Goal: Task Accomplishment & Management: Use online tool/utility

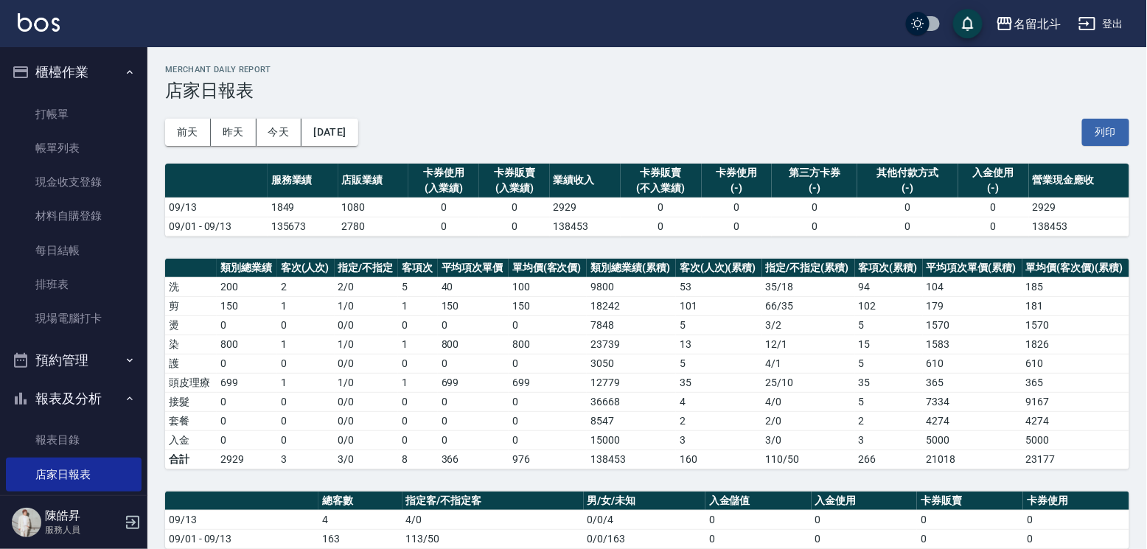
scroll to position [248, 0]
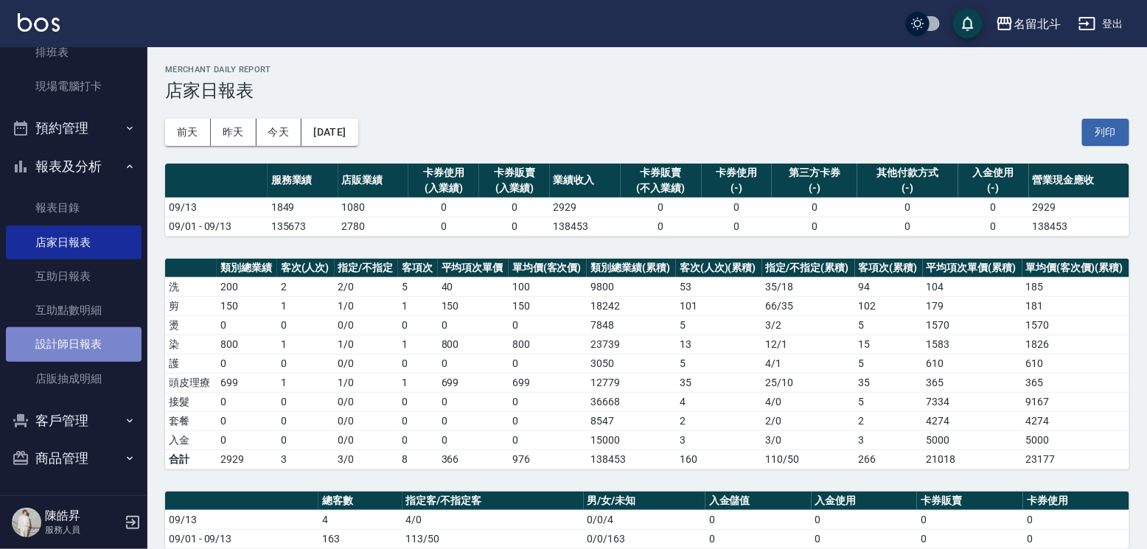
click at [88, 337] on link "設計師日報表" at bounding box center [74, 344] width 136 height 34
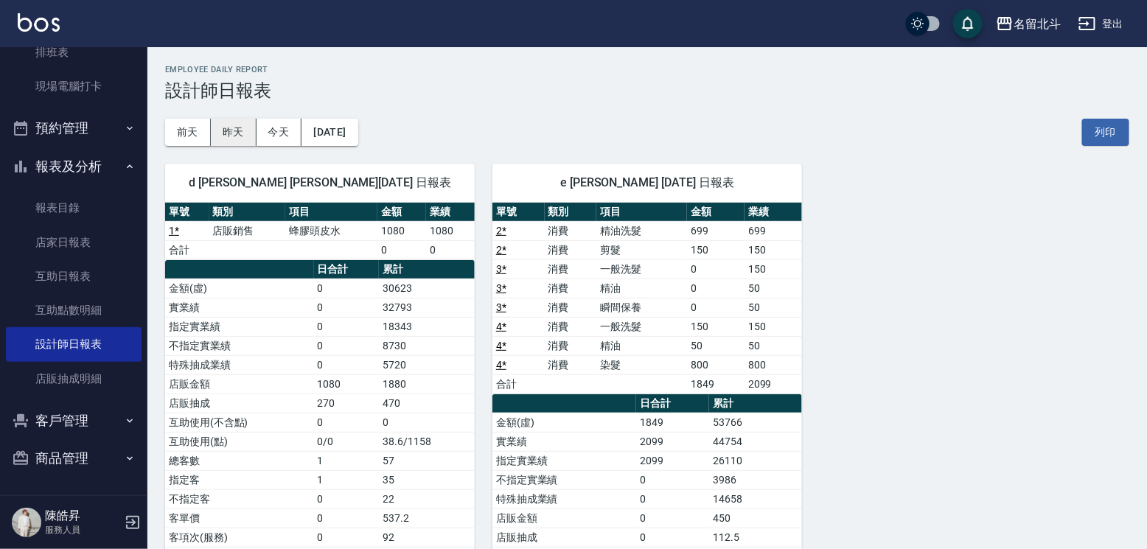
click at [237, 130] on button "昨天" at bounding box center [234, 132] width 46 height 27
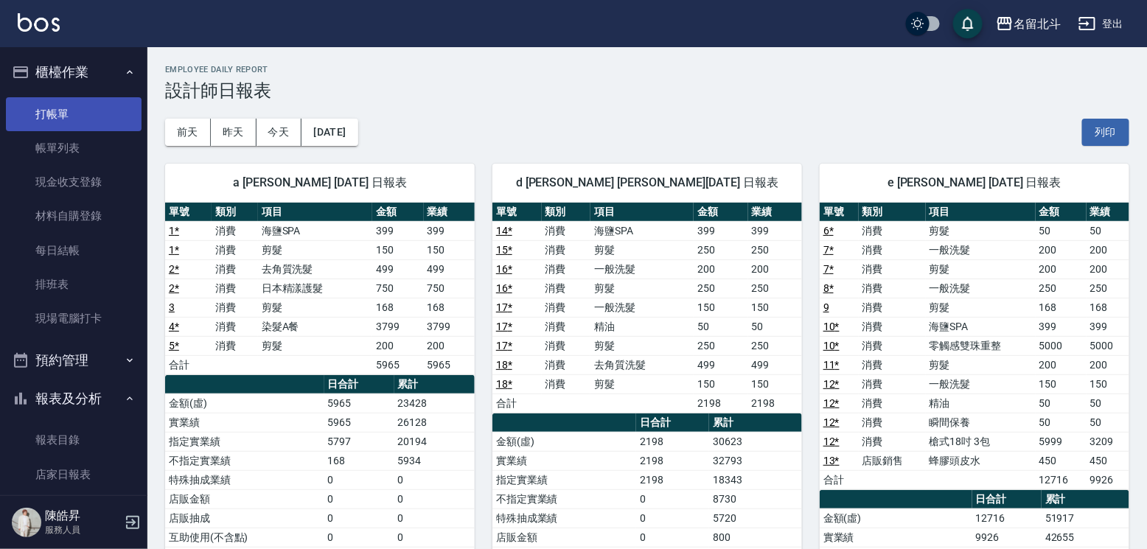
click at [77, 111] on link "打帳單" at bounding box center [74, 114] width 136 height 34
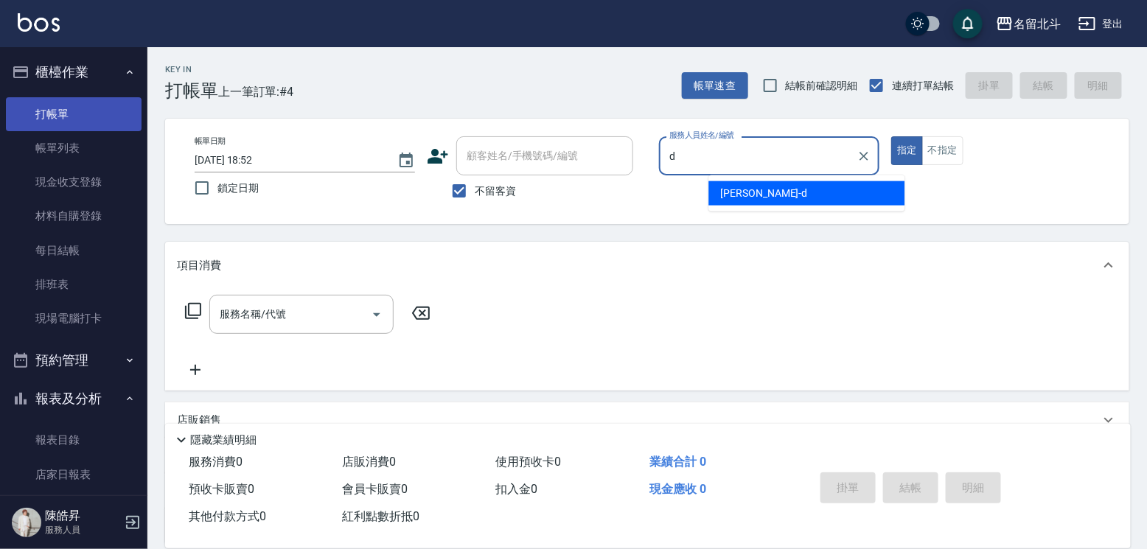
type input "[PERSON_NAME] -d"
type button "true"
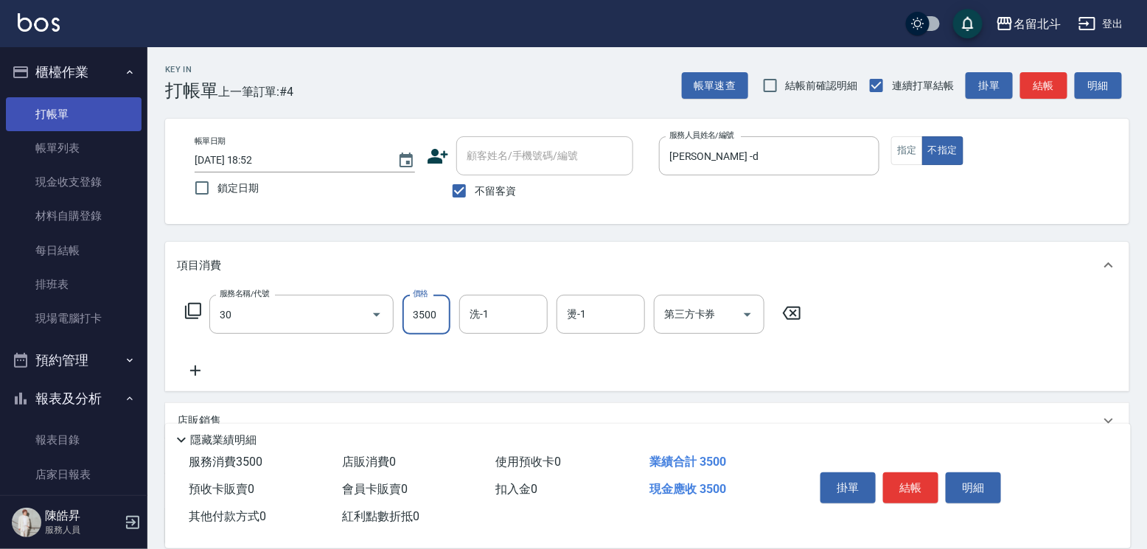
type input "燙髮A餐(30)"
type input "3099"
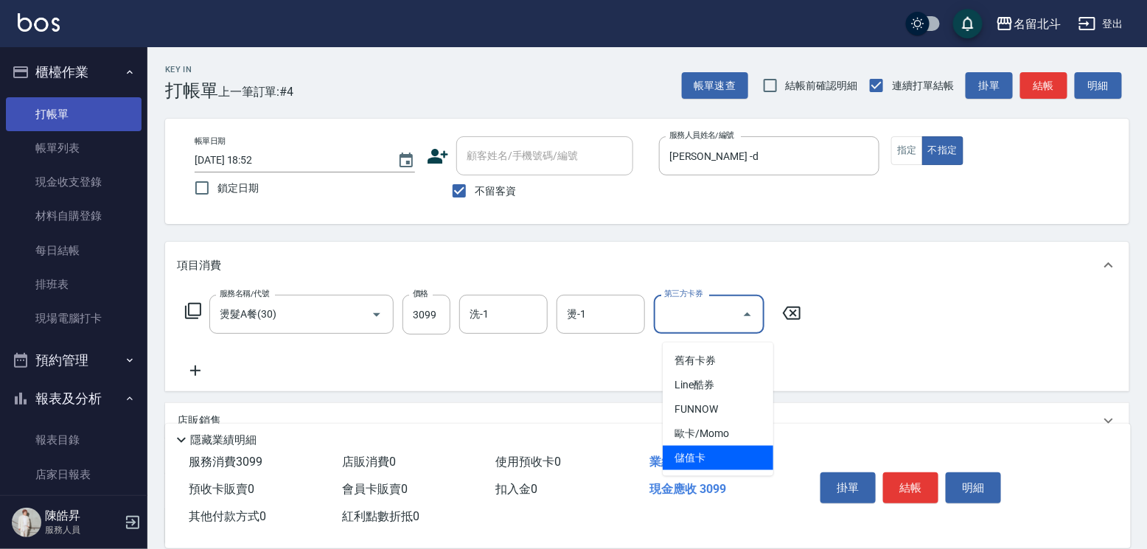
type input "儲值卡"
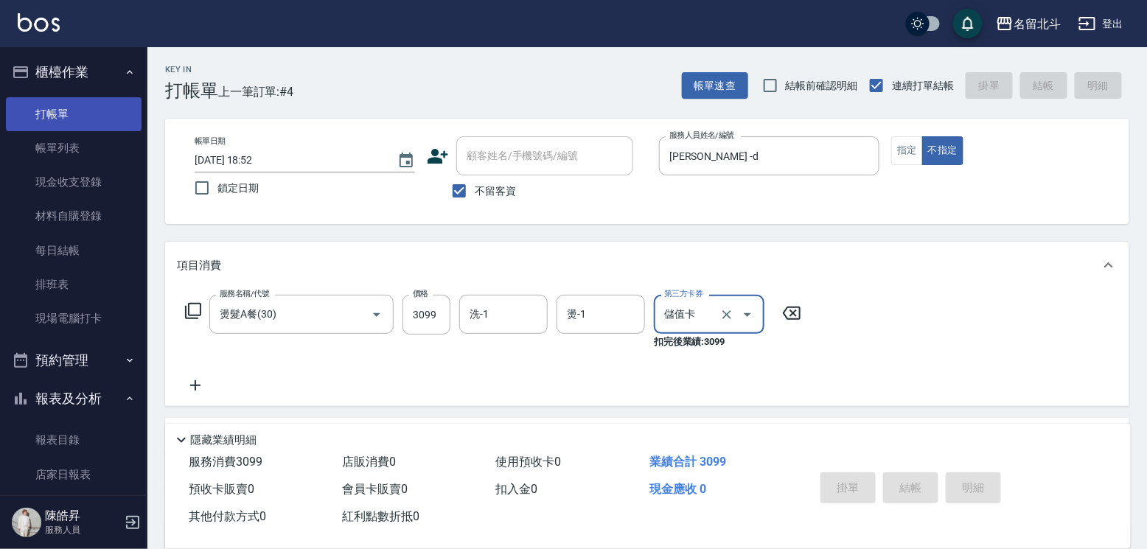
type input "[DATE] 18:53"
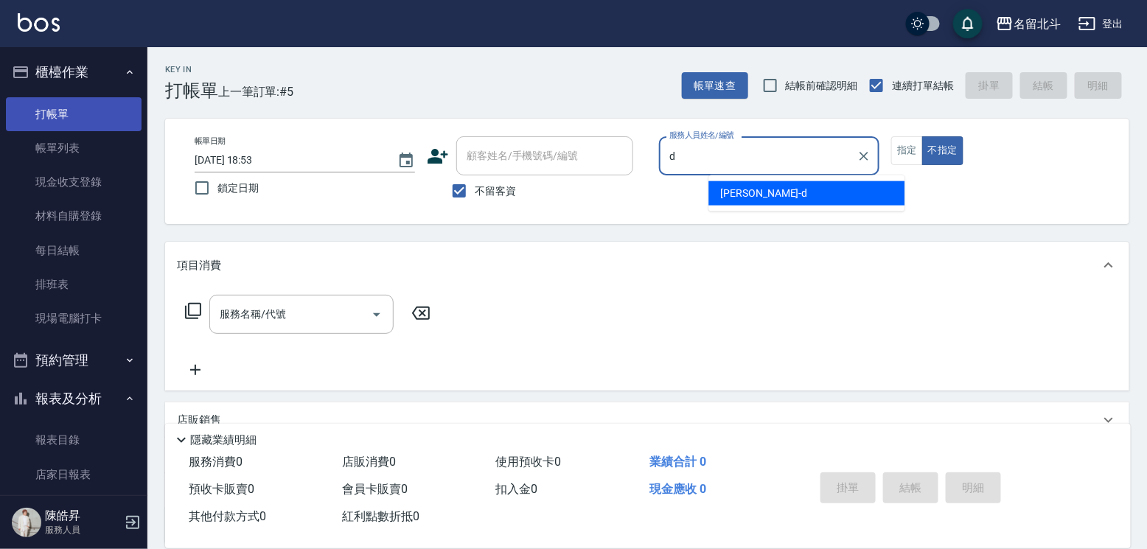
type input "[PERSON_NAME] -d"
type button "false"
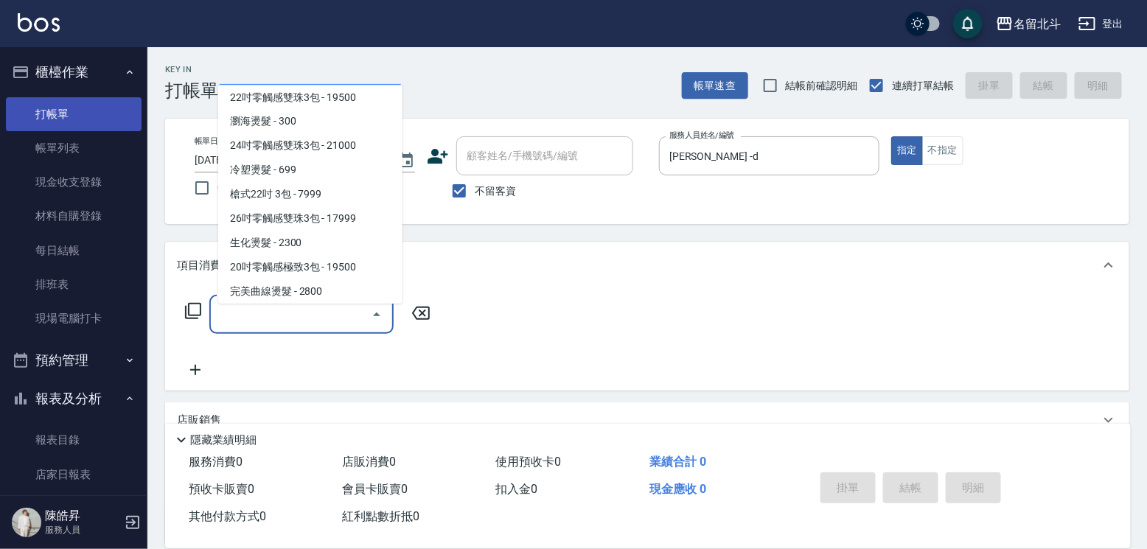
scroll to position [978, 0]
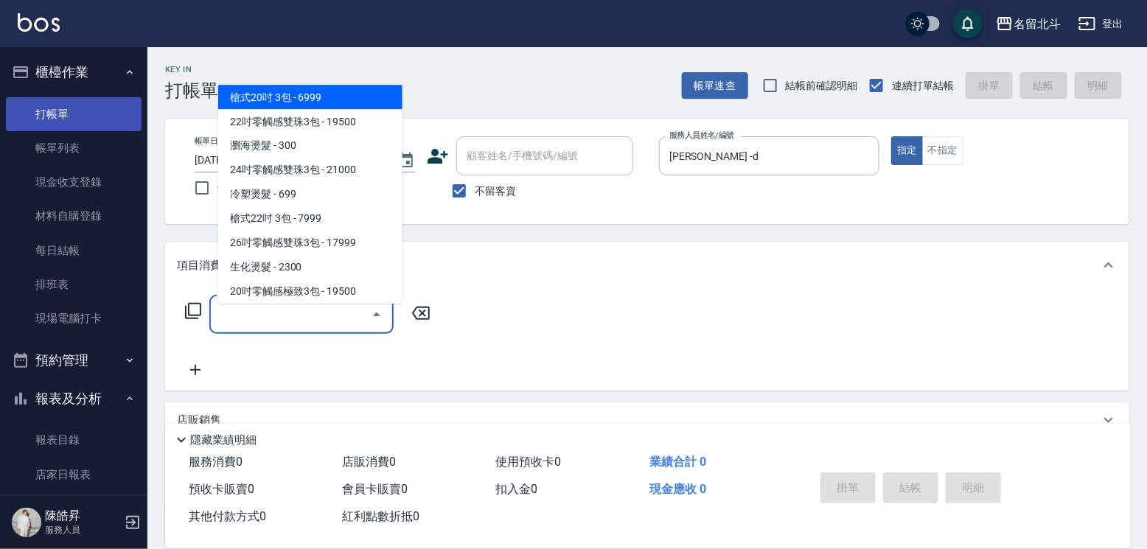
type input "槍式20吋 3包(000020)"
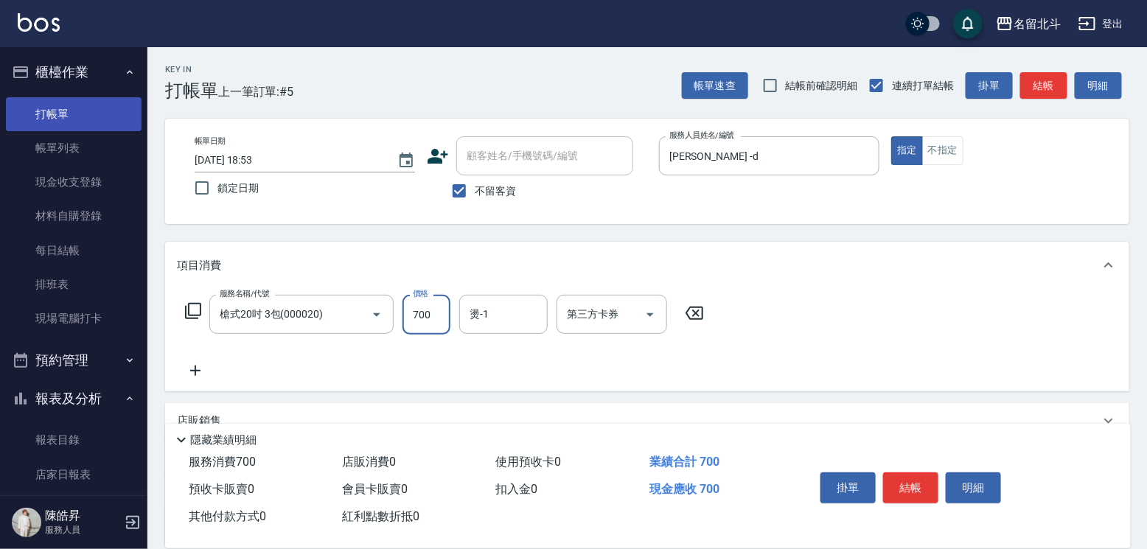
type input "7000"
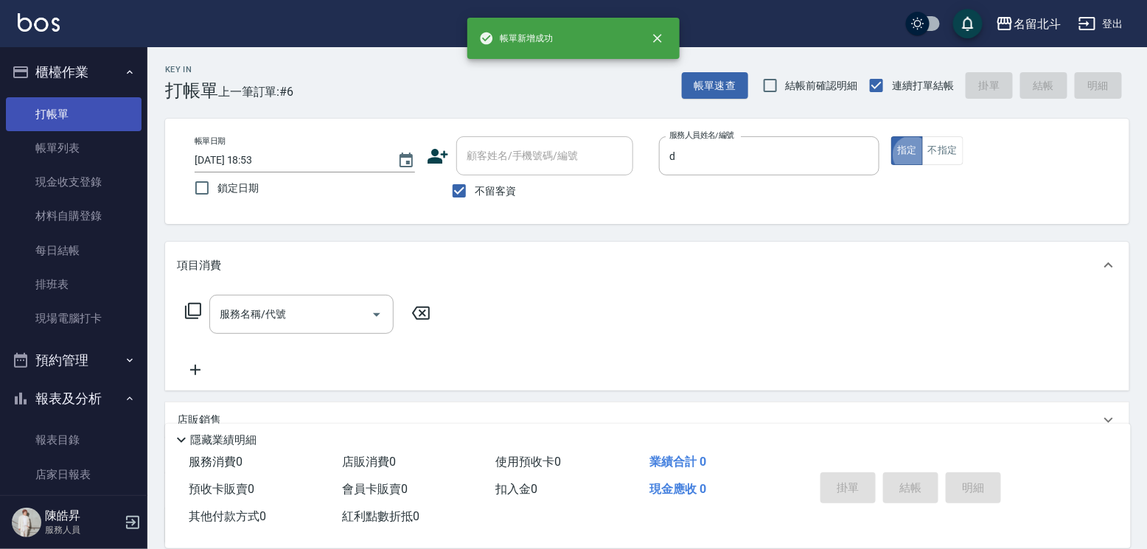
type input "[PERSON_NAME] -d"
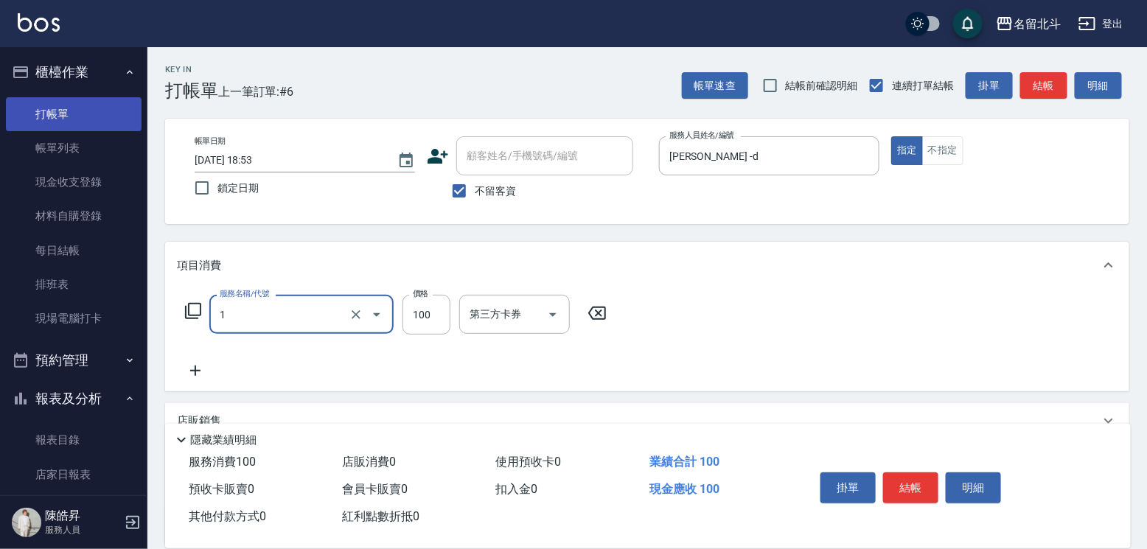
type input "剪髮(1)"
type input "250"
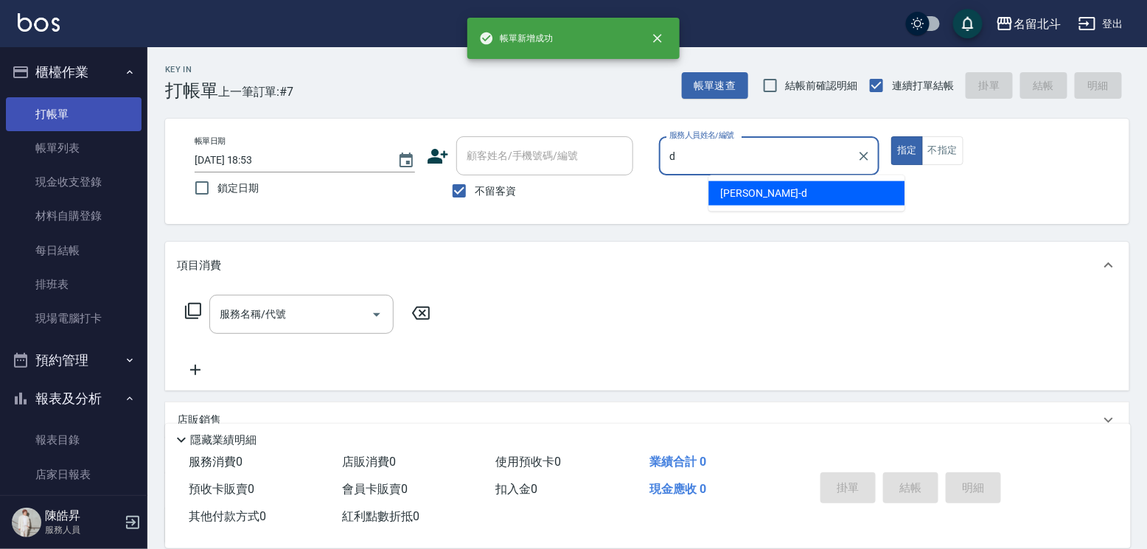
type input "[PERSON_NAME] -d"
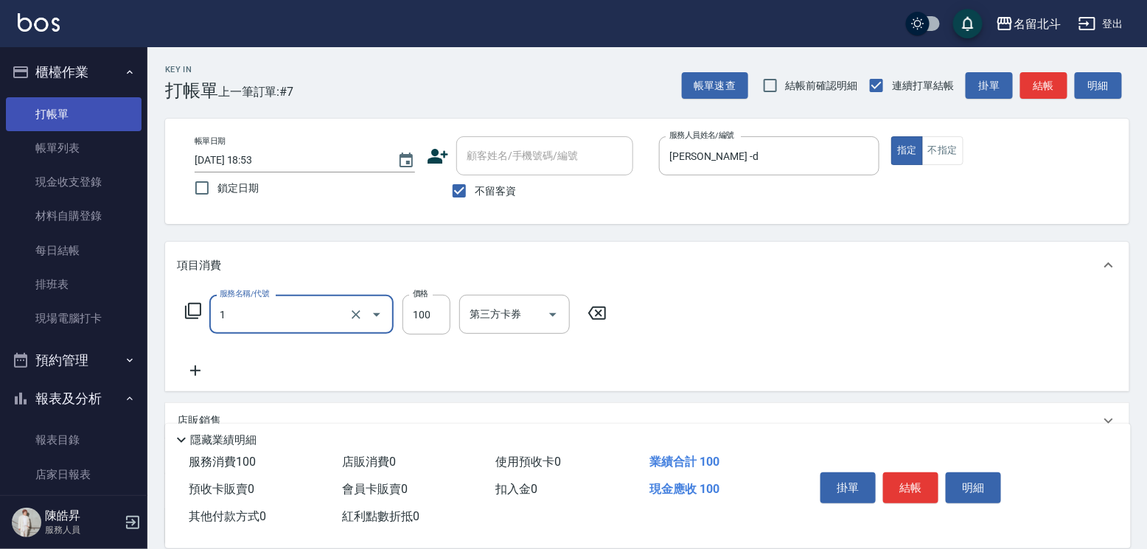
type input "剪髮(1)"
type input "250"
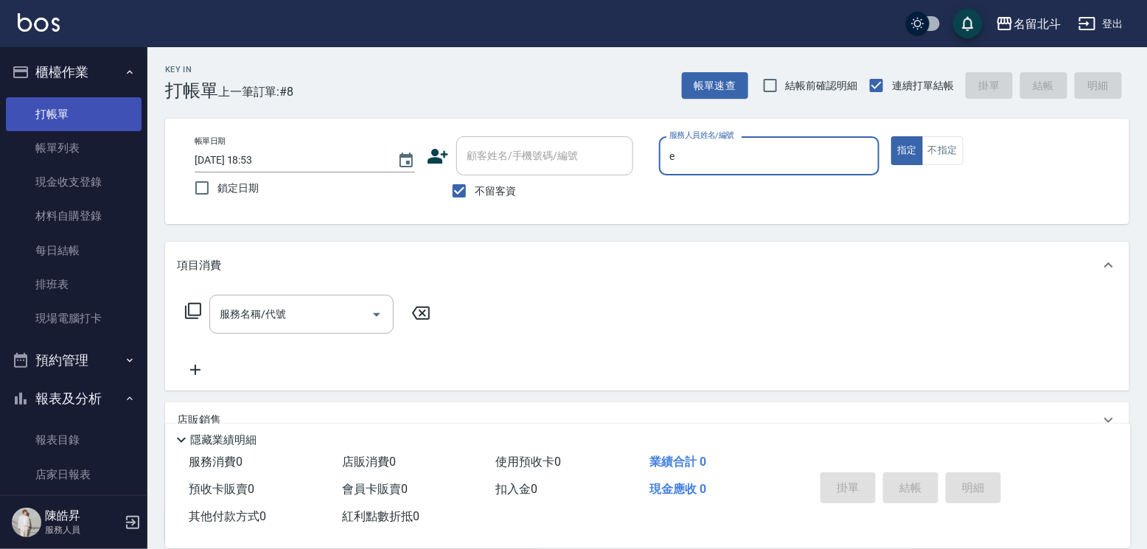
type input "[PERSON_NAME]-e"
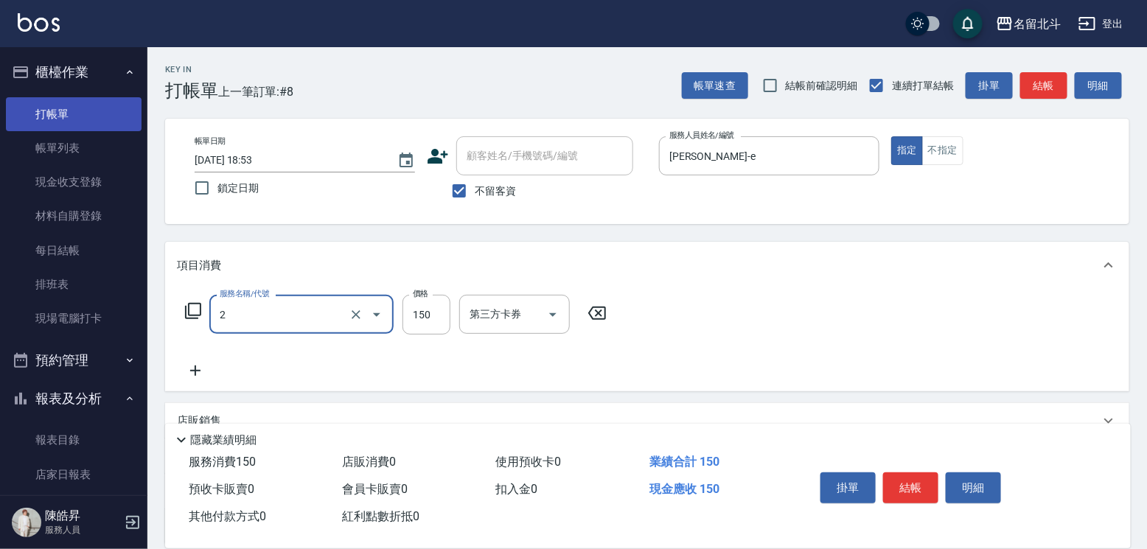
type input "一般洗髮(2)"
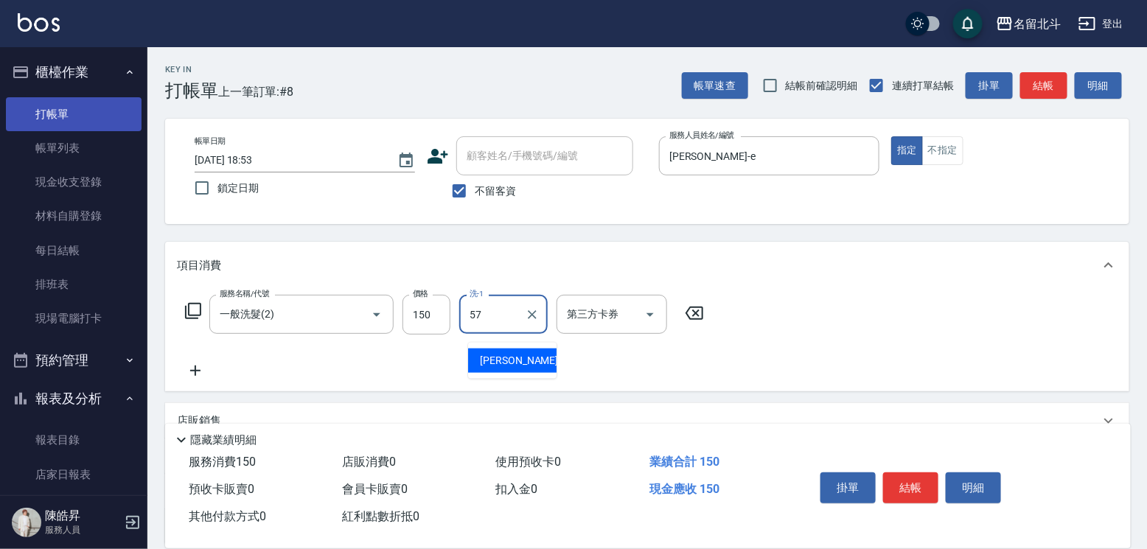
type input "[PERSON_NAME]-57"
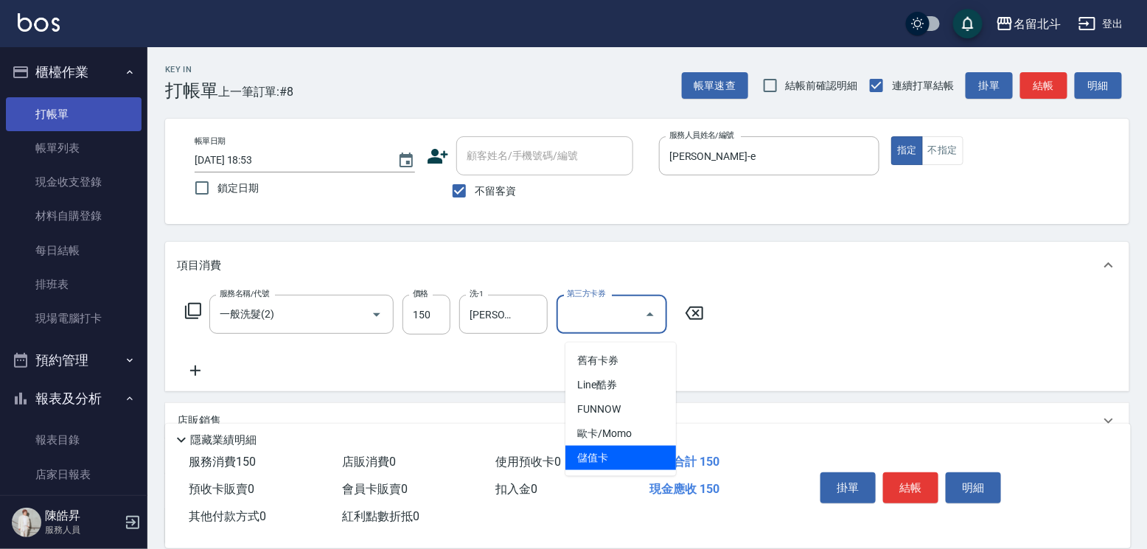
type input "儲值卡"
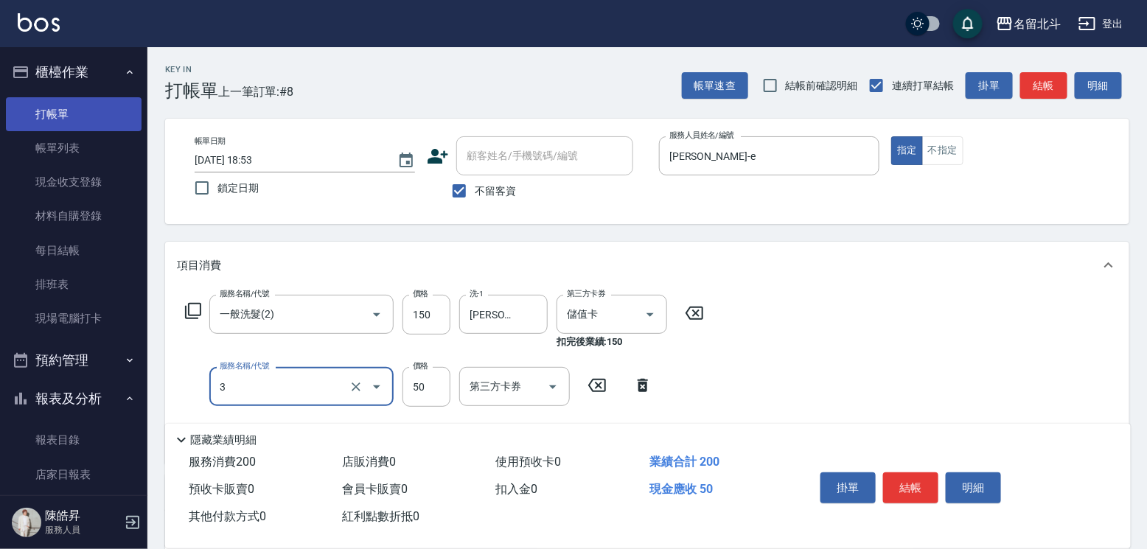
type input "精油(3)"
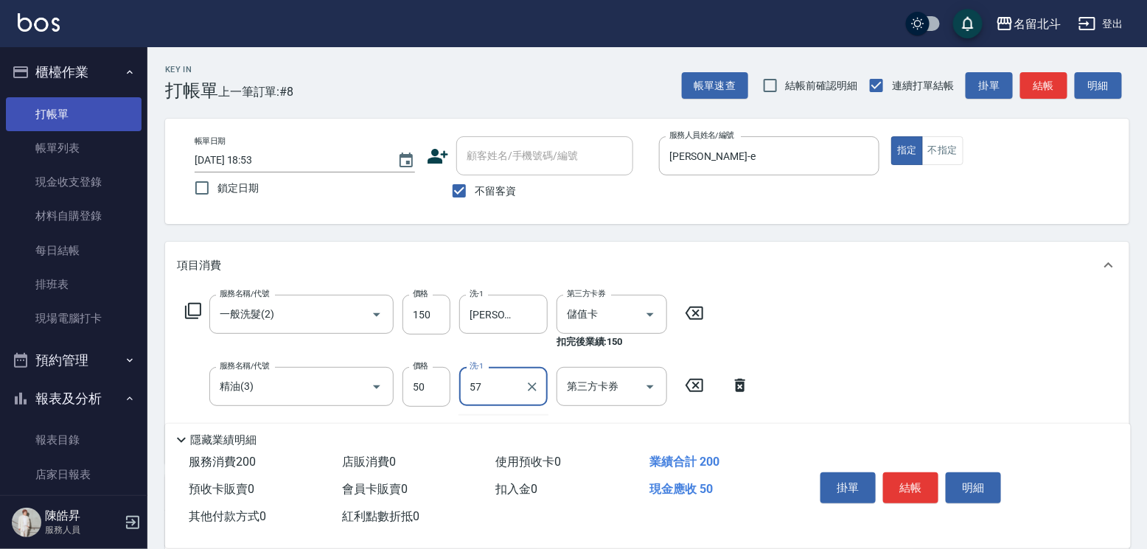
type input "[PERSON_NAME]-57"
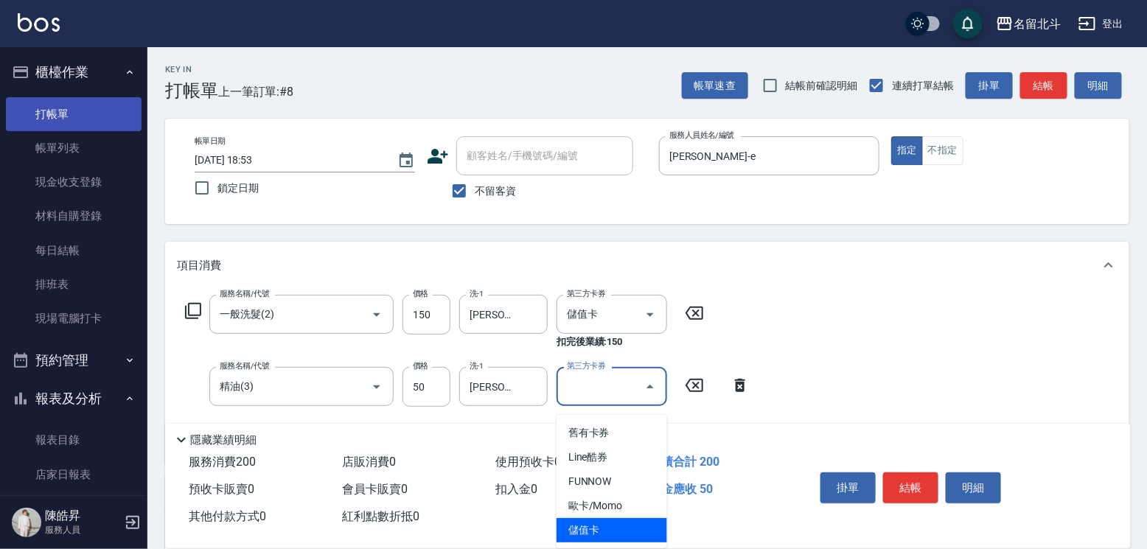
type input "儲值卡"
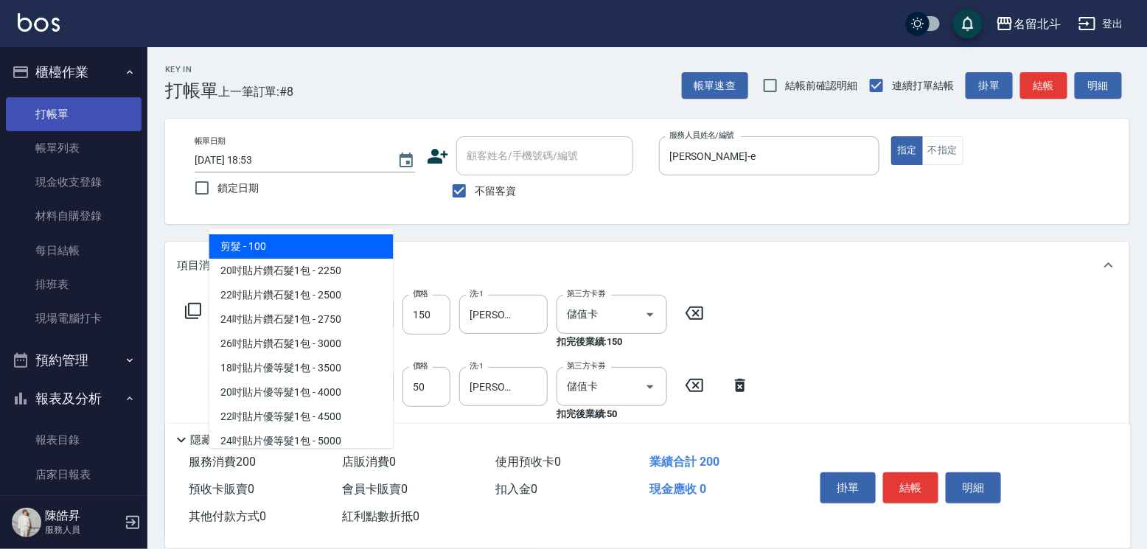
type input "剪髮(1)"
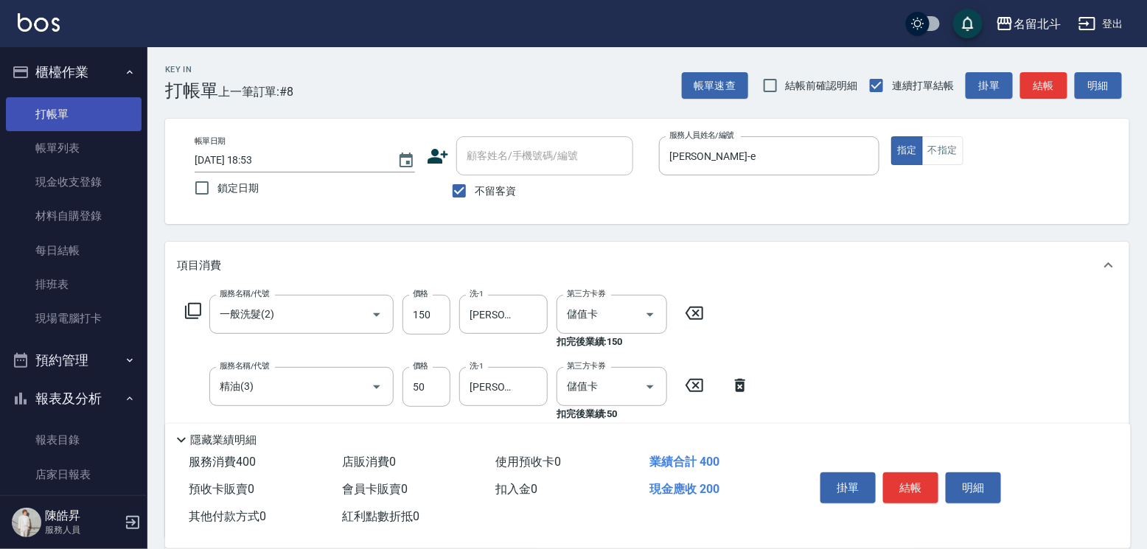
type input "200"
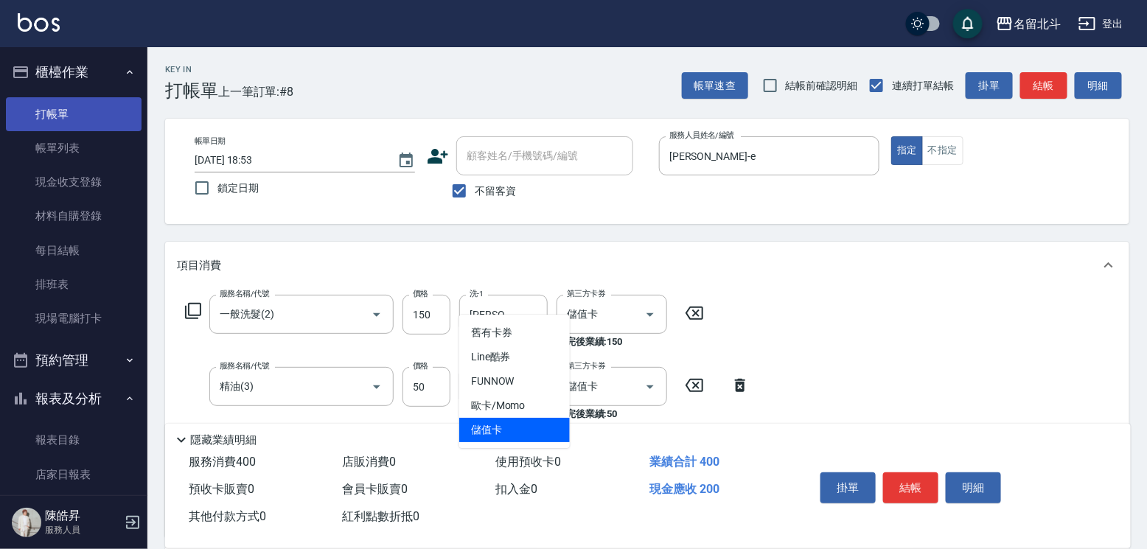
type input "儲值卡"
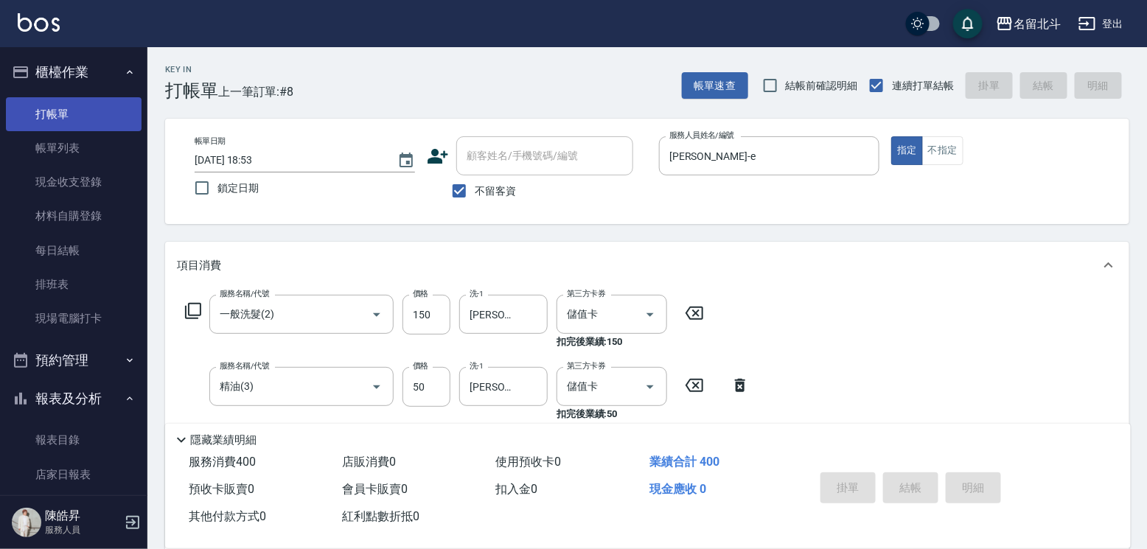
type input "[DATE] 18:54"
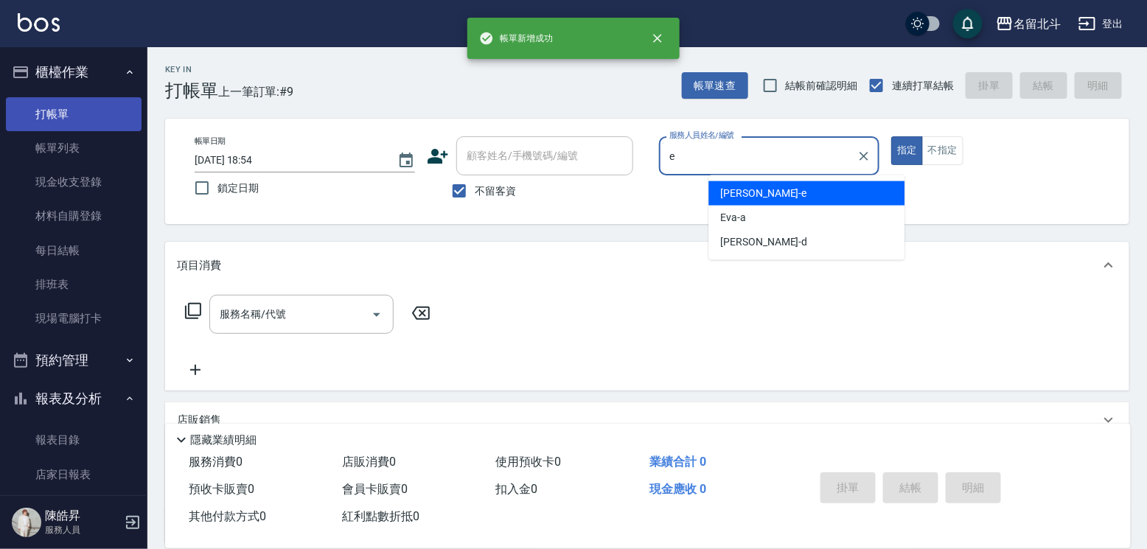
type input "[PERSON_NAME]-e"
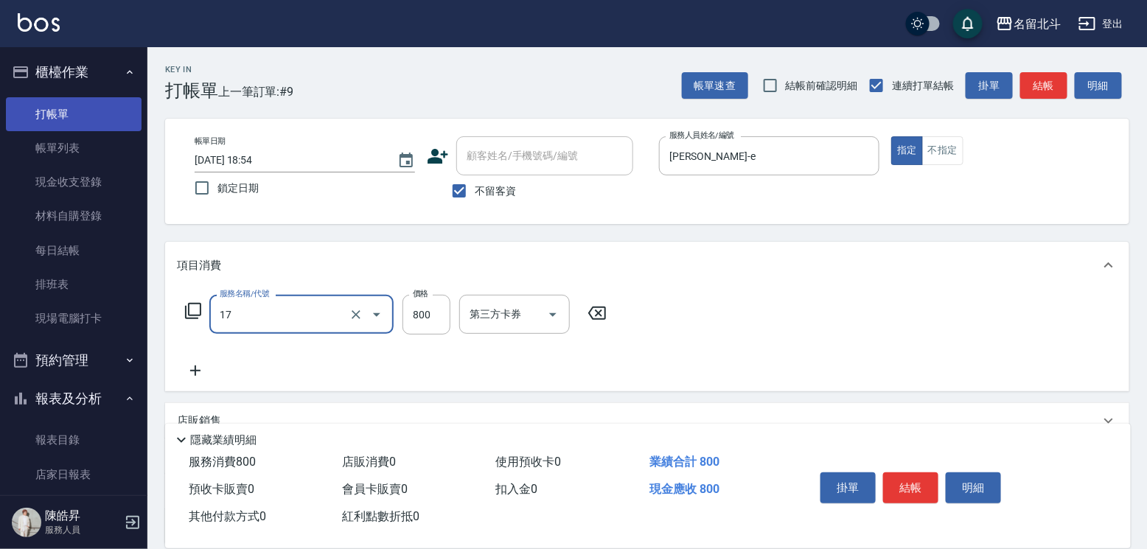
type input "染髮(17)"
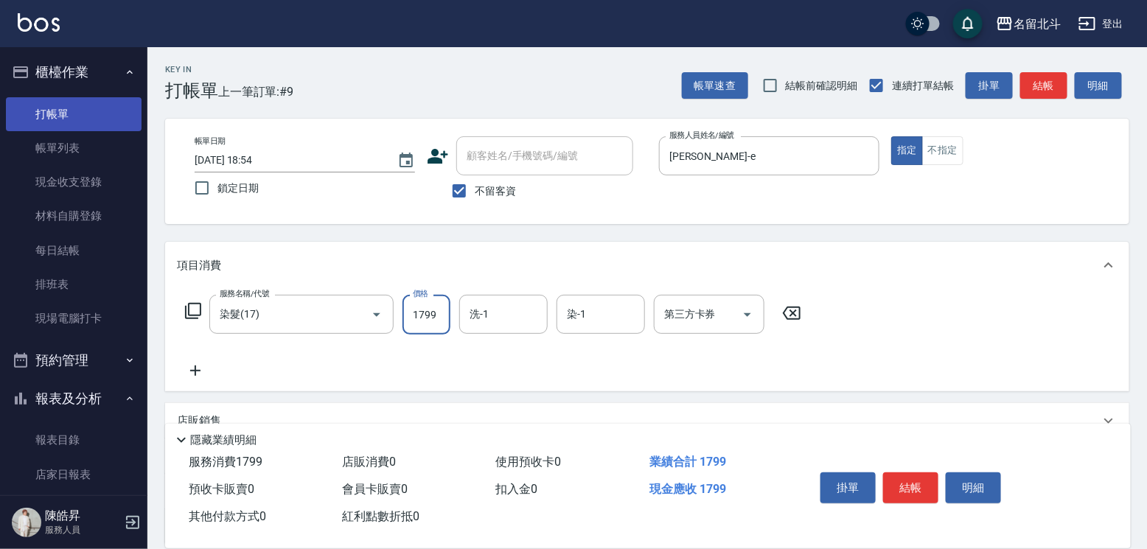
type input "1799"
type input "[PERSON_NAME]-57"
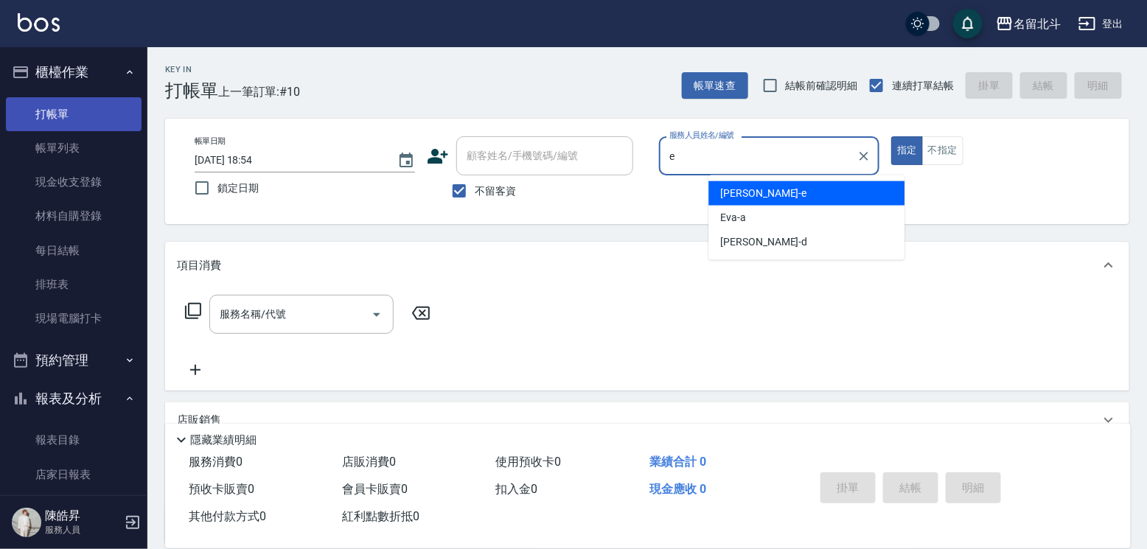
type input "[PERSON_NAME]-e"
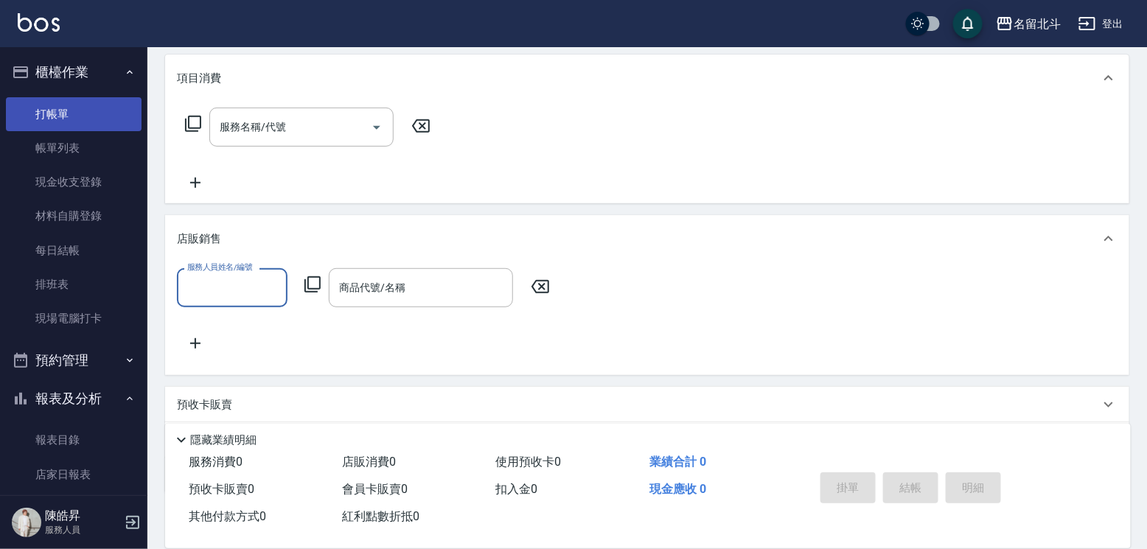
scroll to position [0, 0]
type input "[PERSON_NAME]-e"
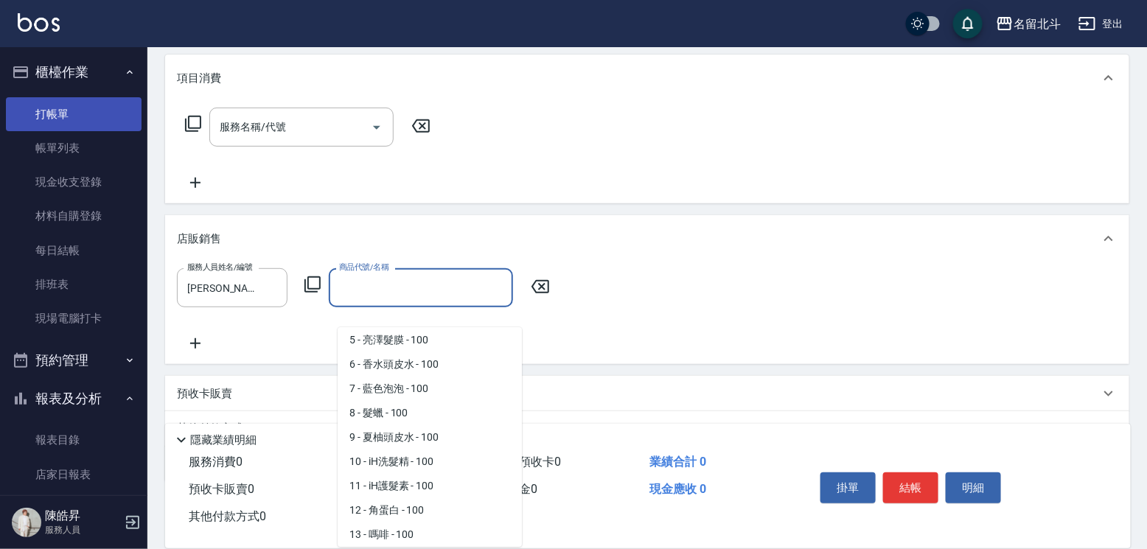
scroll to position [127, 0]
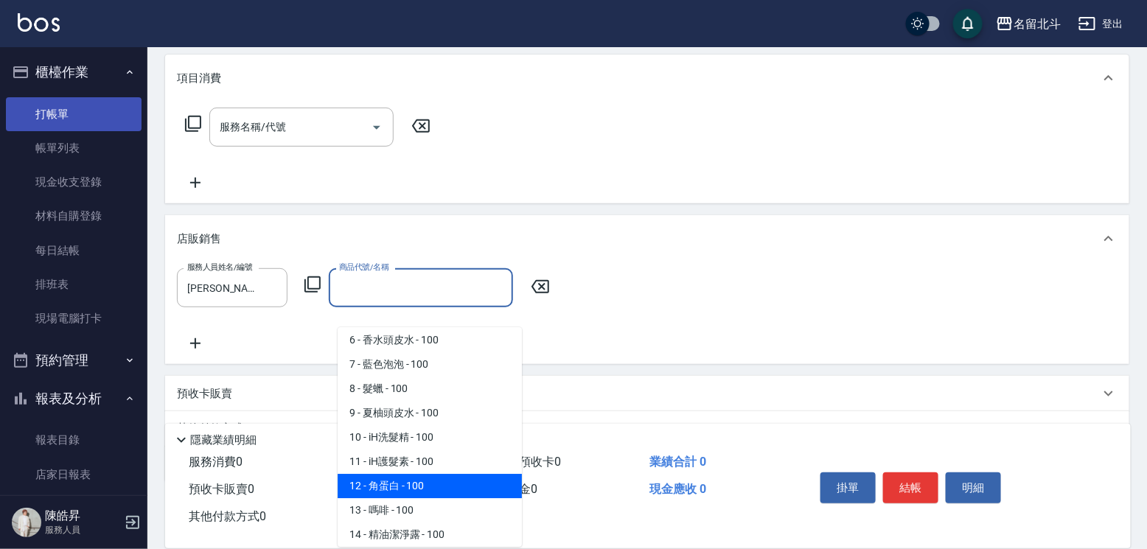
type input "角蛋白"
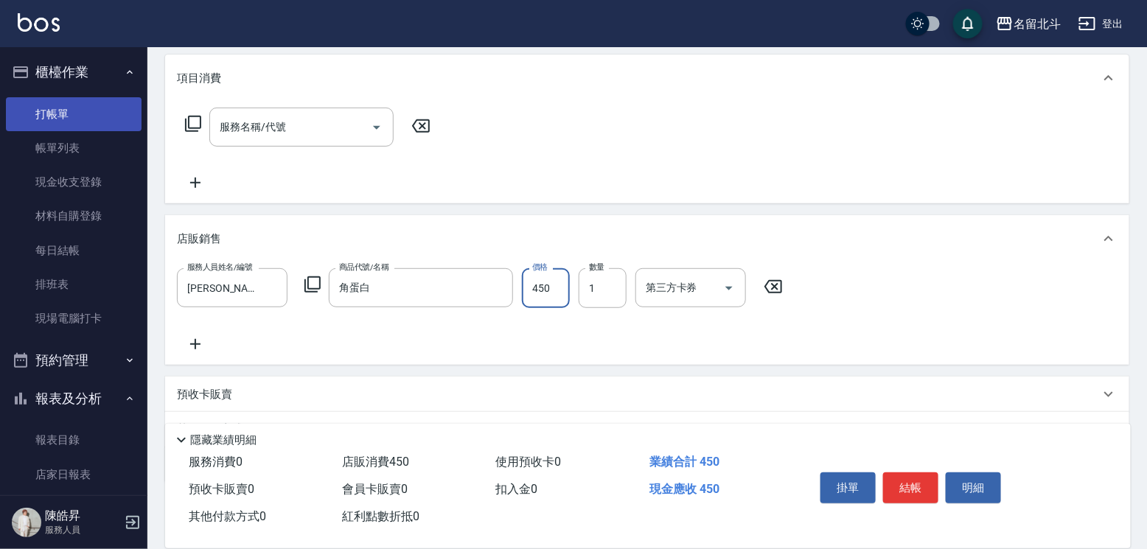
type input "450"
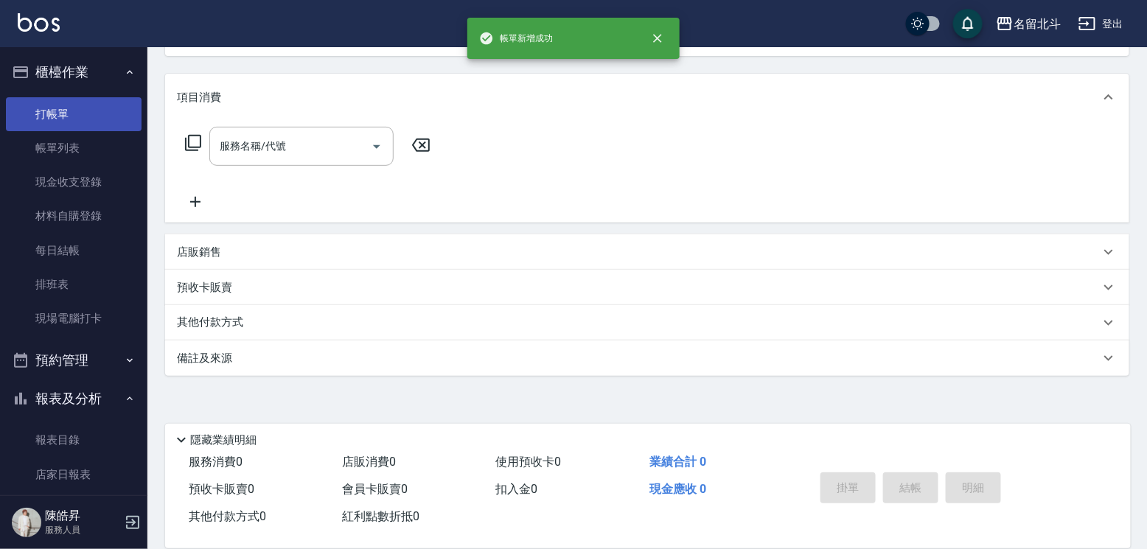
scroll to position [0, 0]
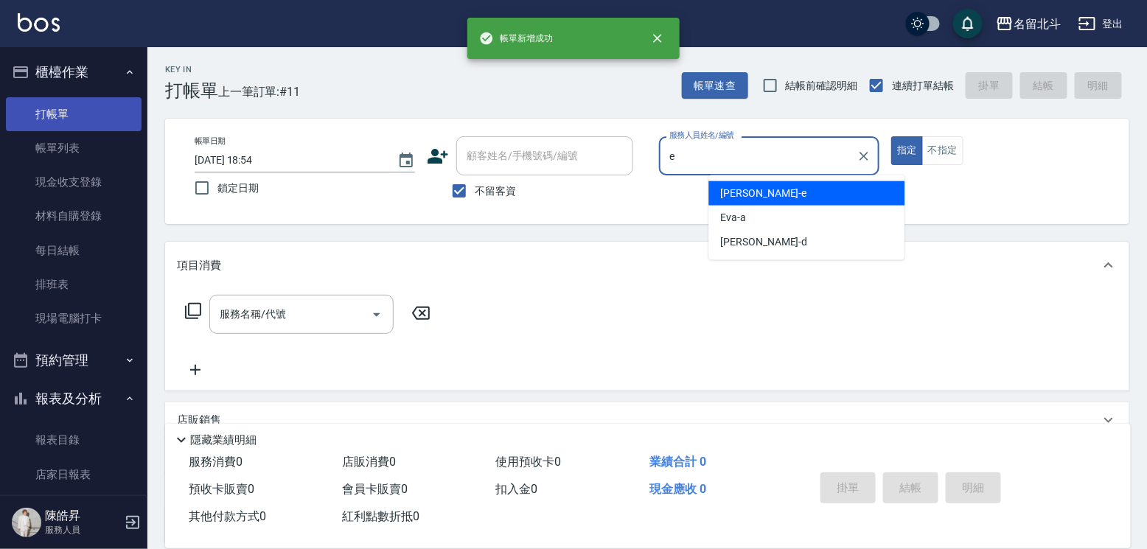
type input "[PERSON_NAME]-e"
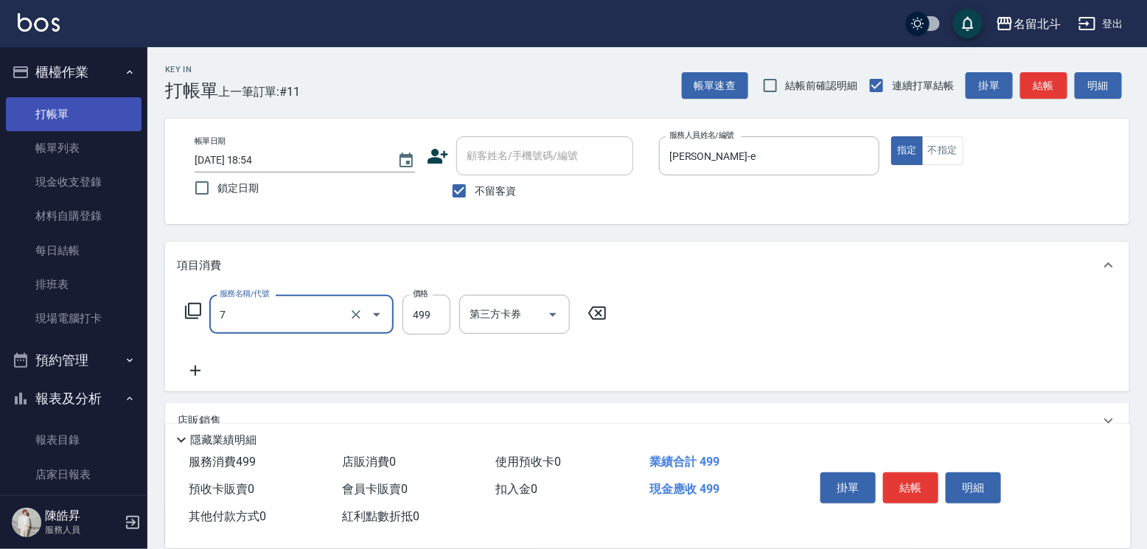
type input "去角質洗髮(7)"
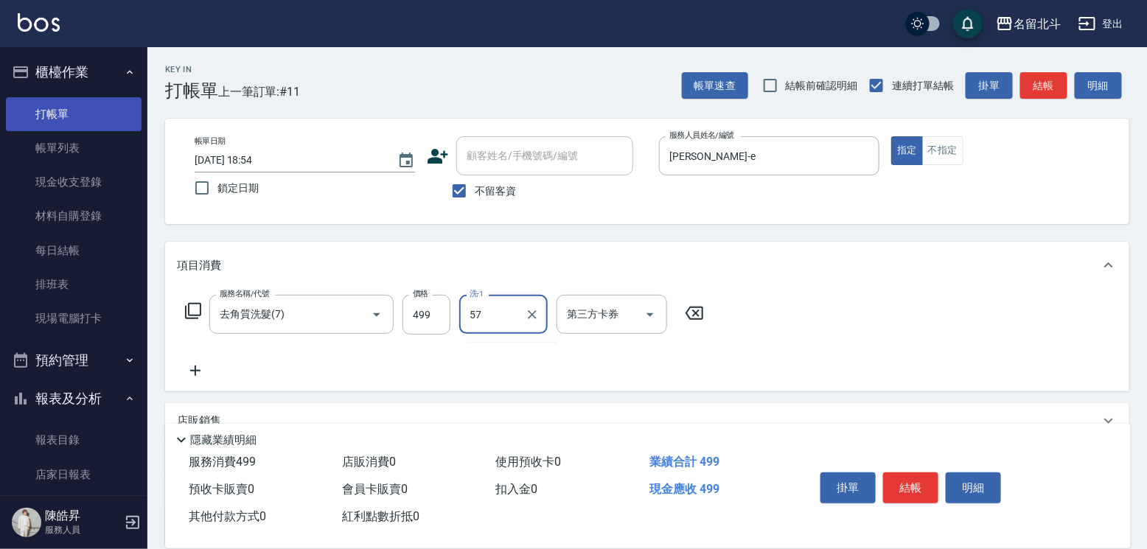
type input "[PERSON_NAME]-57"
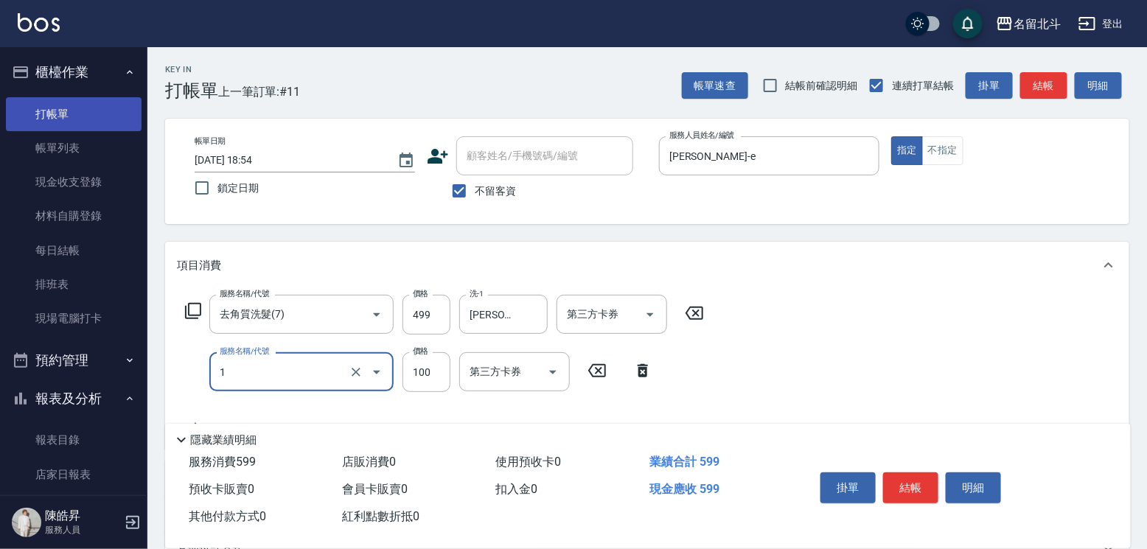
type input "剪髮(1)"
type input "150"
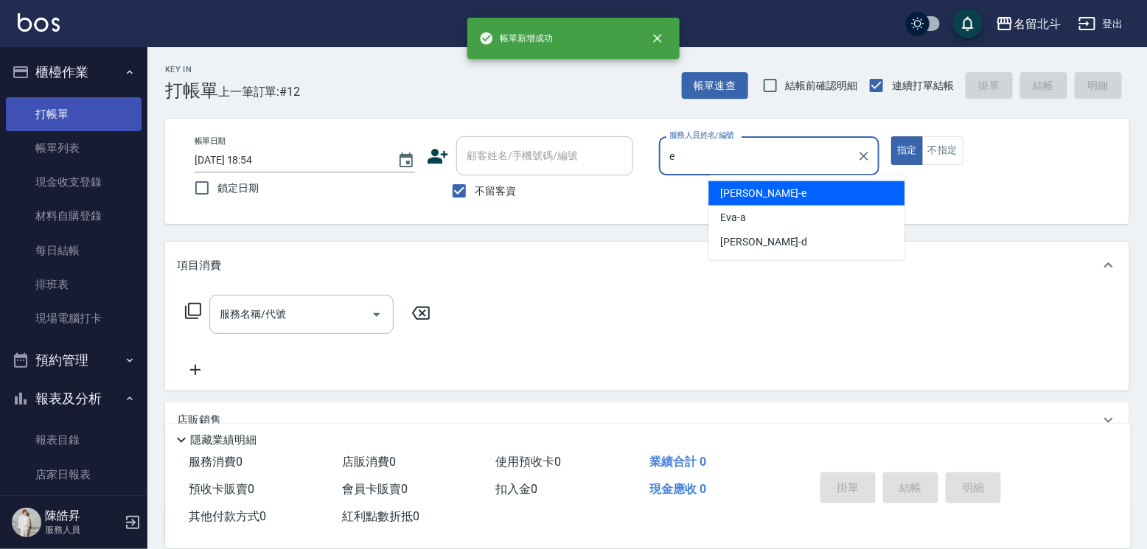
type input "[PERSON_NAME]-e"
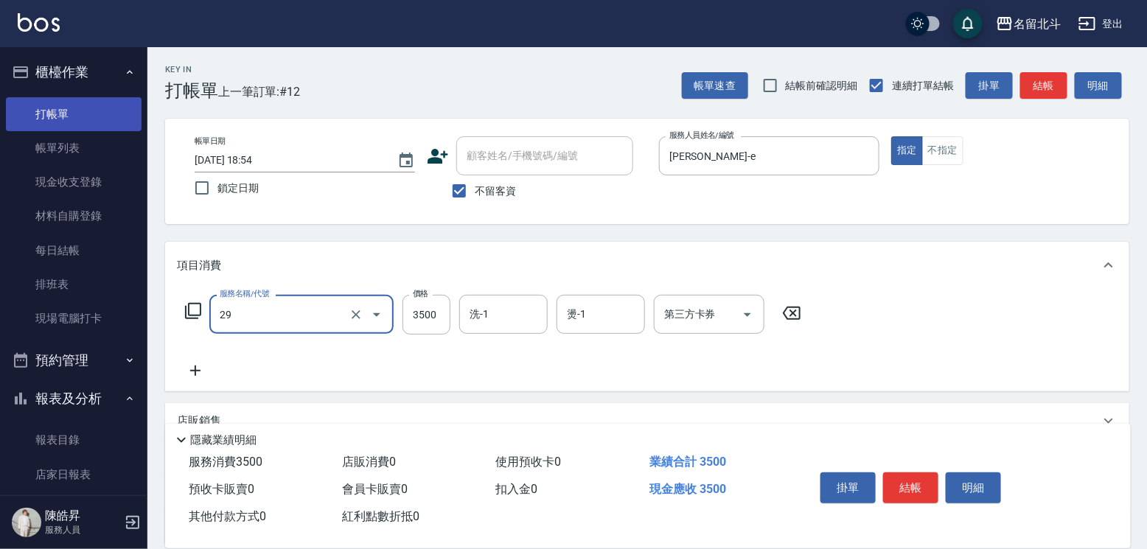
type input "燙送染男生(29)"
type input "2699"
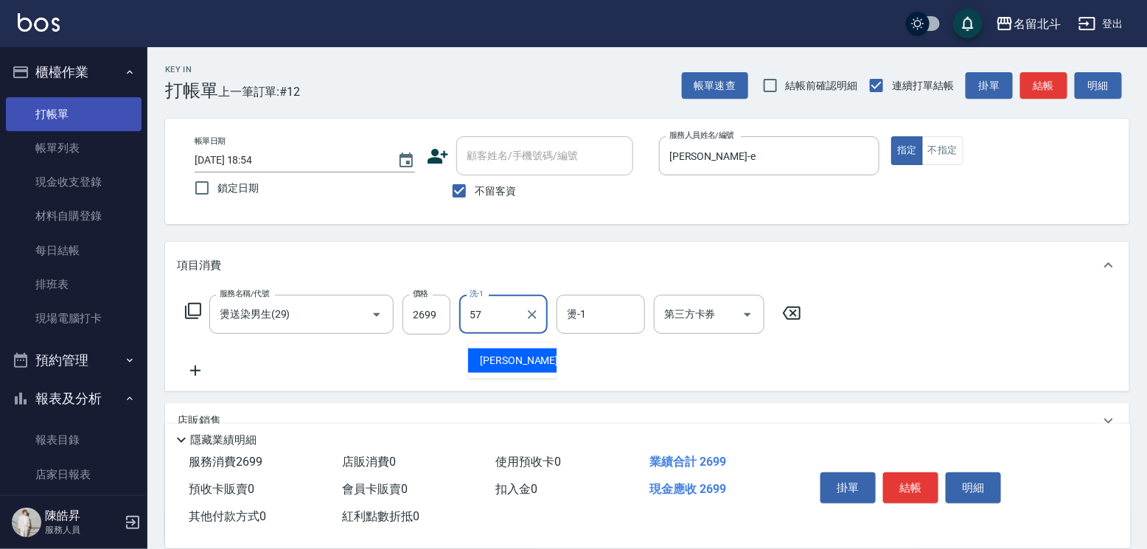
type input "[PERSON_NAME]-57"
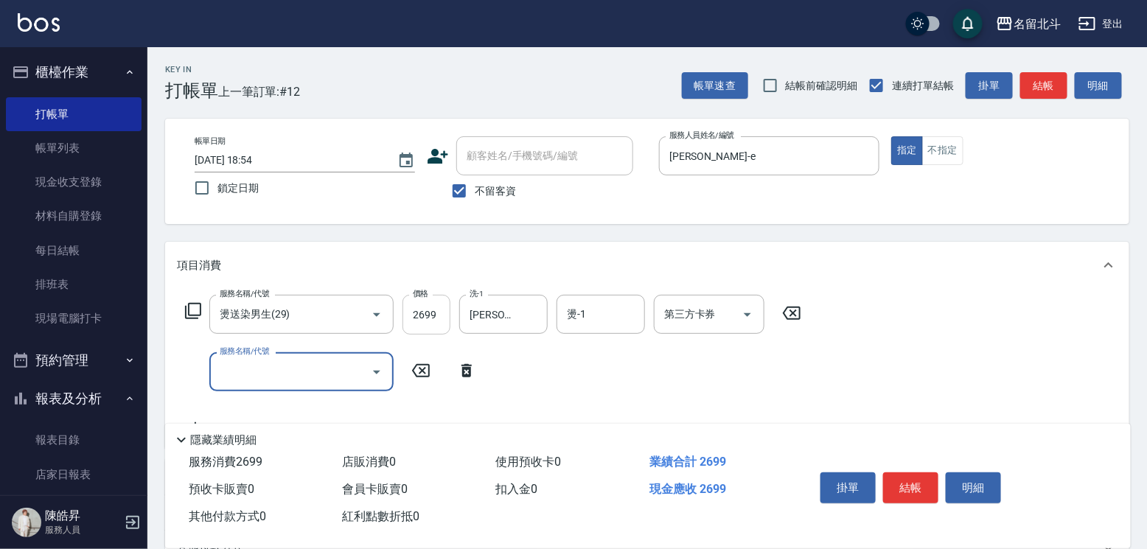
click at [424, 326] on input "2699" at bounding box center [426, 315] width 48 height 40
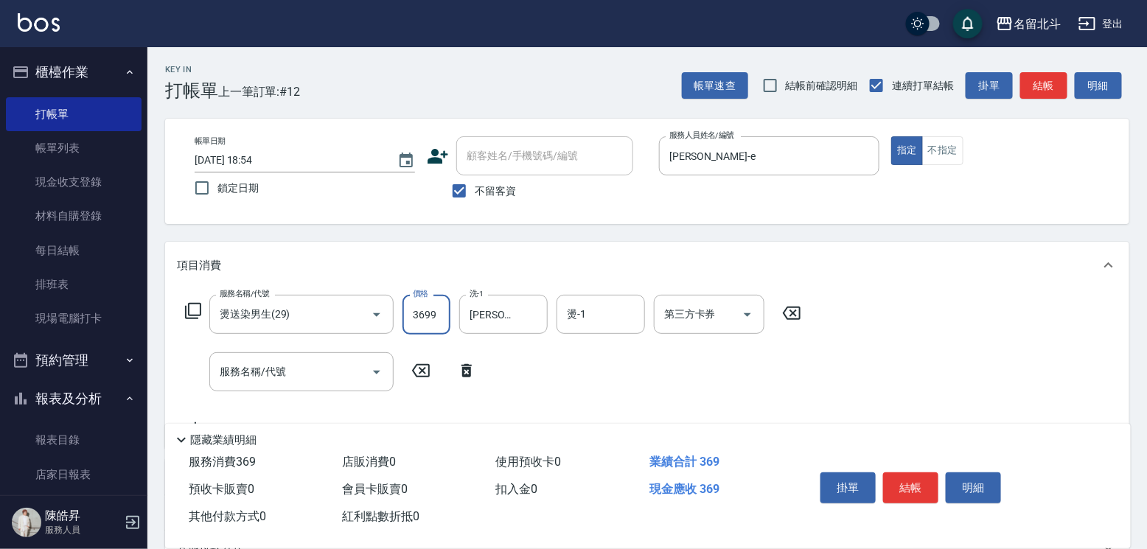
type input "3699"
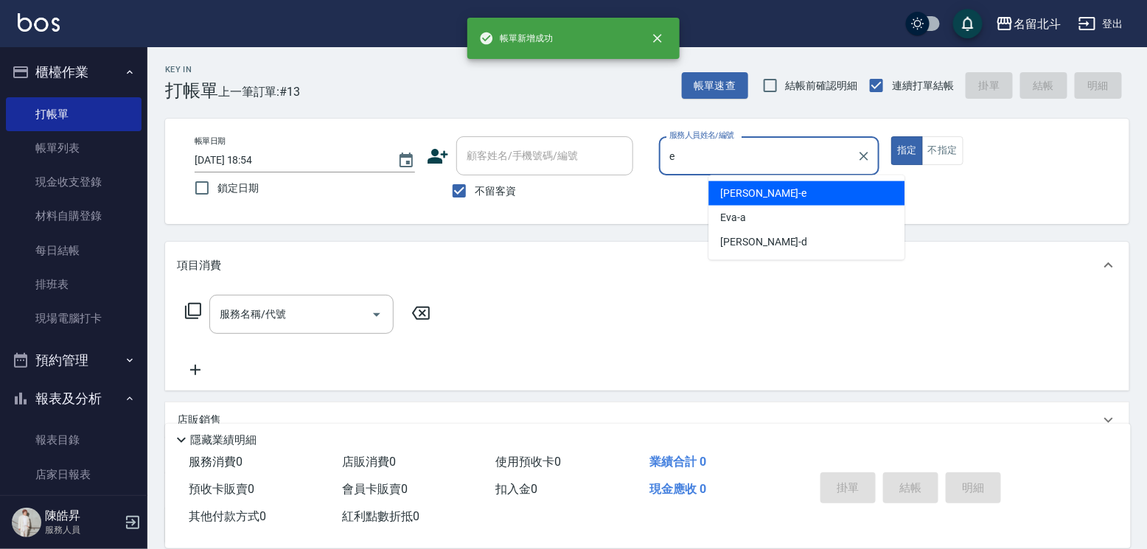
type input "[PERSON_NAME]-e"
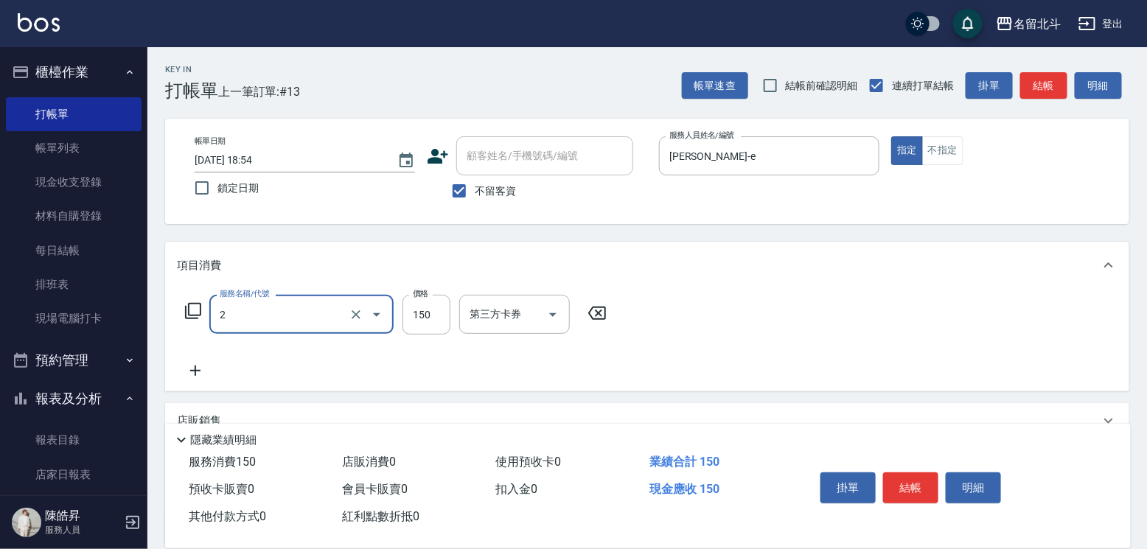
type input "一般洗髮(2)"
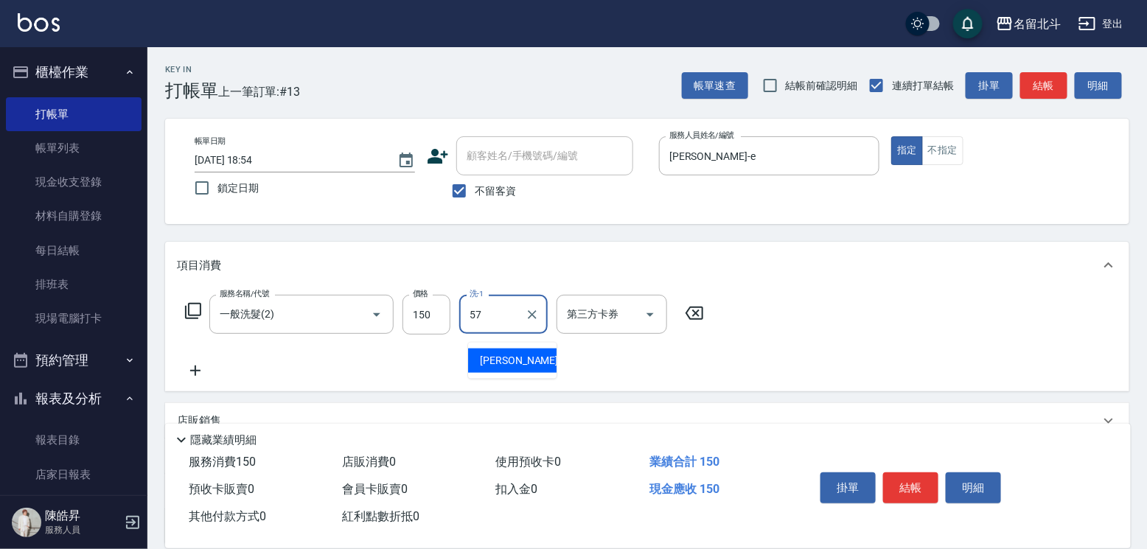
type input "[PERSON_NAME]-57"
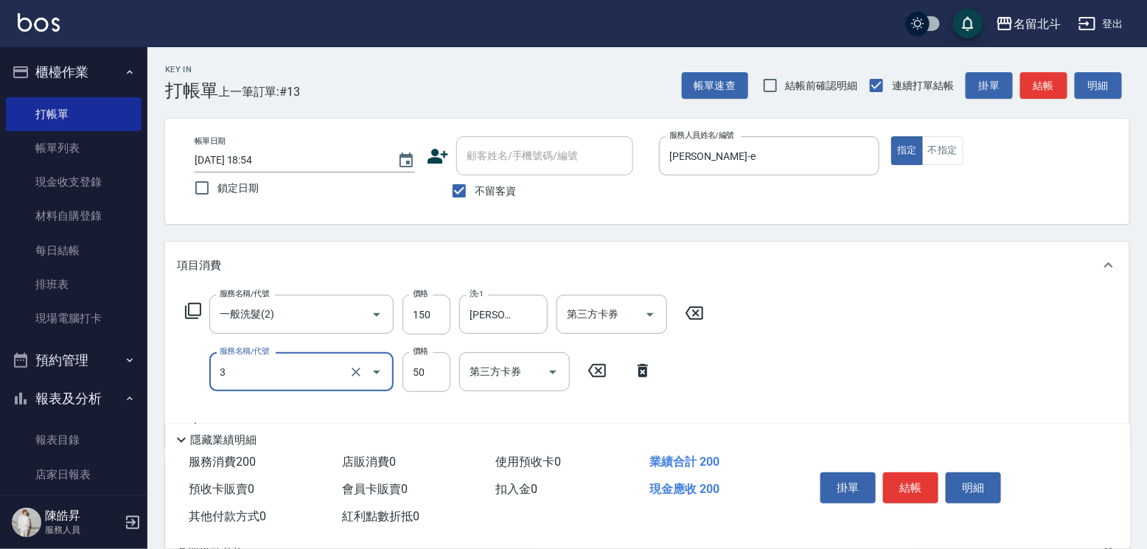
type input "精油(3)"
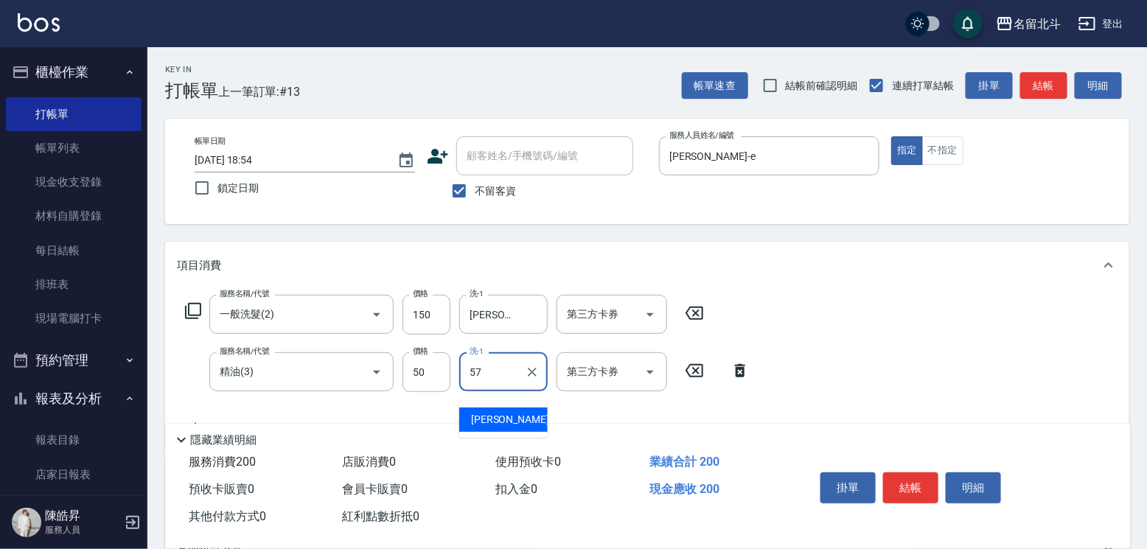
type input "[PERSON_NAME]-57"
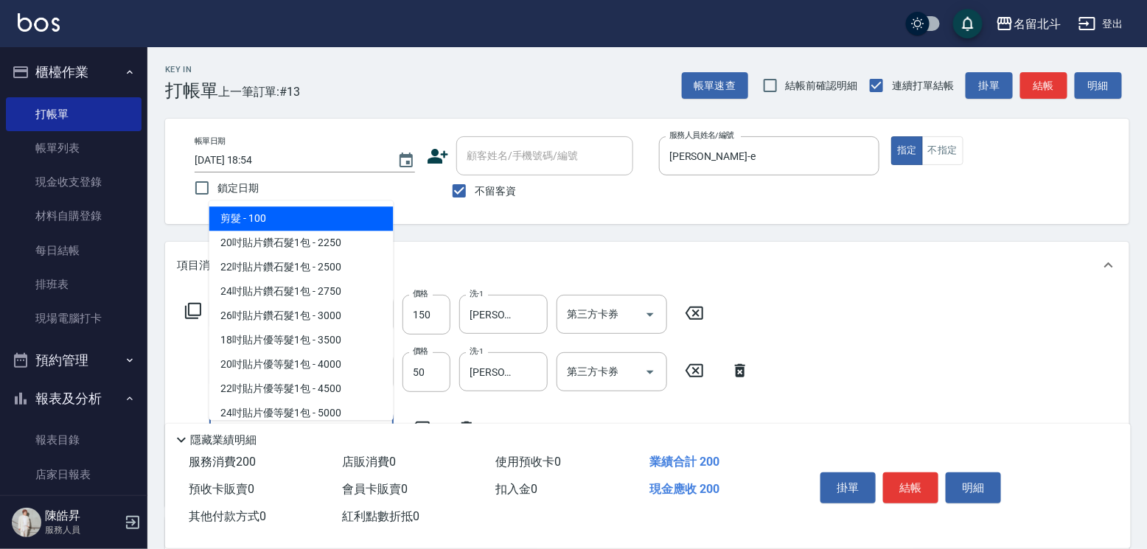
type input "剪髮(1)"
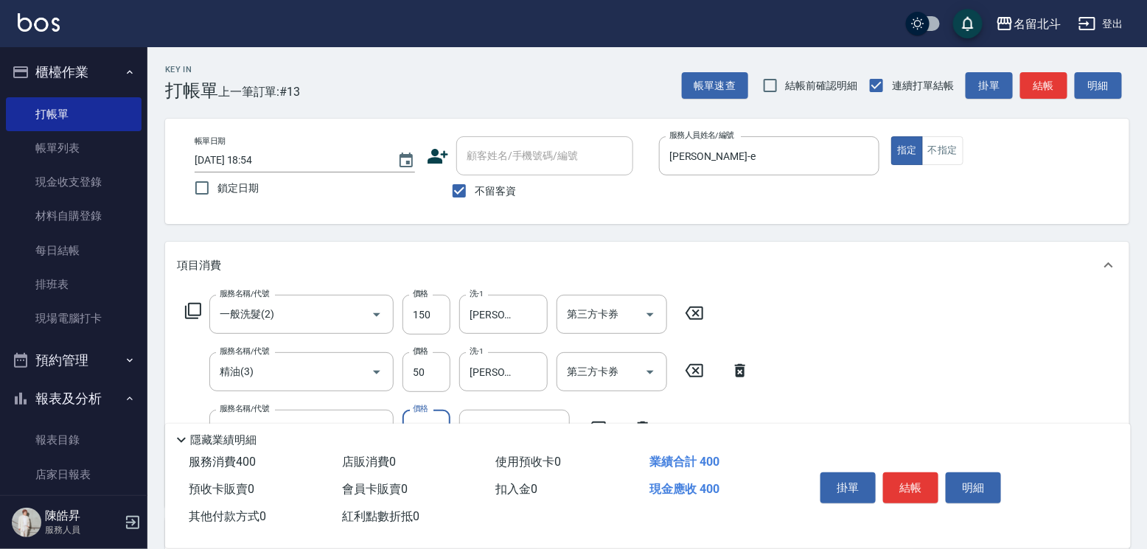
type input "200"
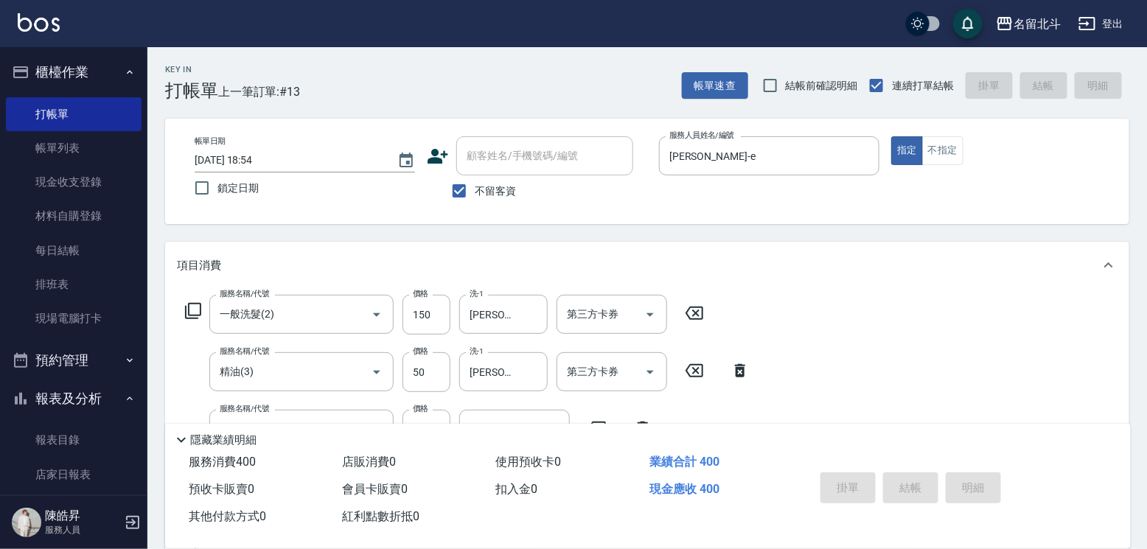
type input "[DATE] 18:55"
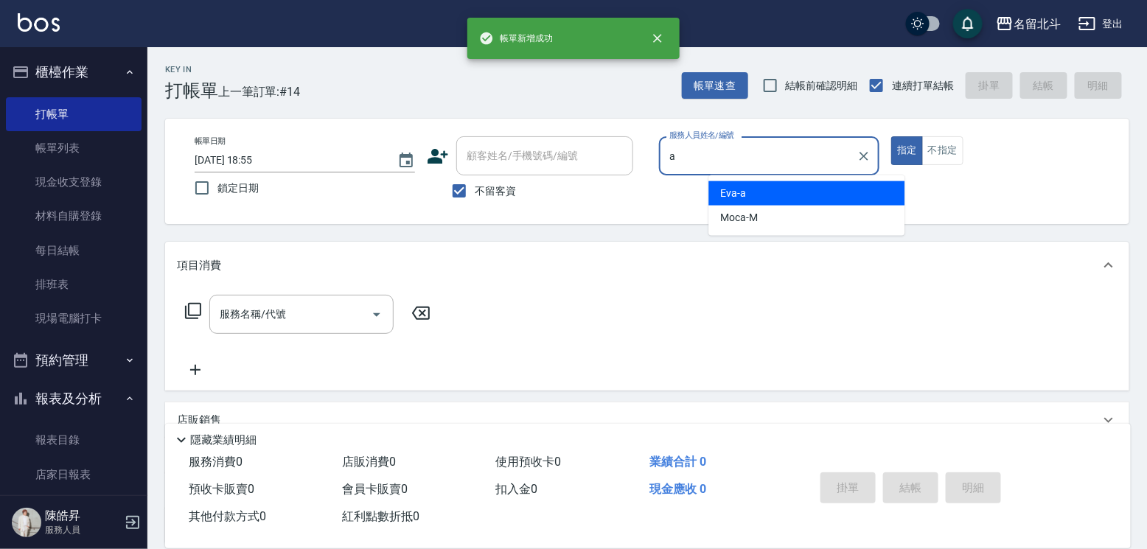
type input "[PERSON_NAME]-a"
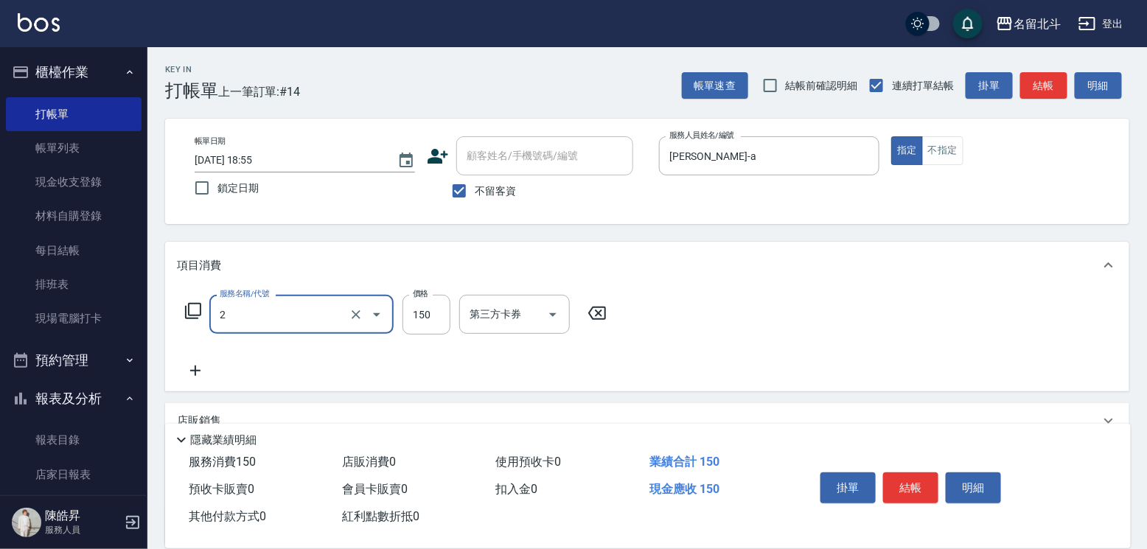
type input "一般洗髮(2)"
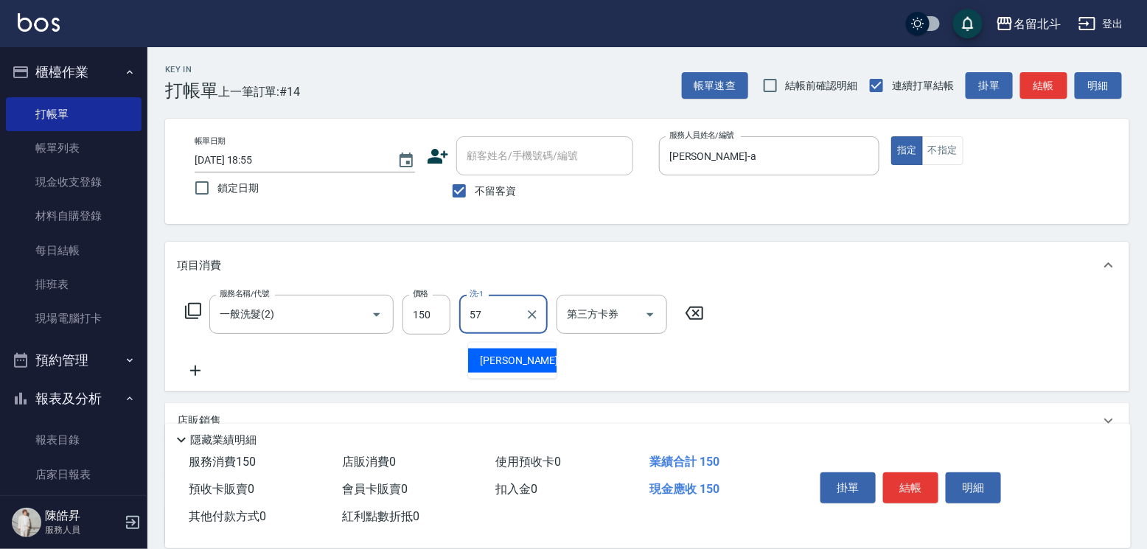
type input "[PERSON_NAME]-57"
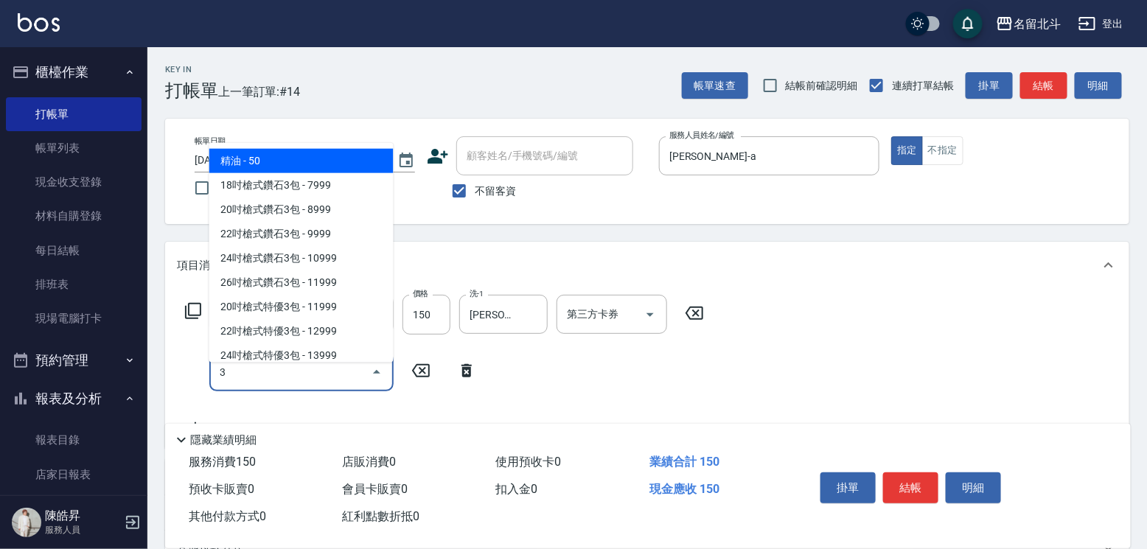
type input "精油(3)"
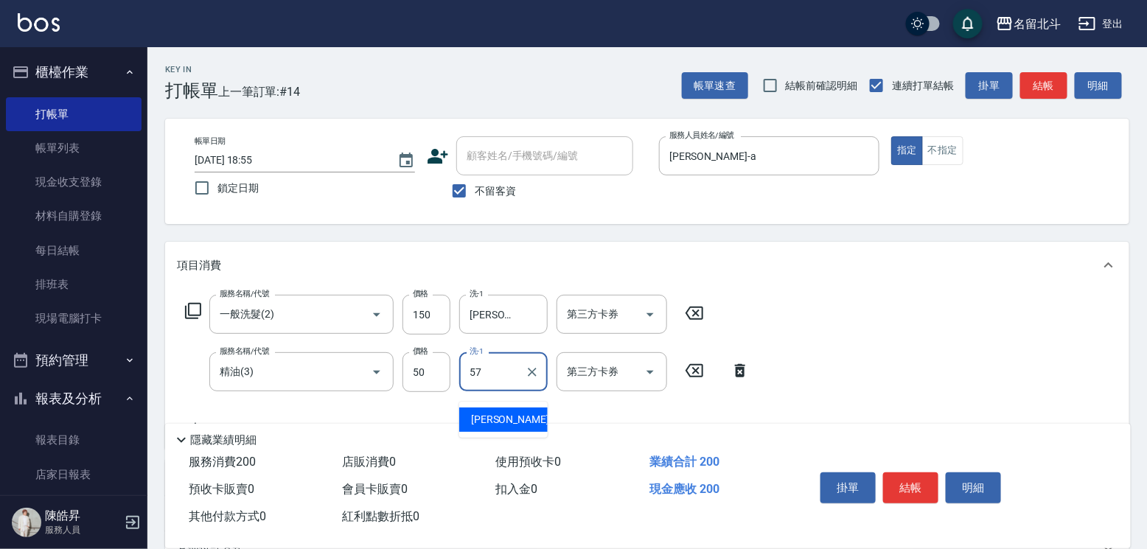
type input "[PERSON_NAME]-57"
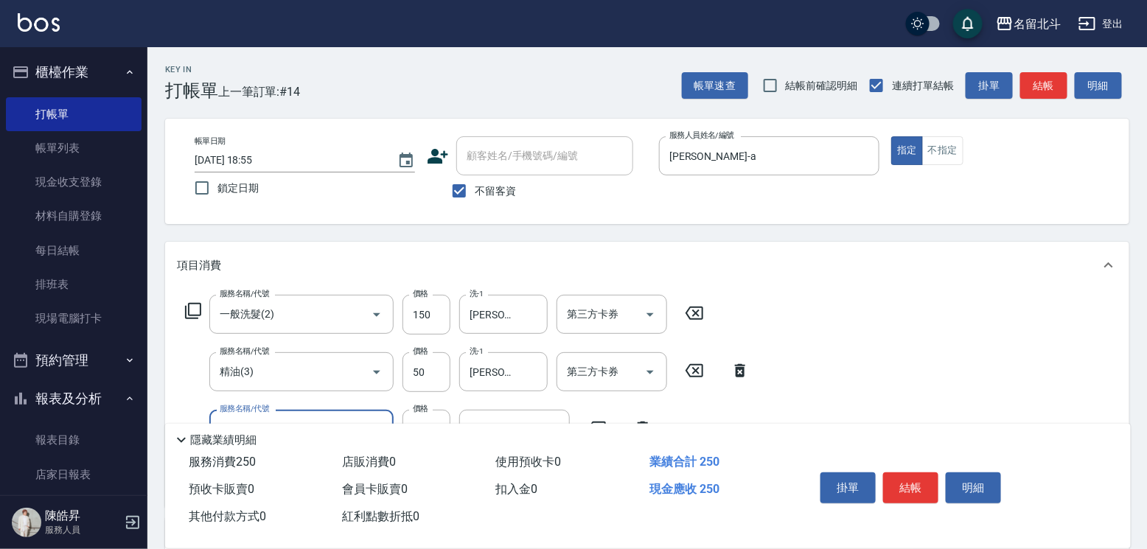
type input "瞬間保養(4)"
type input "[PERSON_NAME]-57"
type input "染髮(17)"
type input "1049"
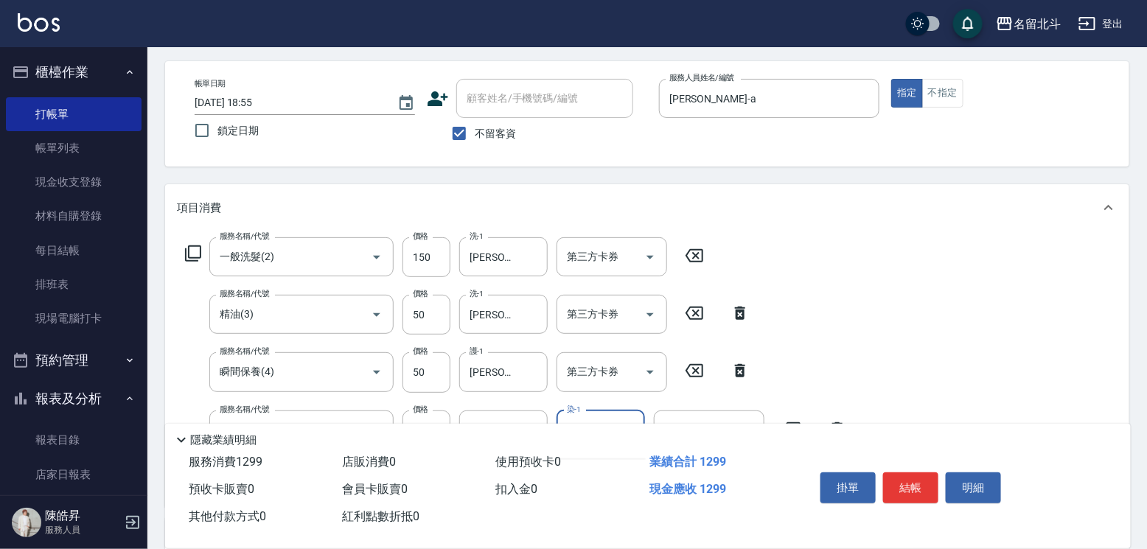
scroll to position [221, 0]
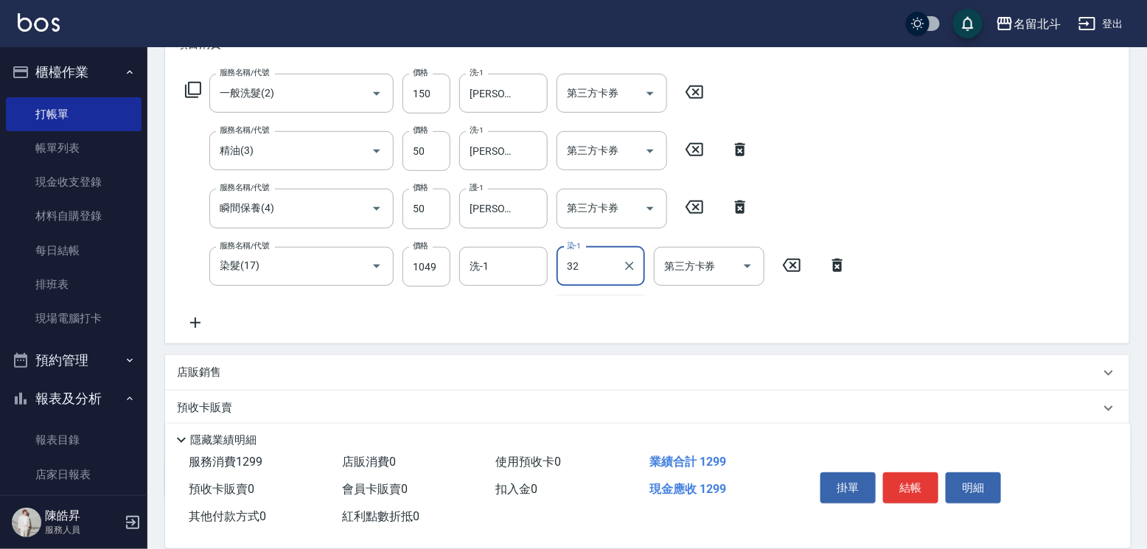
type input "3"
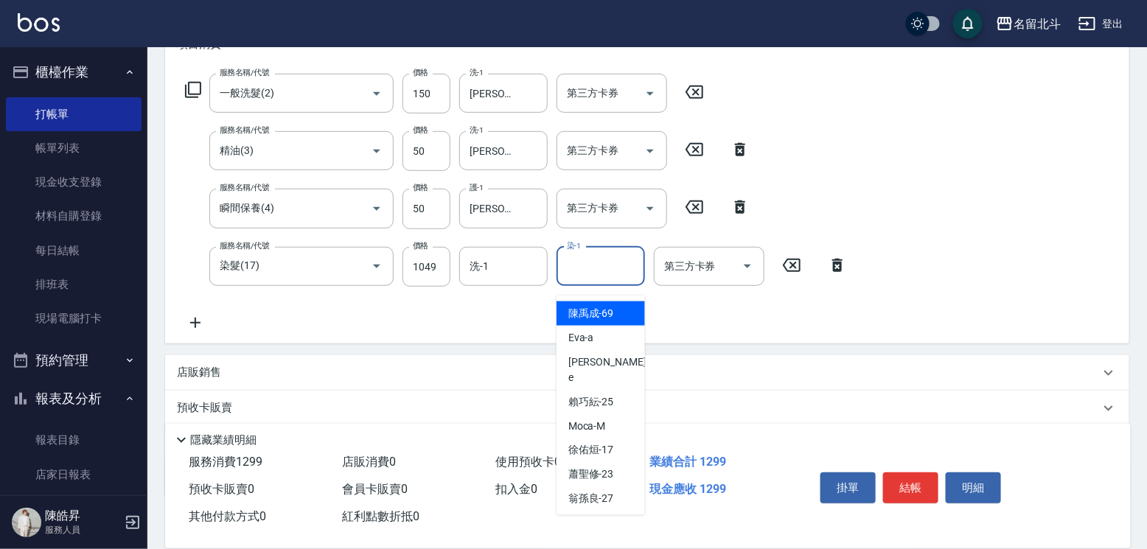
type input "[PERSON_NAME]69"
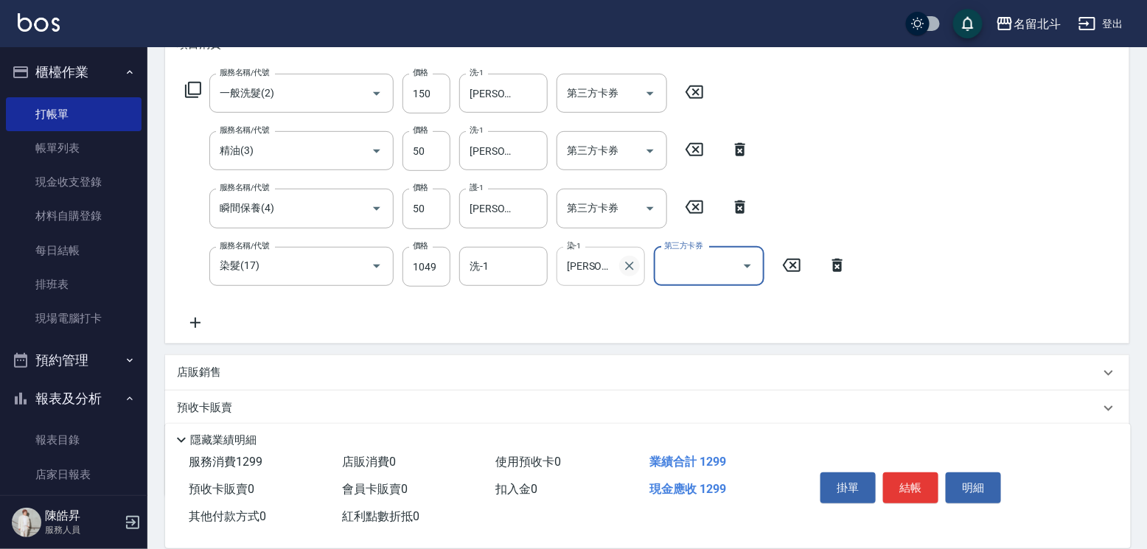
click at [625, 271] on icon "Clear" at bounding box center [629, 266] width 9 height 9
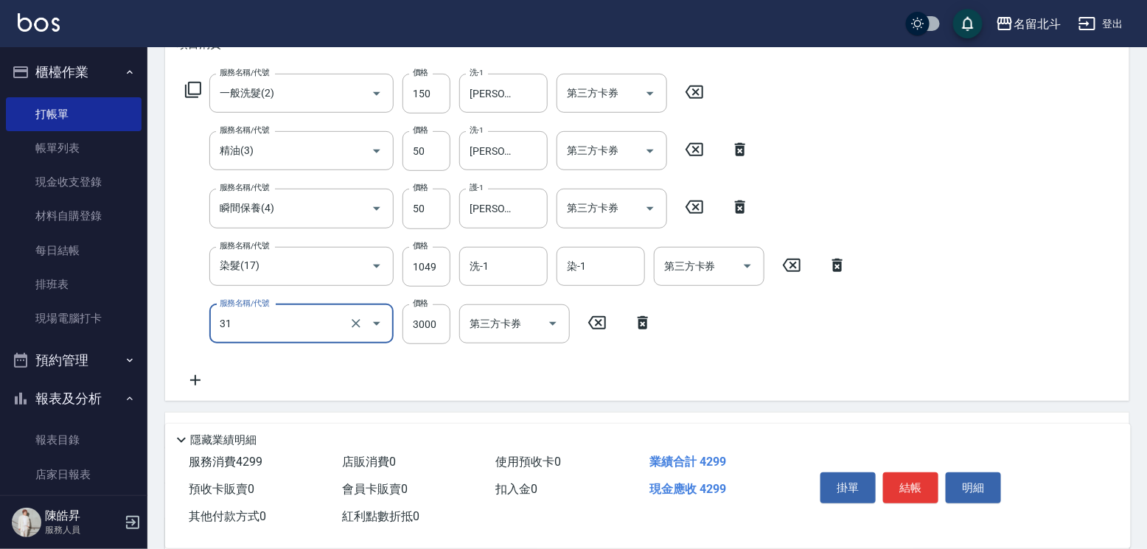
type input "燙髮B餐(31)"
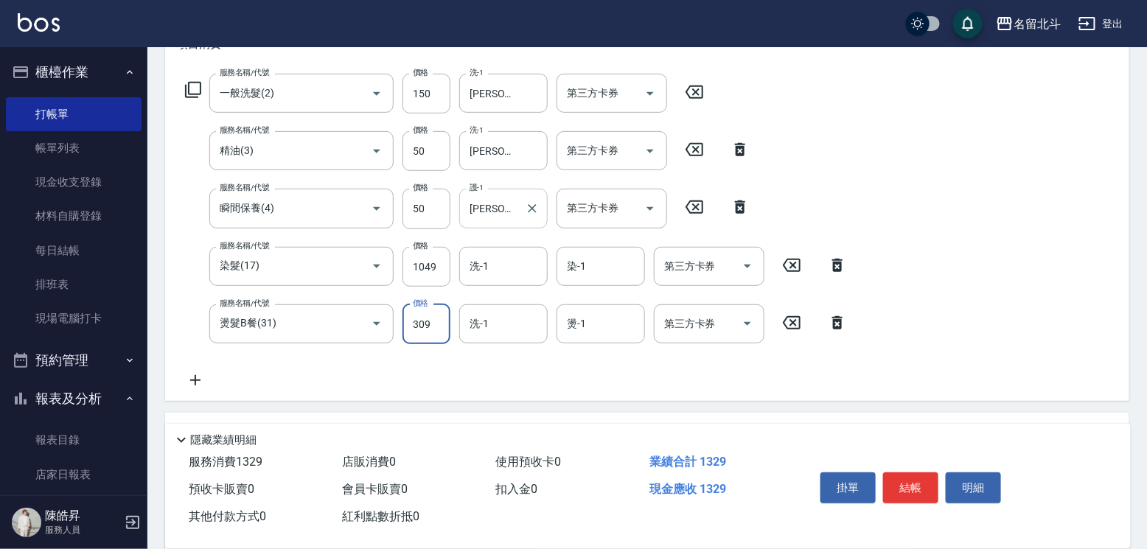
type input "3099"
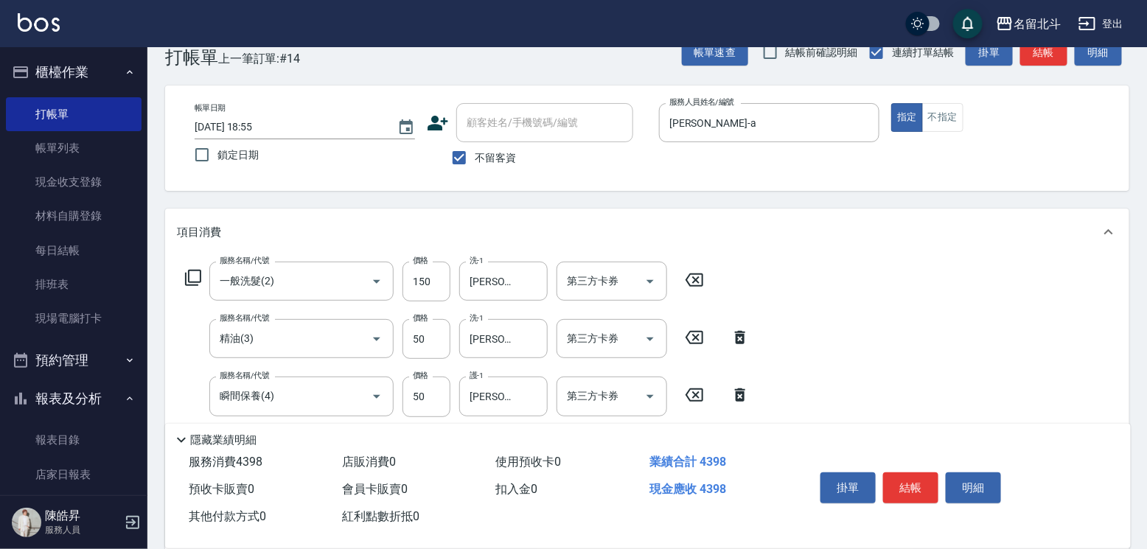
scroll to position [0, 0]
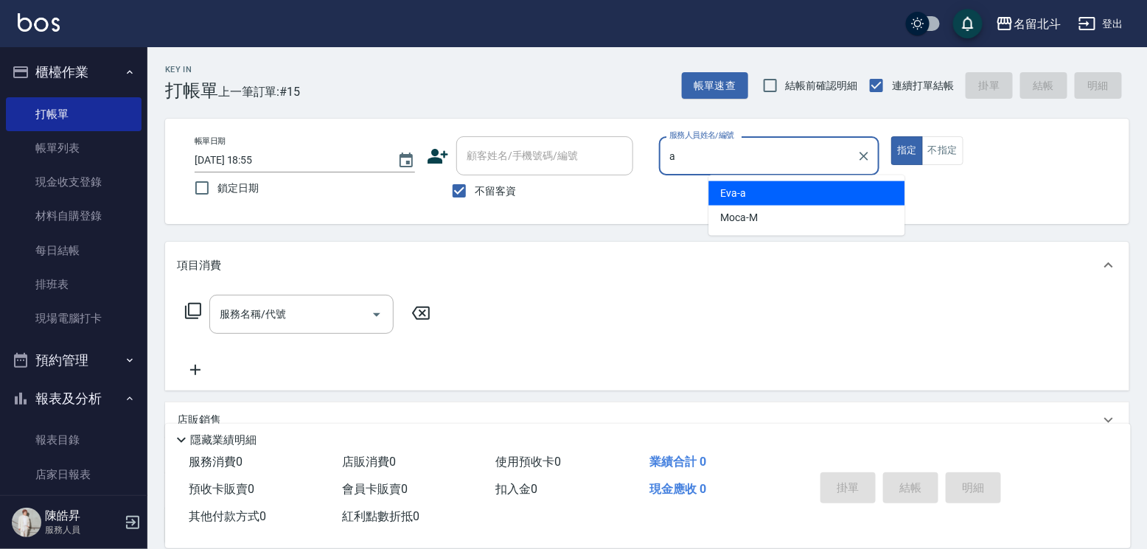
type input "[PERSON_NAME]-a"
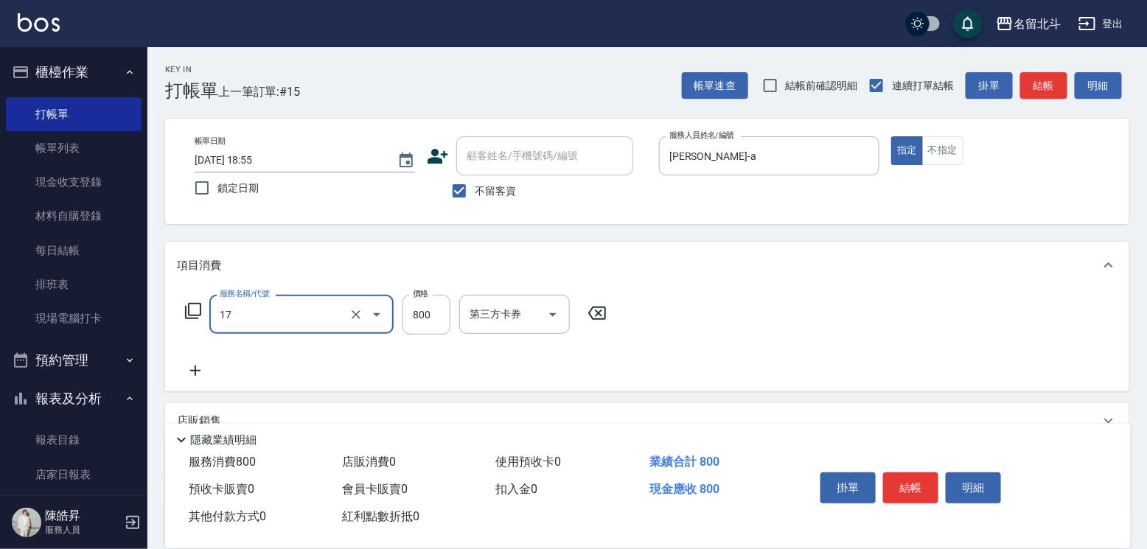
type input "染髮(17)"
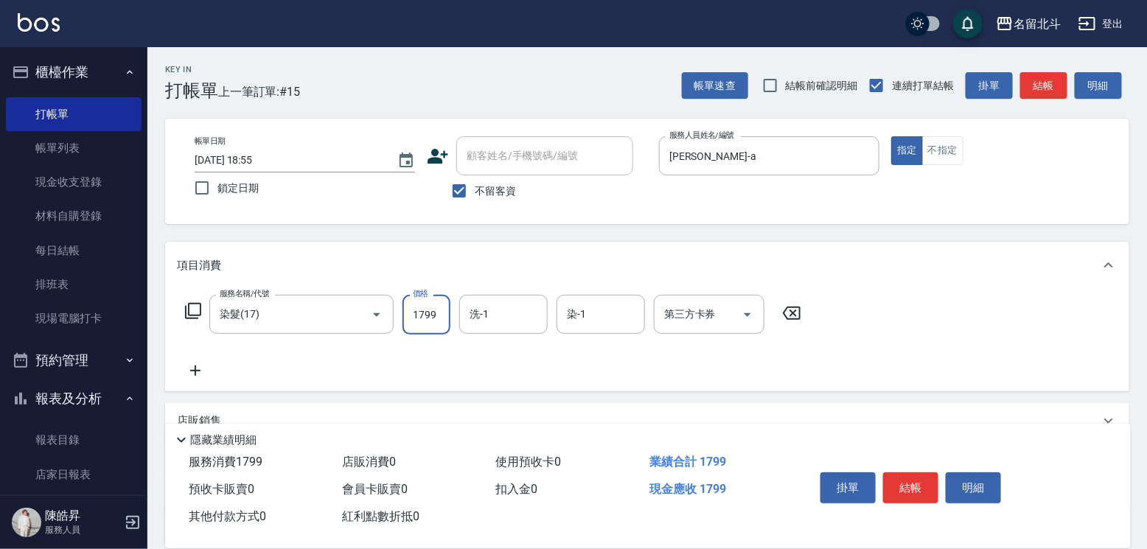
type input "1799"
type input "[PERSON_NAME]-57"
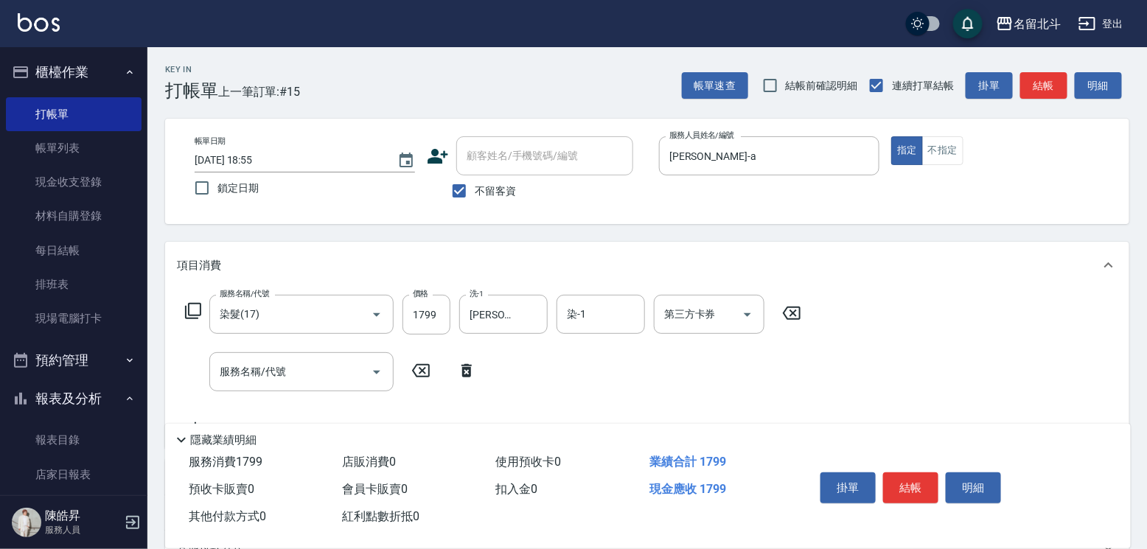
click at [808, 322] on icon at bounding box center [791, 313] width 37 height 18
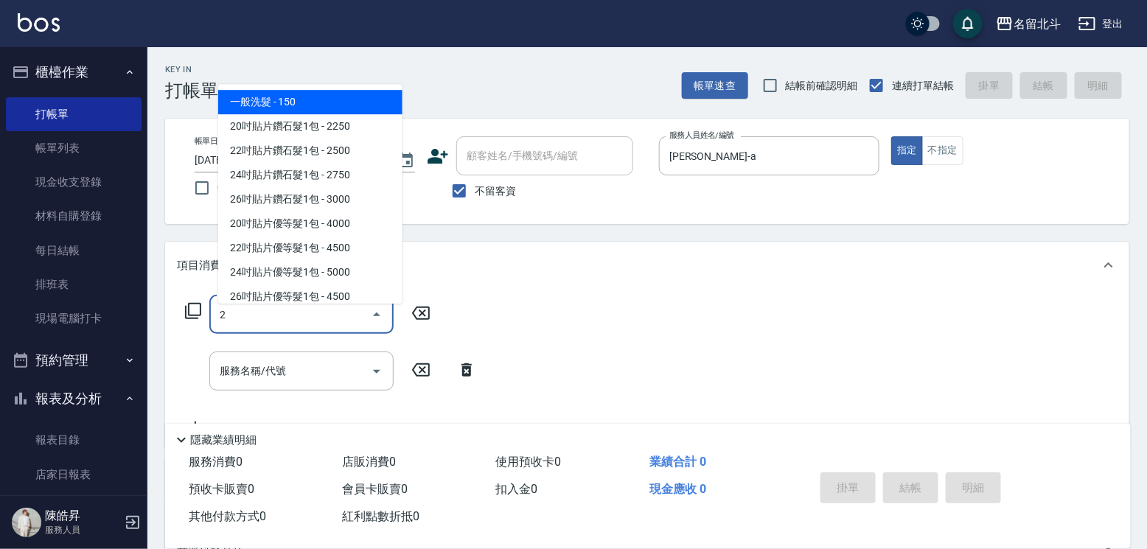
type input "一般洗髮(2)"
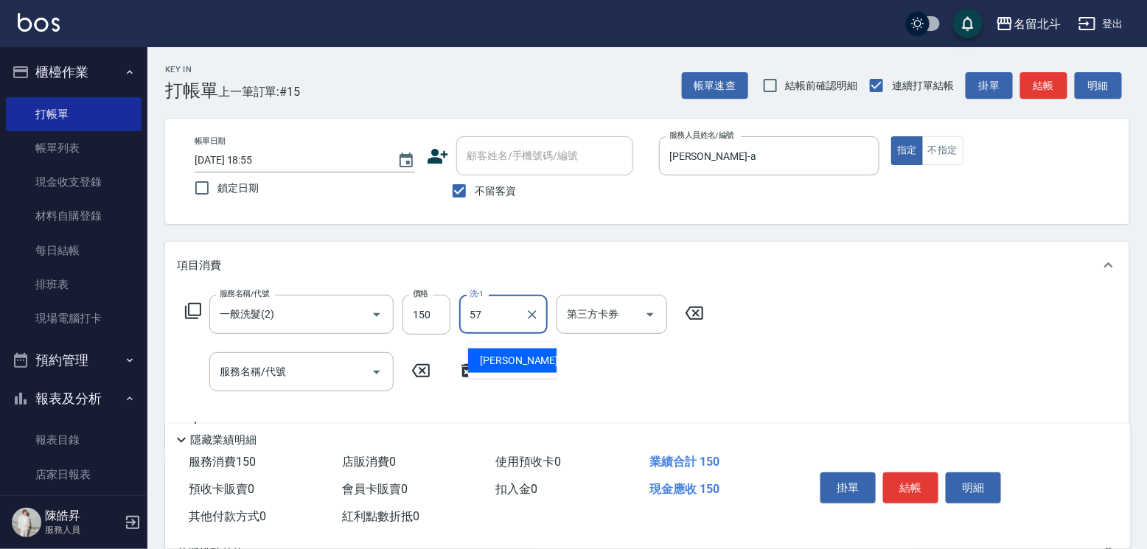
type input "[PERSON_NAME]-57"
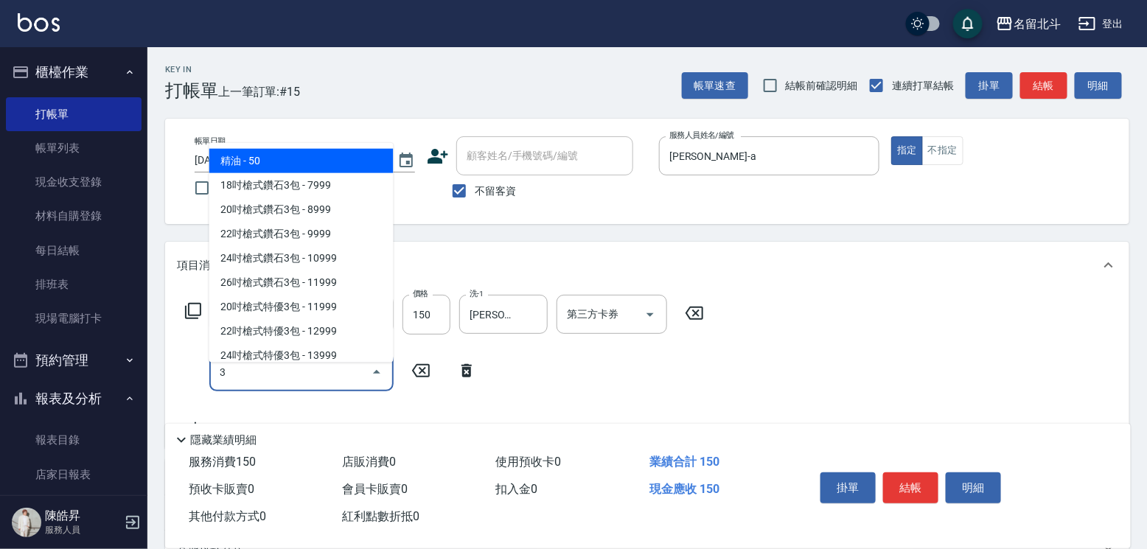
type input "精油(3)"
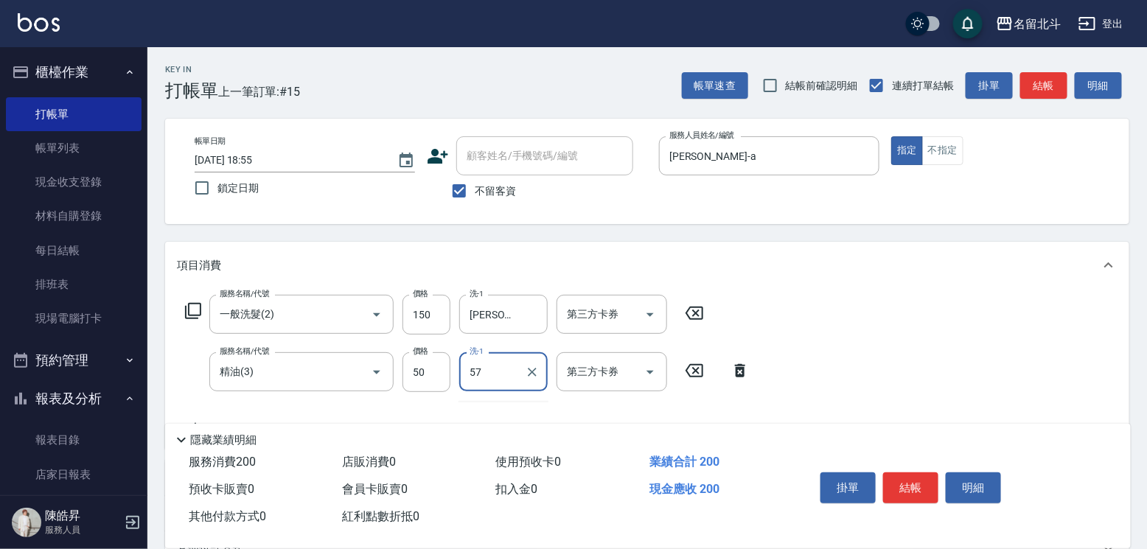
type input "[PERSON_NAME]-57"
type input "瞬間保養(4)"
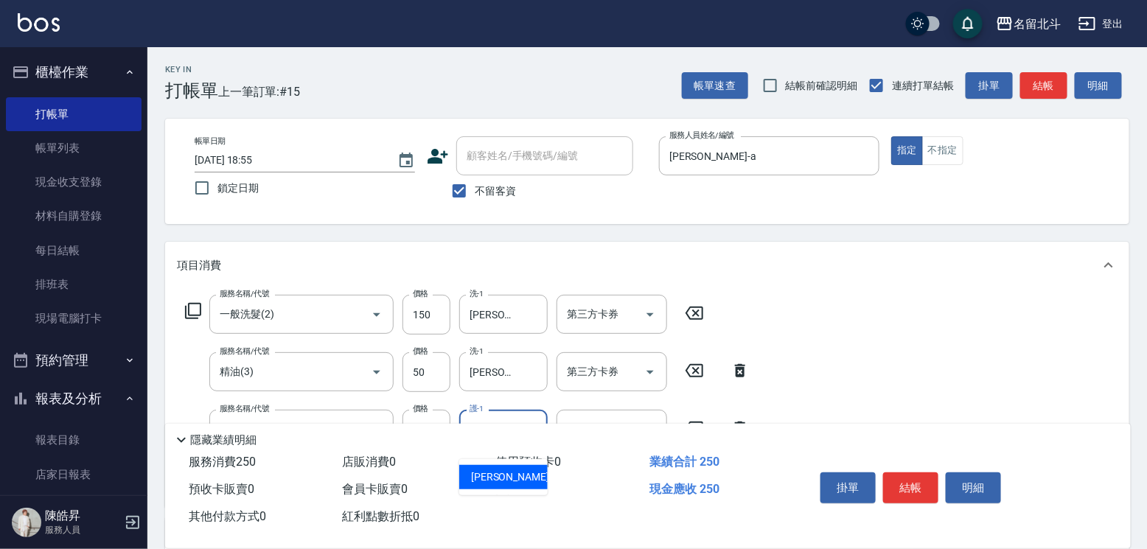
type input "[PERSON_NAME]-57"
type input "染髮(17)"
type input "1549"
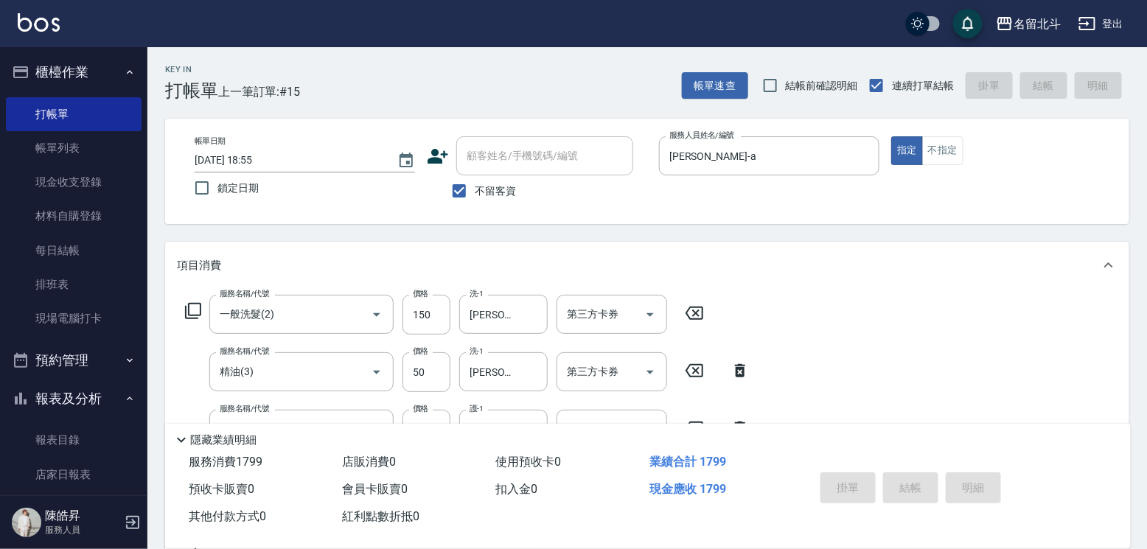
type input "[DATE] 18:56"
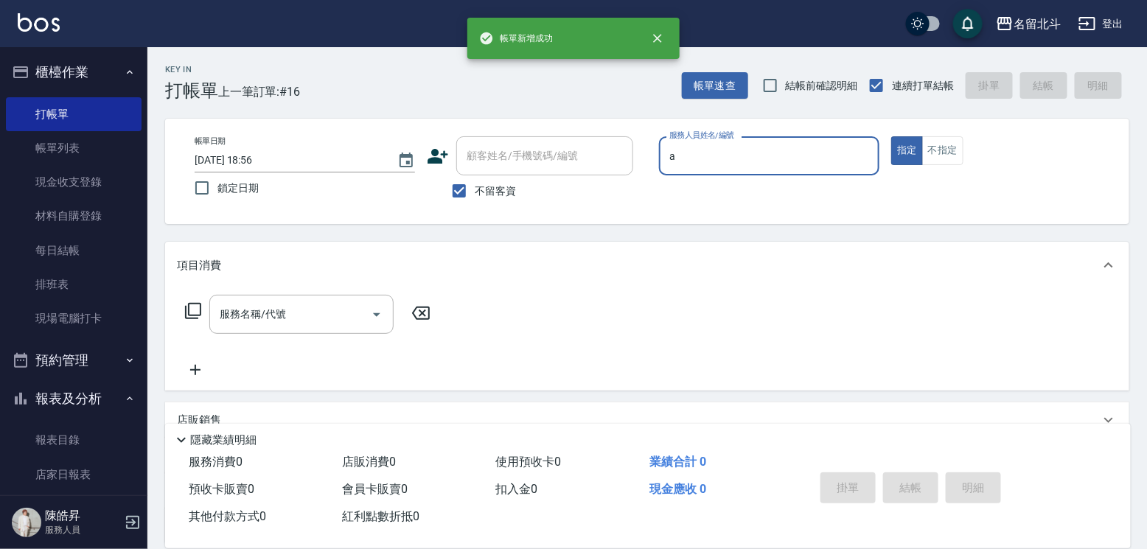
type input "[PERSON_NAME]-a"
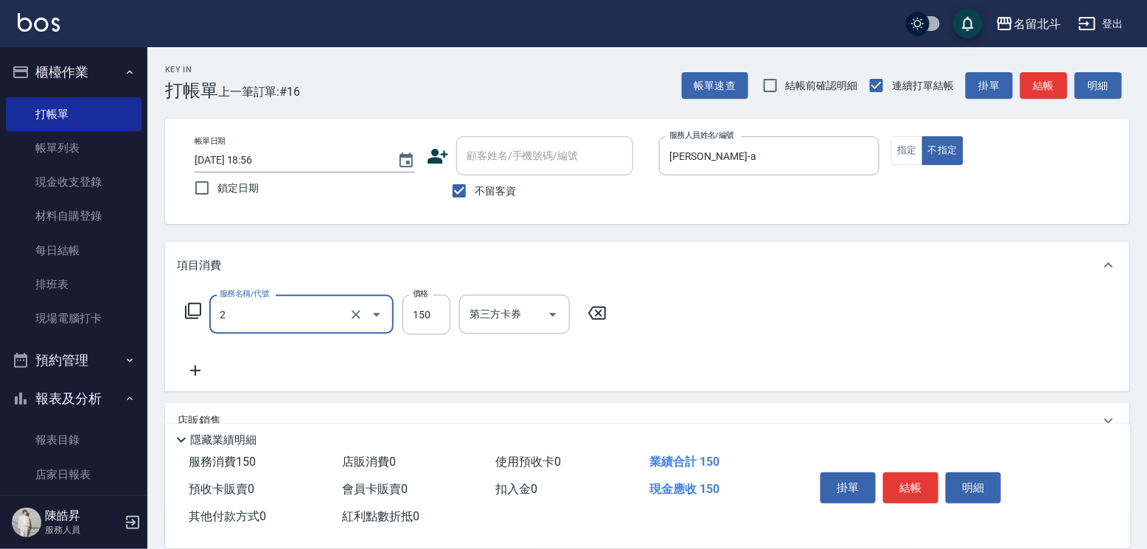
type input "一般洗髮(2)"
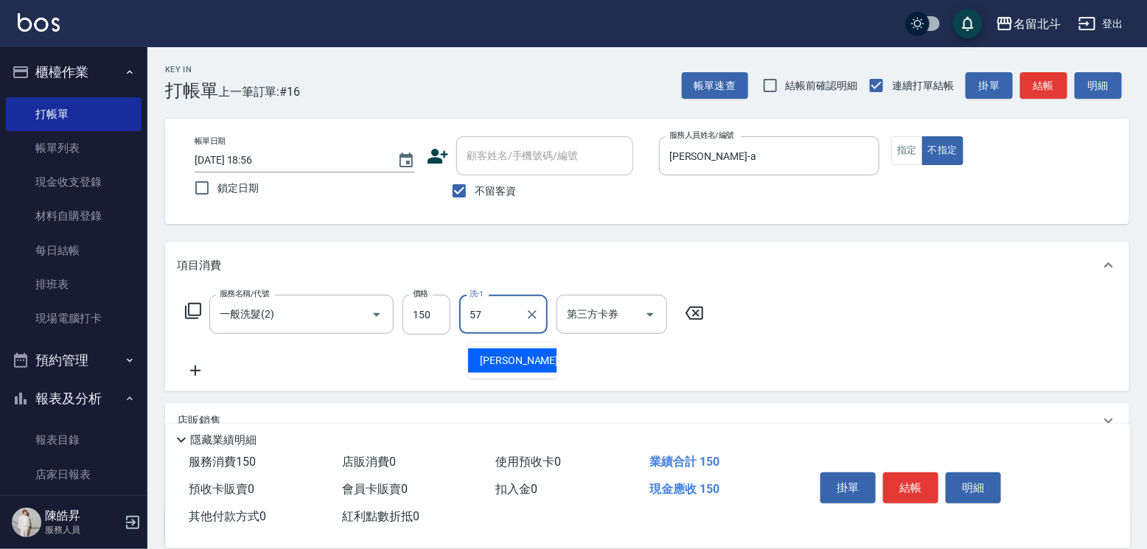
type input "[PERSON_NAME]-57"
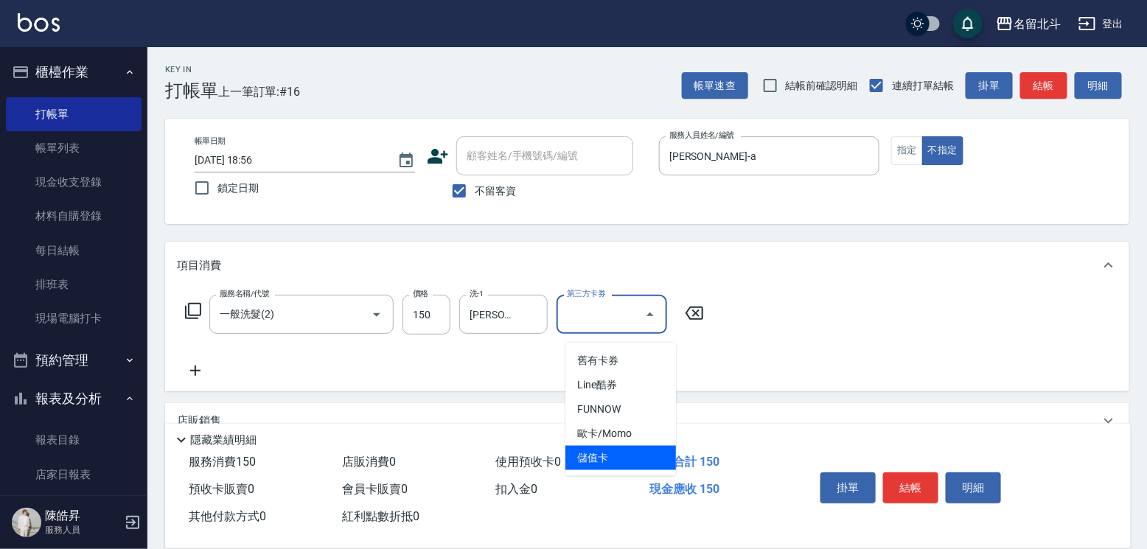
type input "儲值卡"
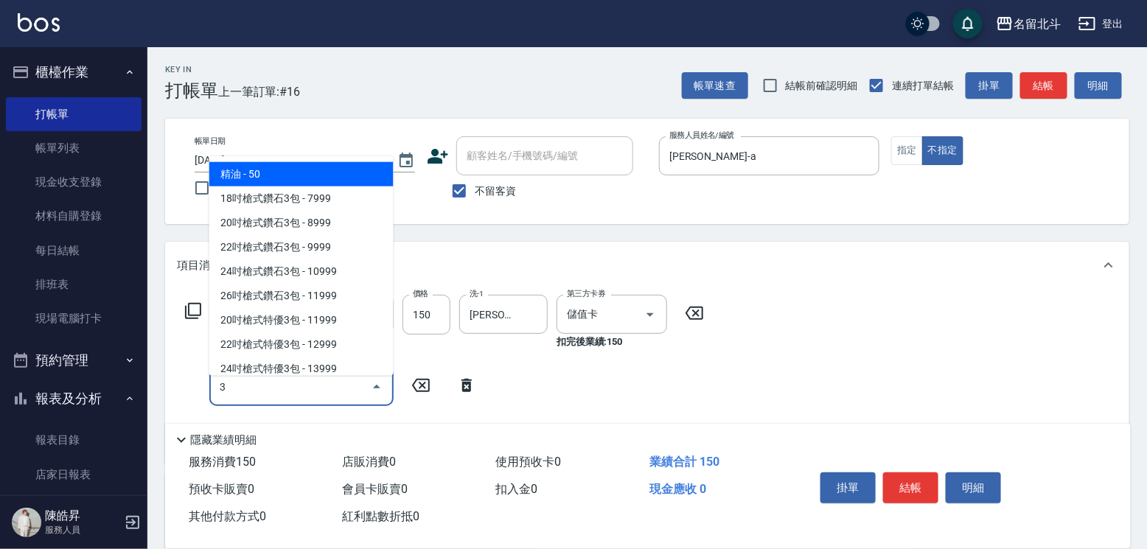
type input "精油(3)"
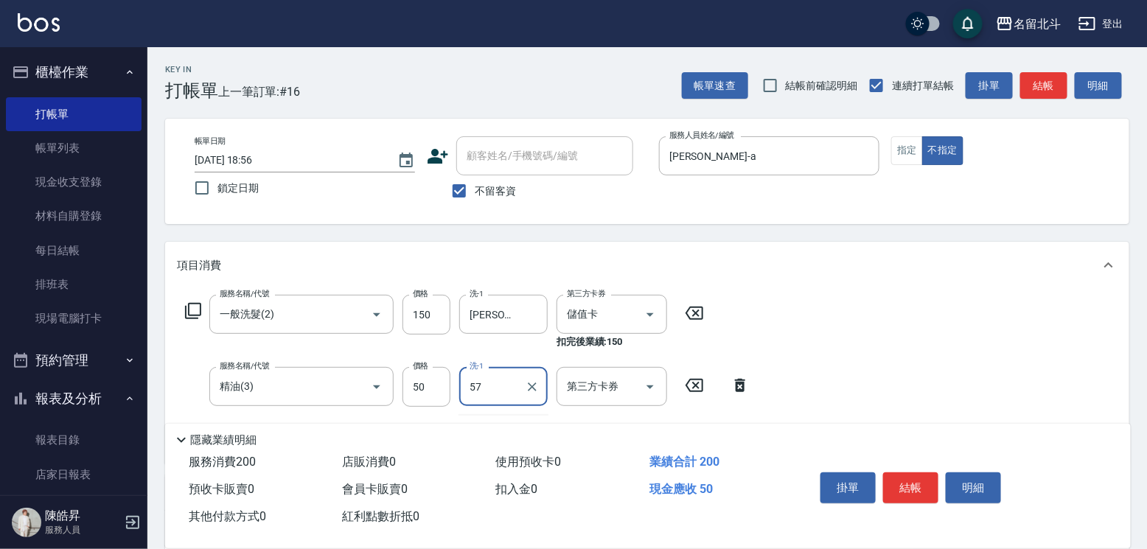
type input "[PERSON_NAME]-57"
type input "儲值卡"
type input "瞬間保養(4)"
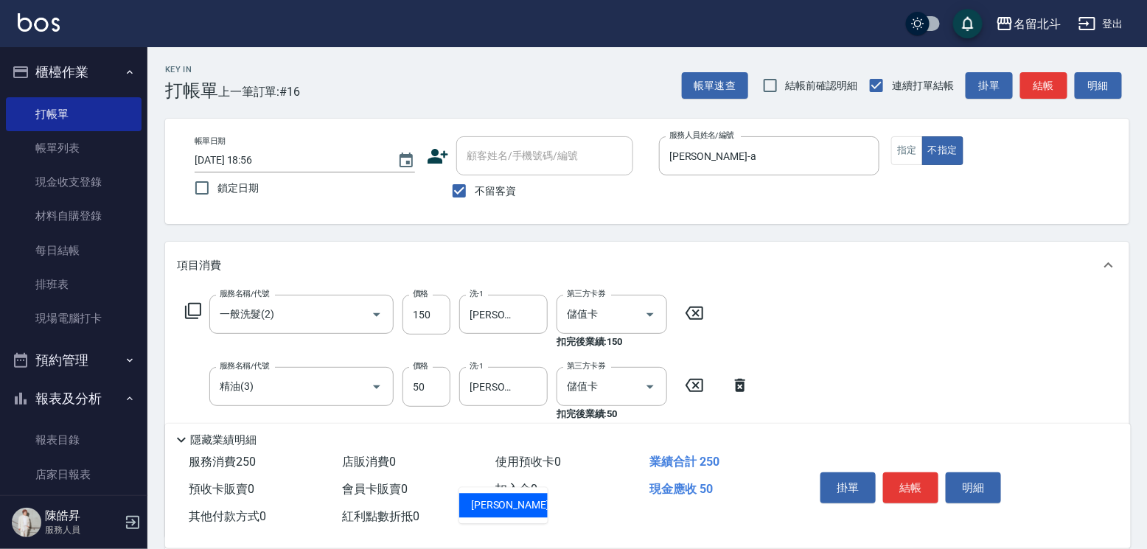
type input "[PERSON_NAME]-57"
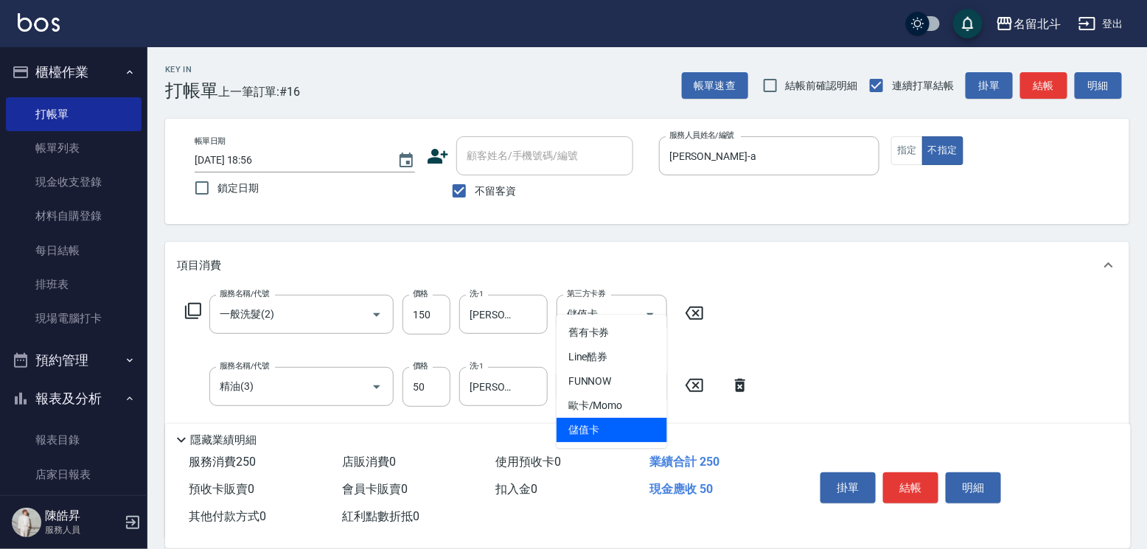
type input "儲值卡"
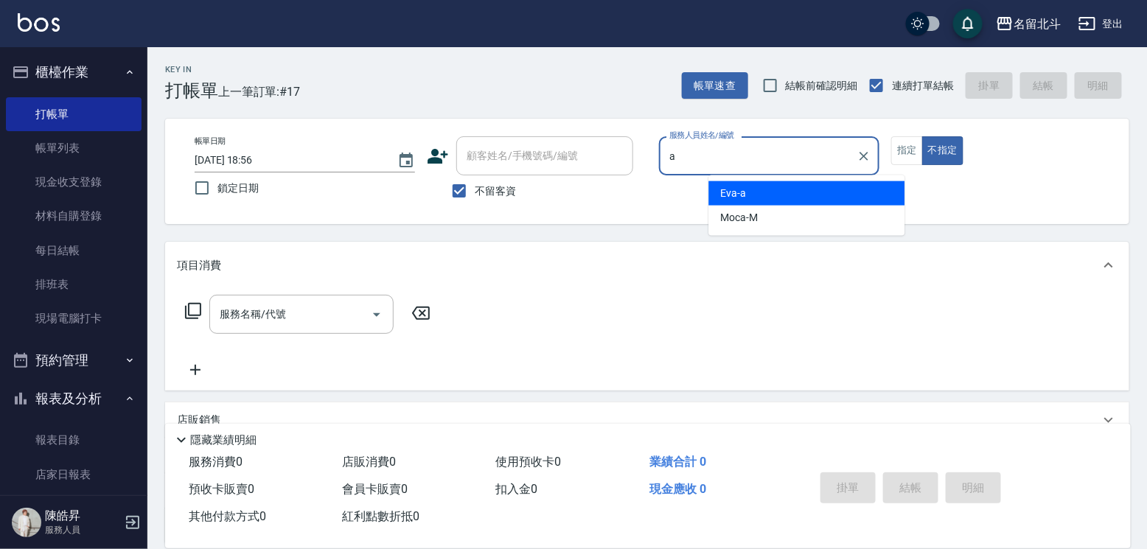
type input "[PERSON_NAME]-a"
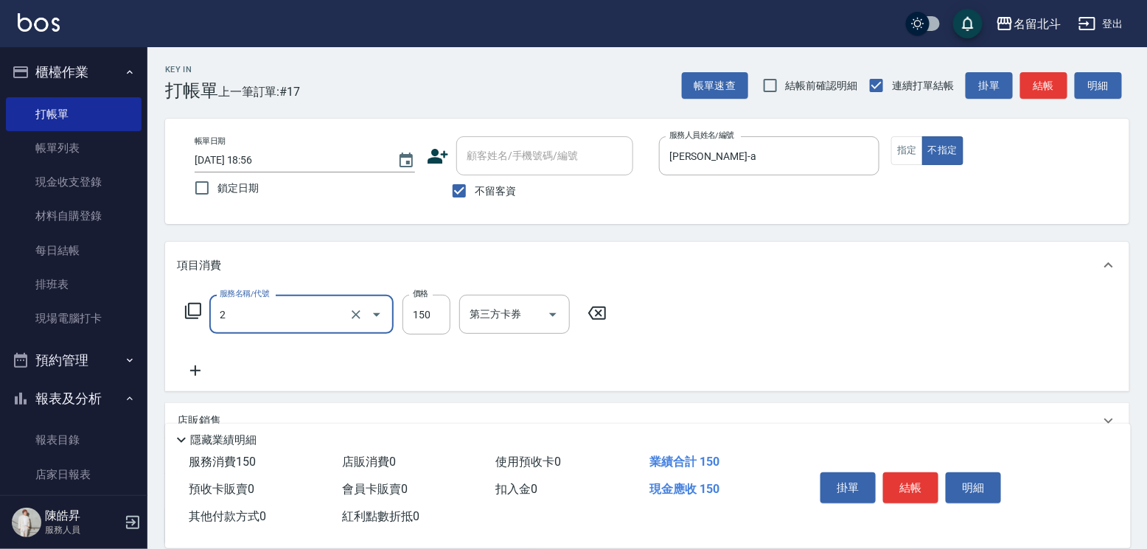
type input "一般洗髮(2)"
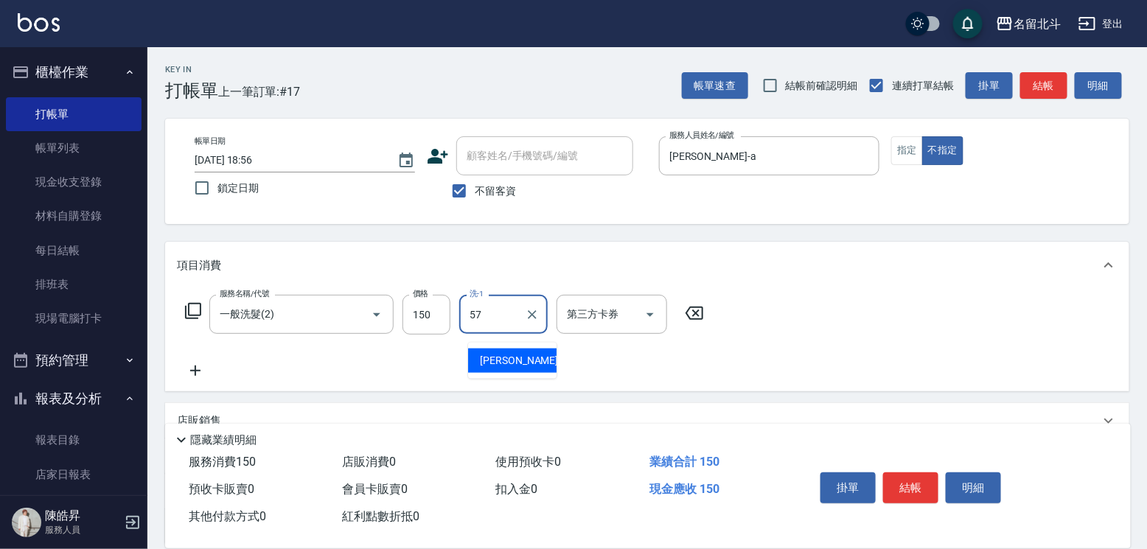
type input "[PERSON_NAME]-57"
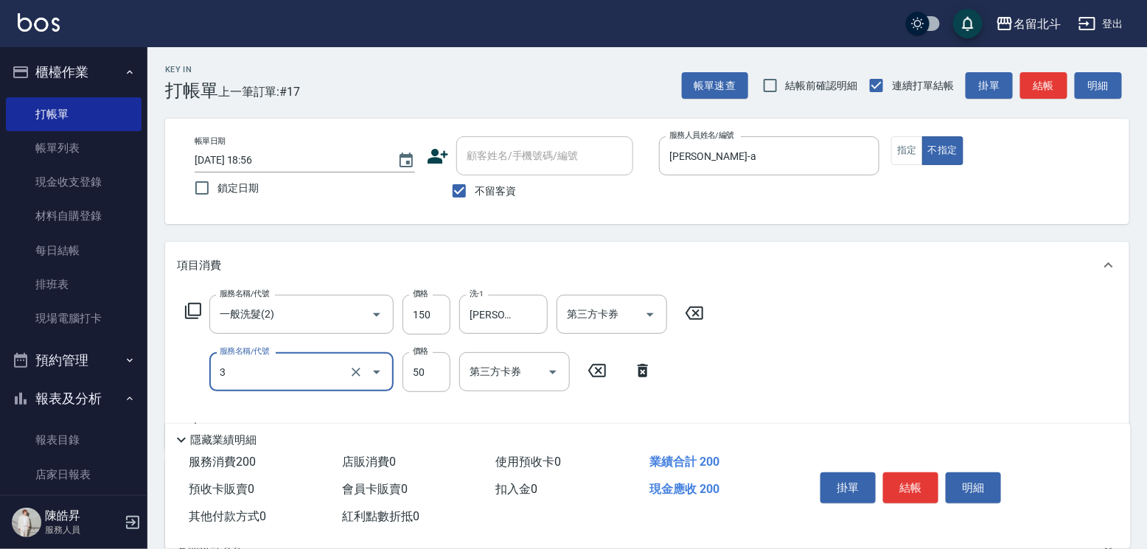
type input "精油(3)"
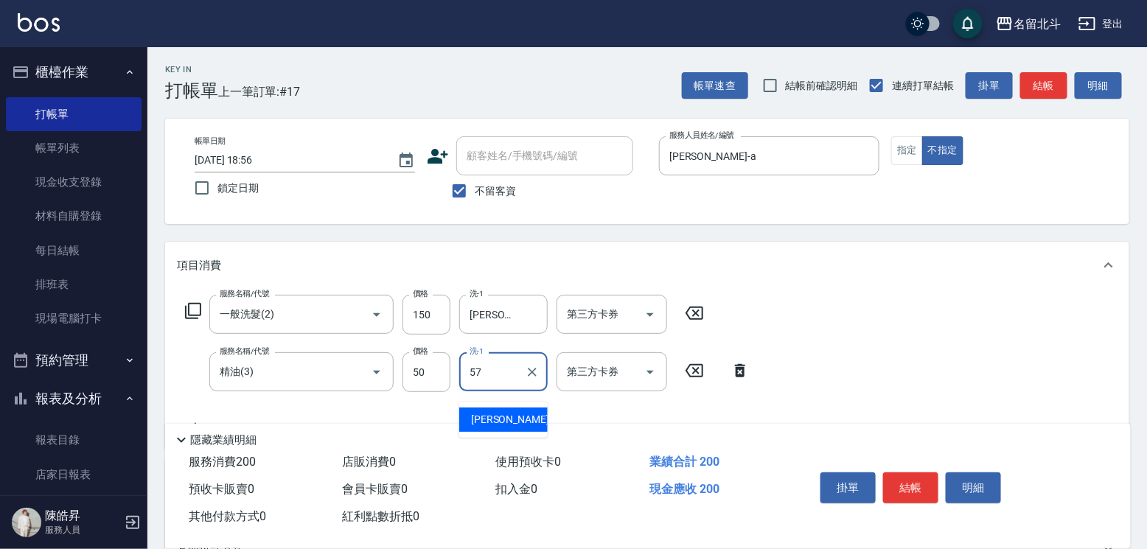
type input "[PERSON_NAME]-57"
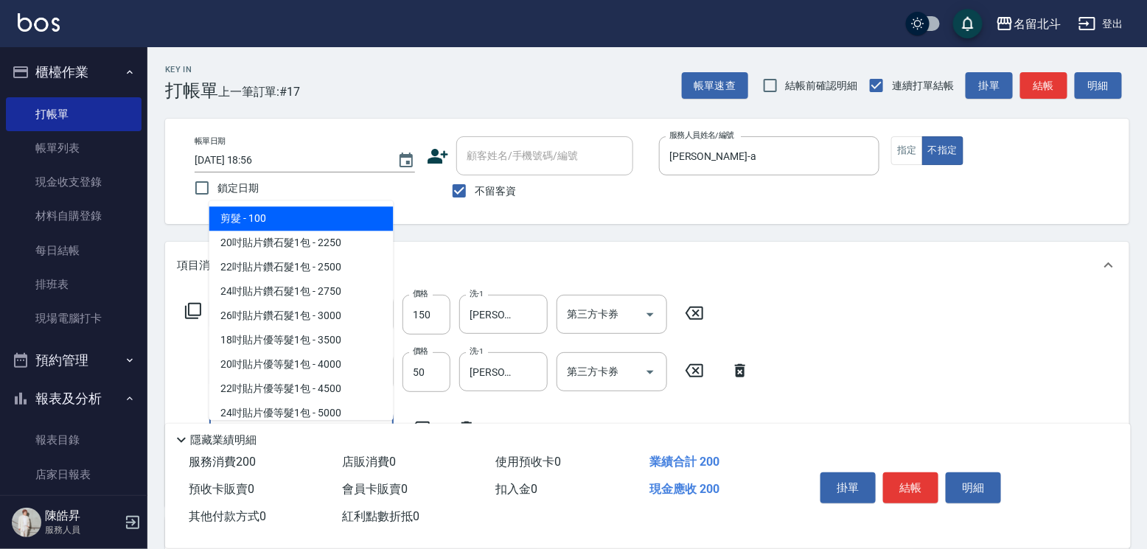
type input "剪髮(1)"
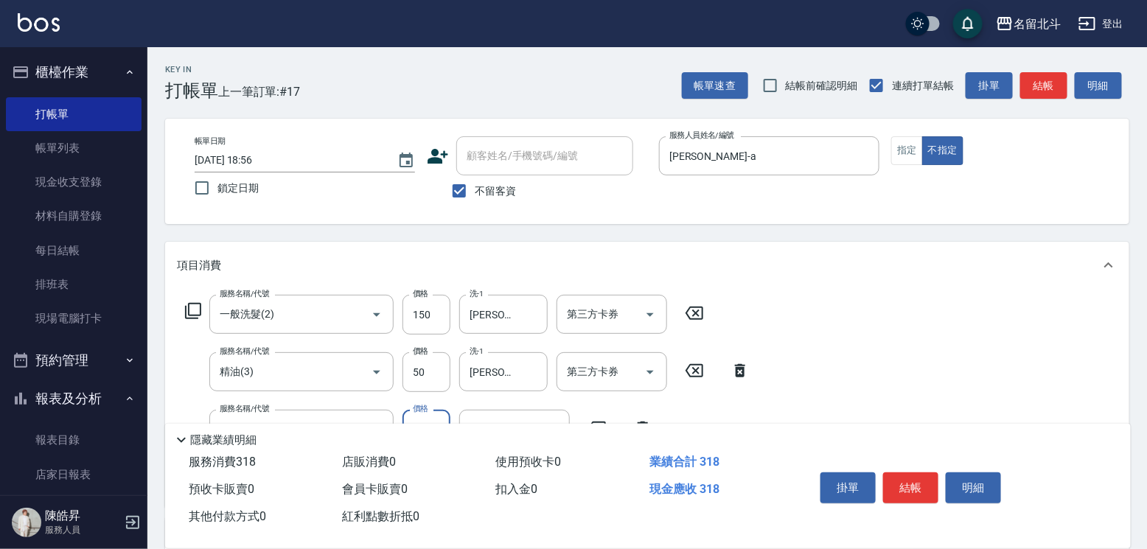
type input "118"
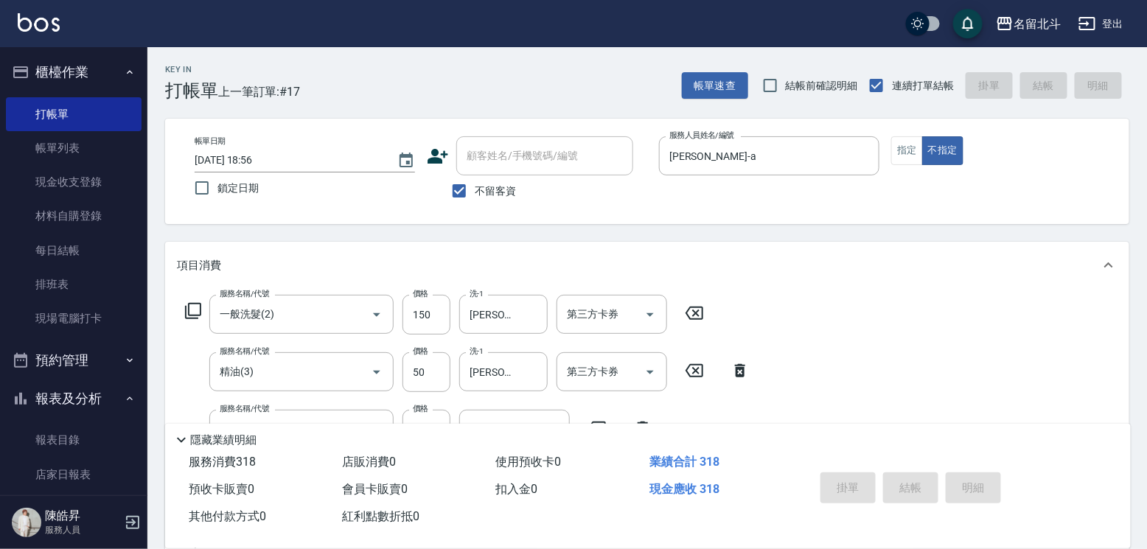
type input "[DATE] 18:57"
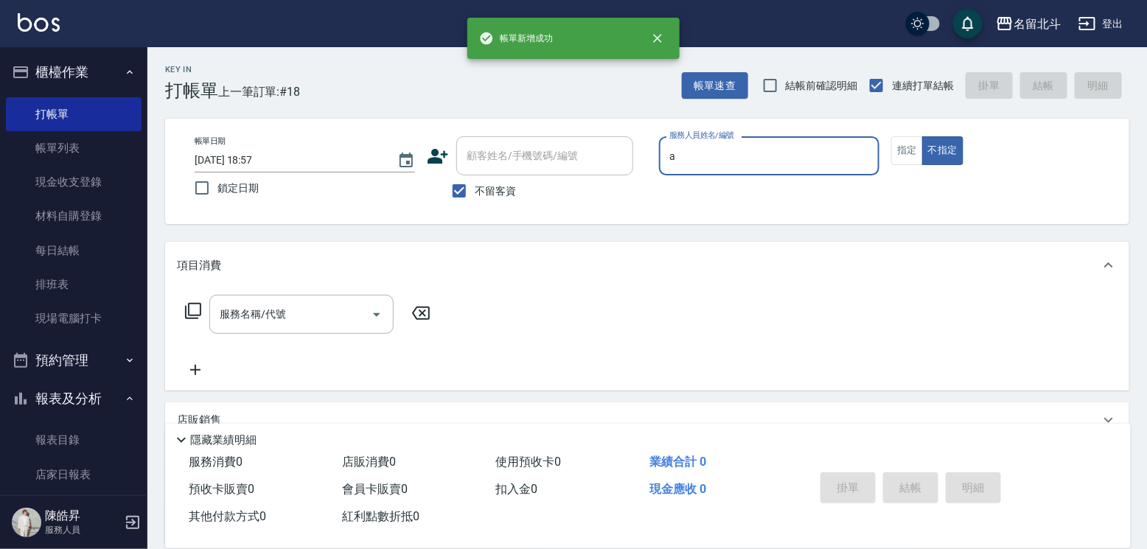
type input "[PERSON_NAME]-a"
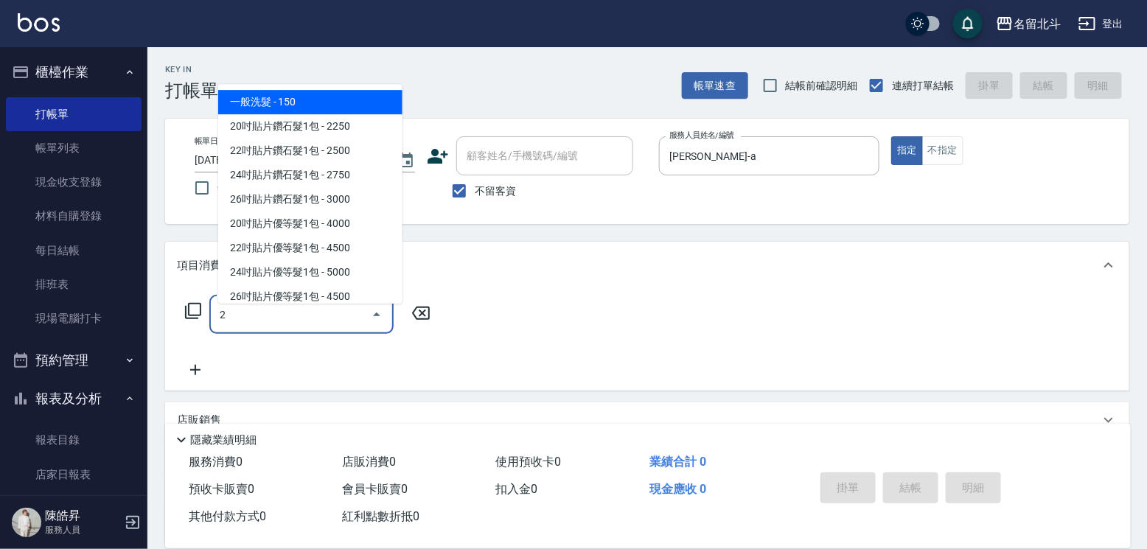
type input "一般洗髮(2)"
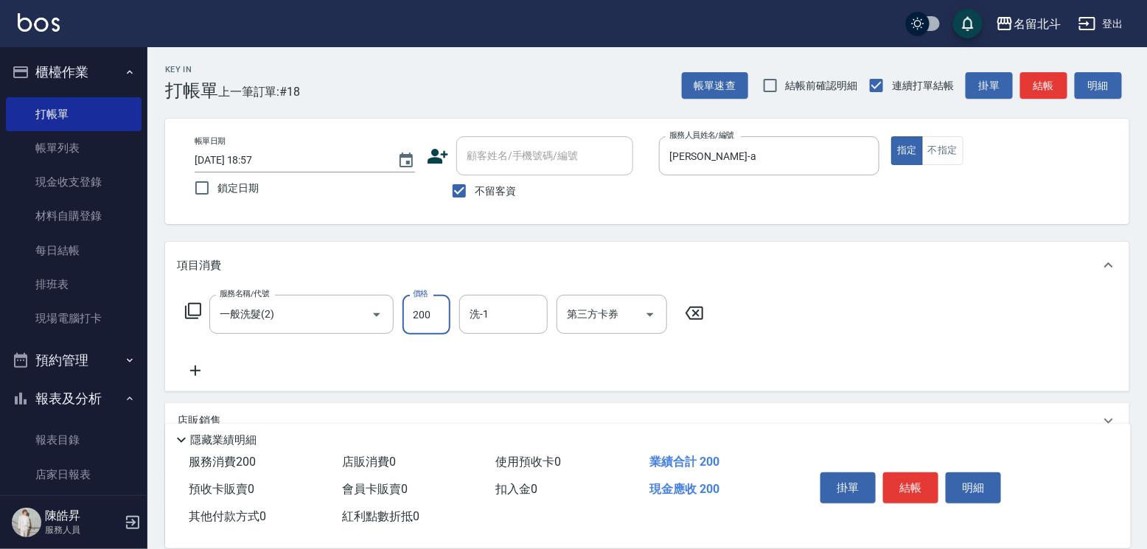
type input "200"
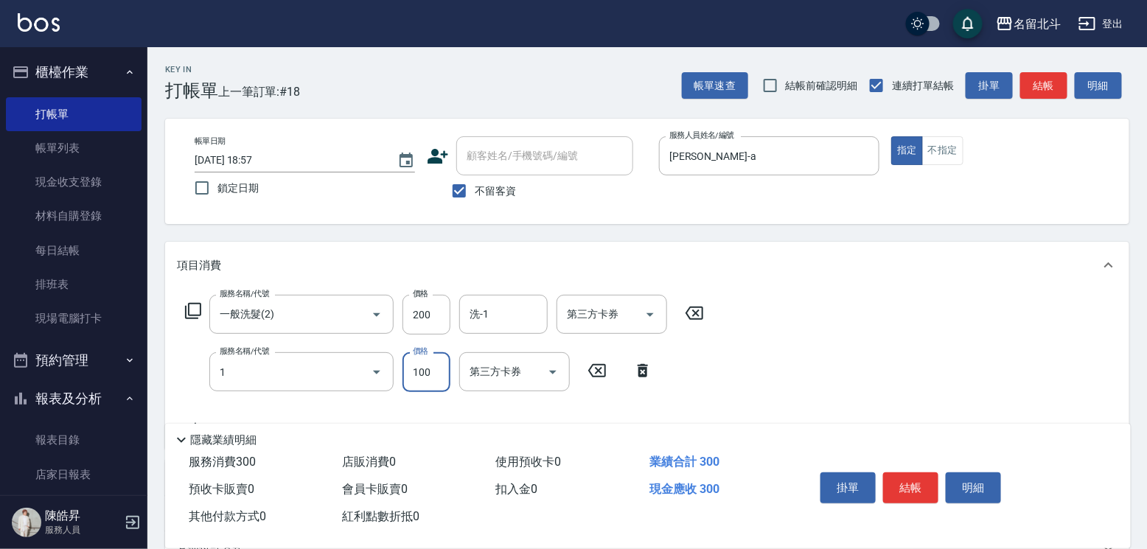
type input "剪髮(1)"
type input "200"
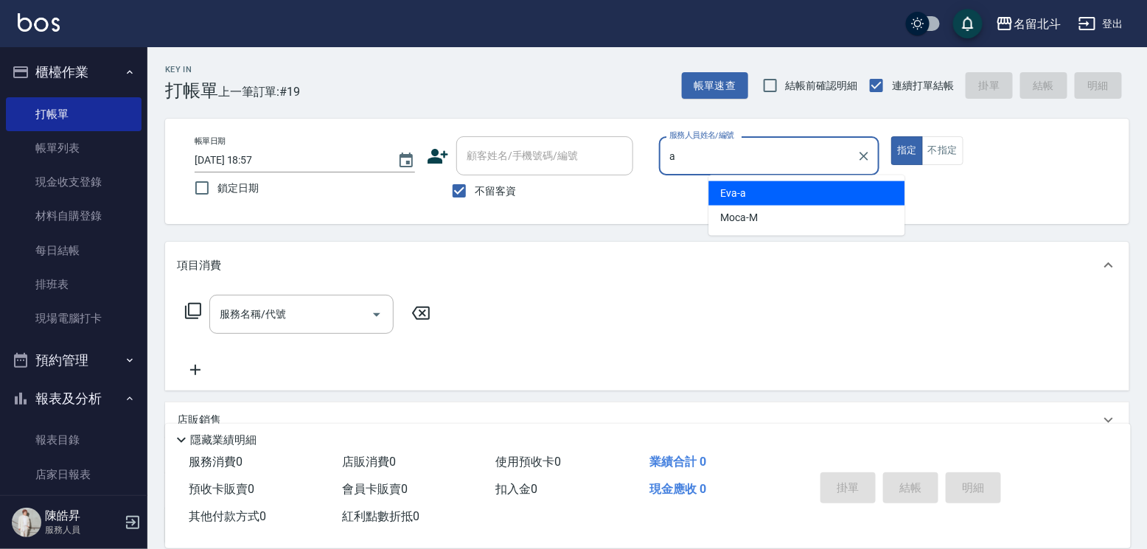
type input "[PERSON_NAME]-a"
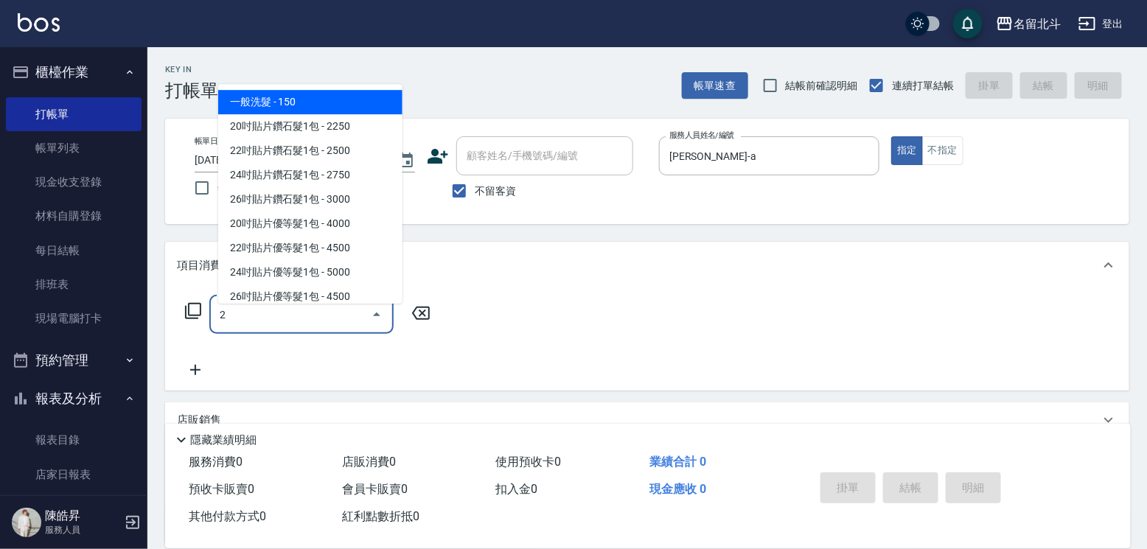
type input "一般洗髮(2)"
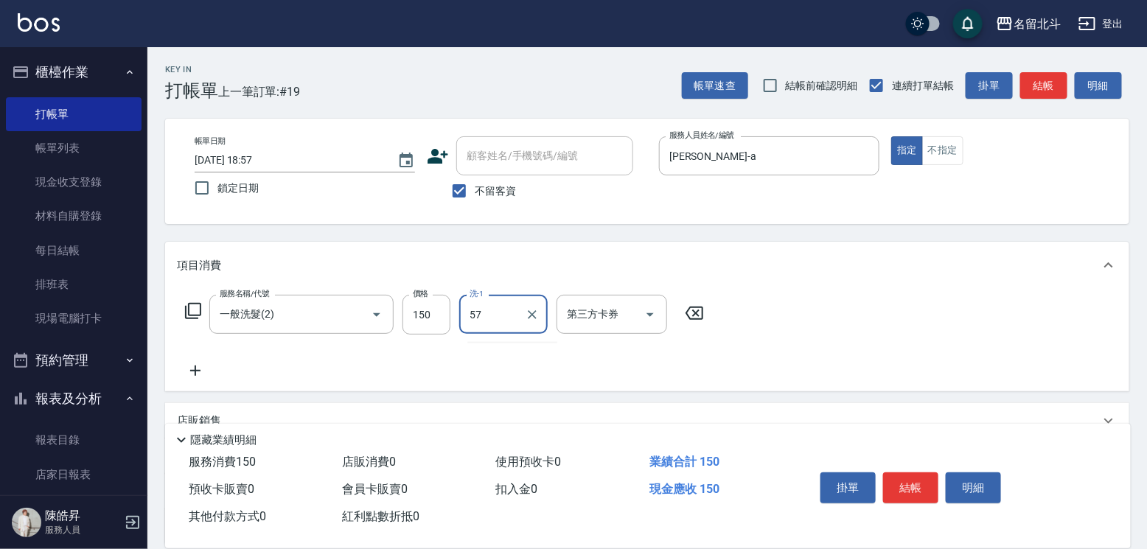
type input "[PERSON_NAME]-57"
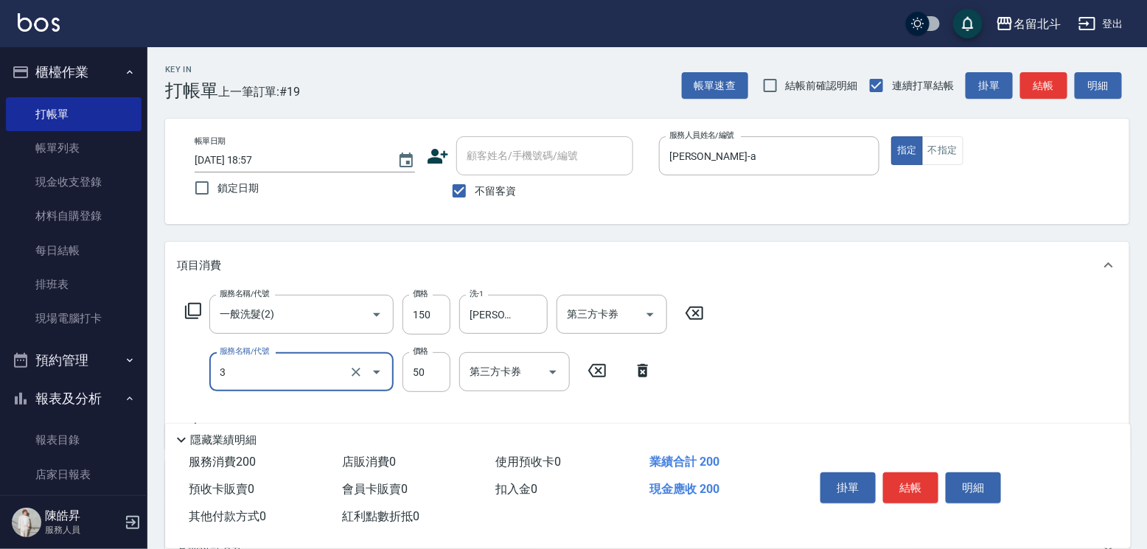
type input "精油(3)"
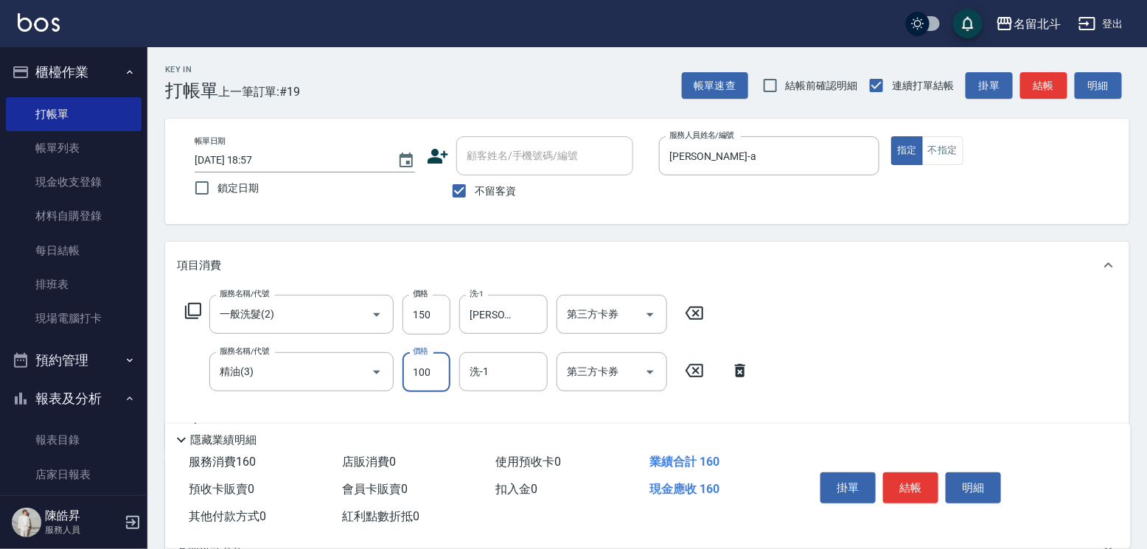
type input "100"
type input "[PERSON_NAME]-57"
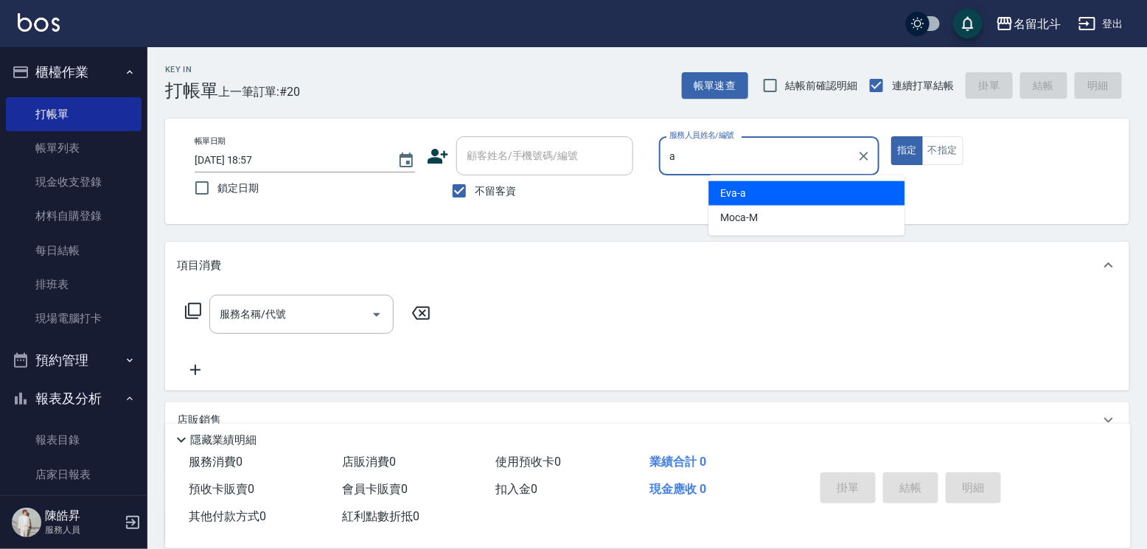
type input "[PERSON_NAME]-a"
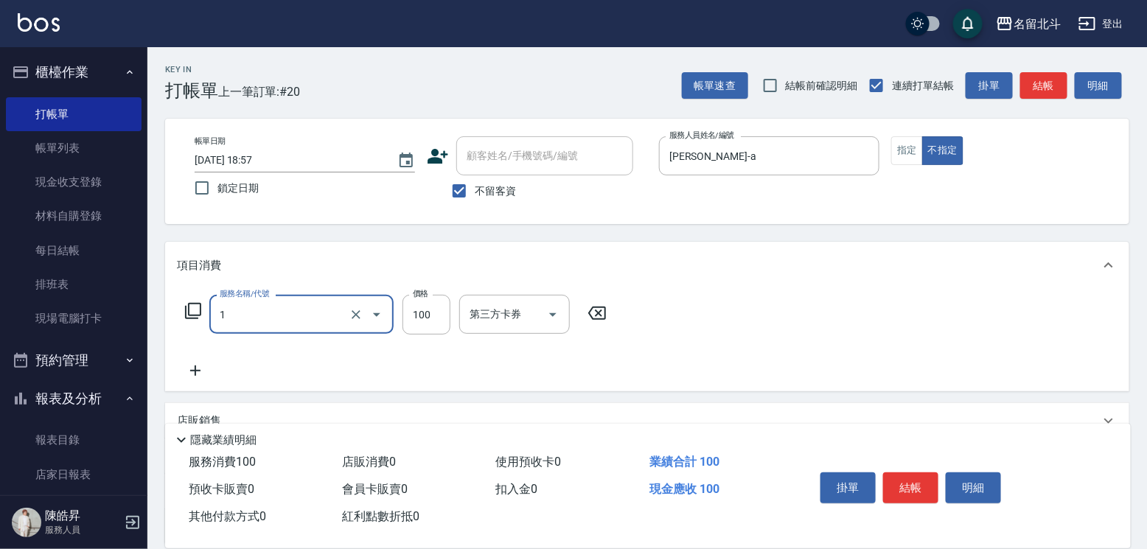
type input "剪髮(1)"
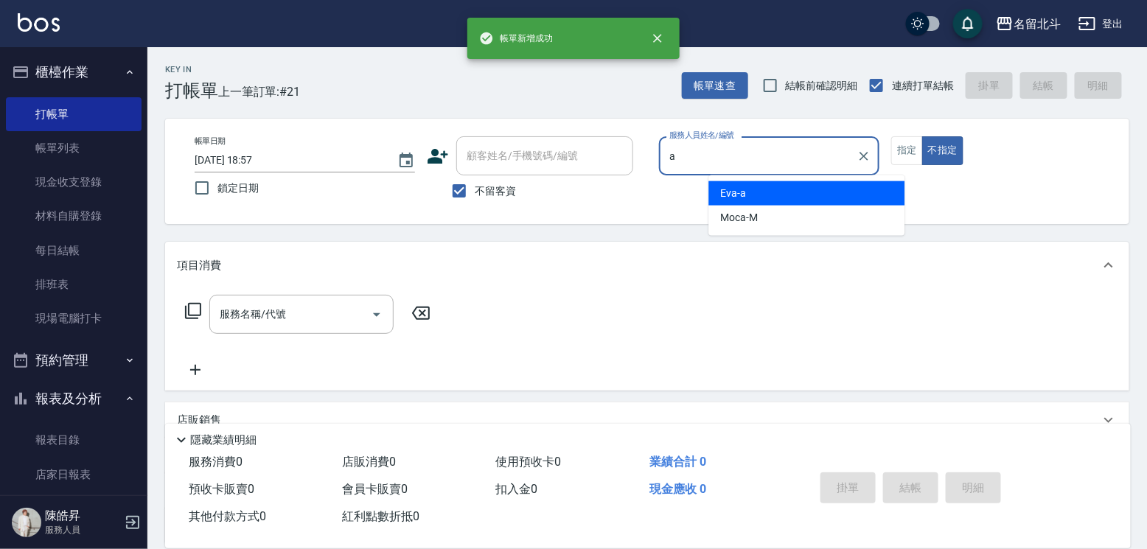
type input "[PERSON_NAME]-a"
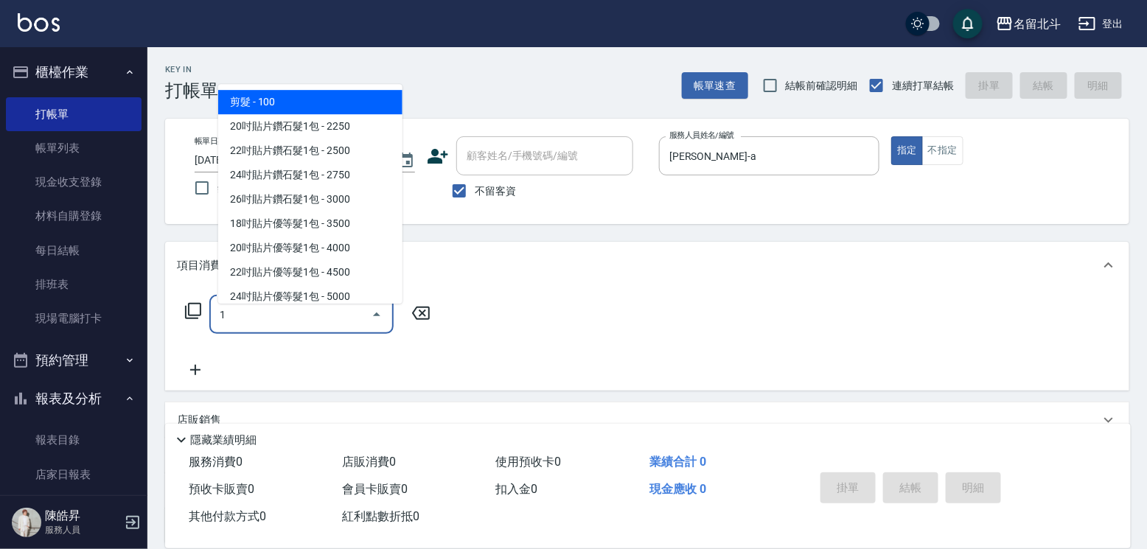
type input "剪髮(1)"
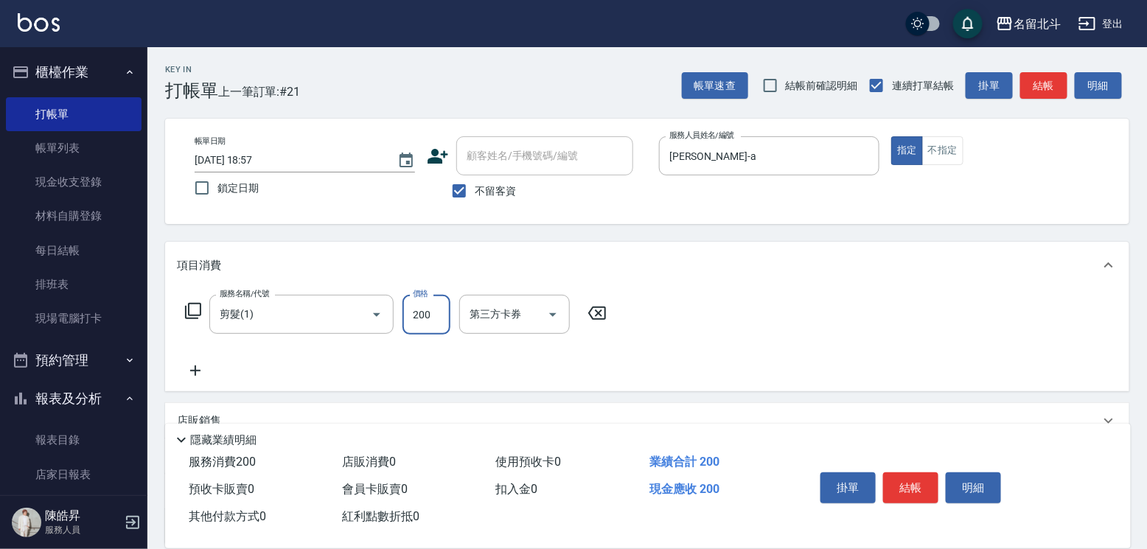
type input "200"
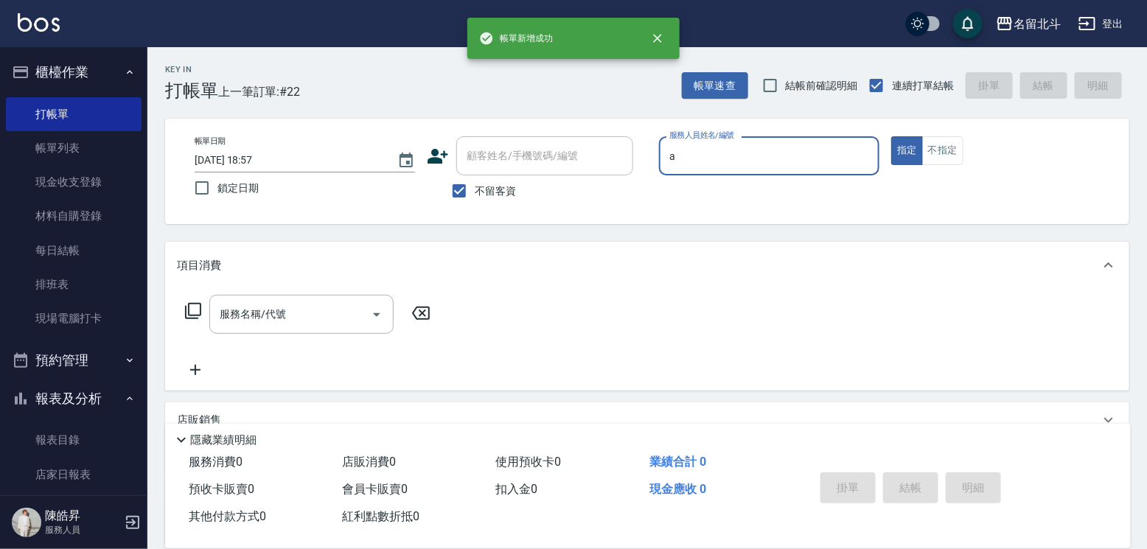
type input "[PERSON_NAME]-a"
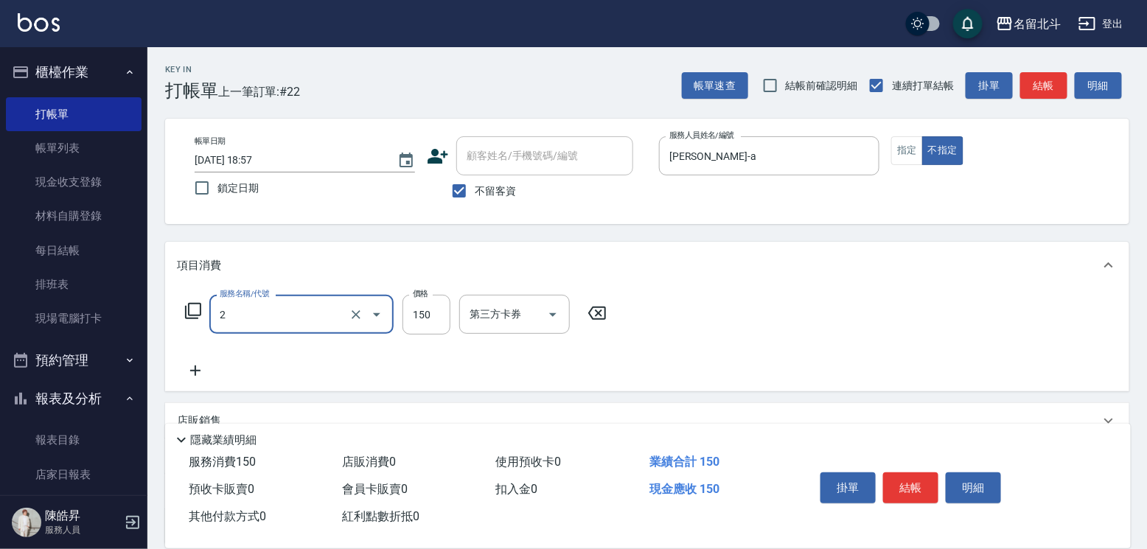
type input "一般洗髮(2)"
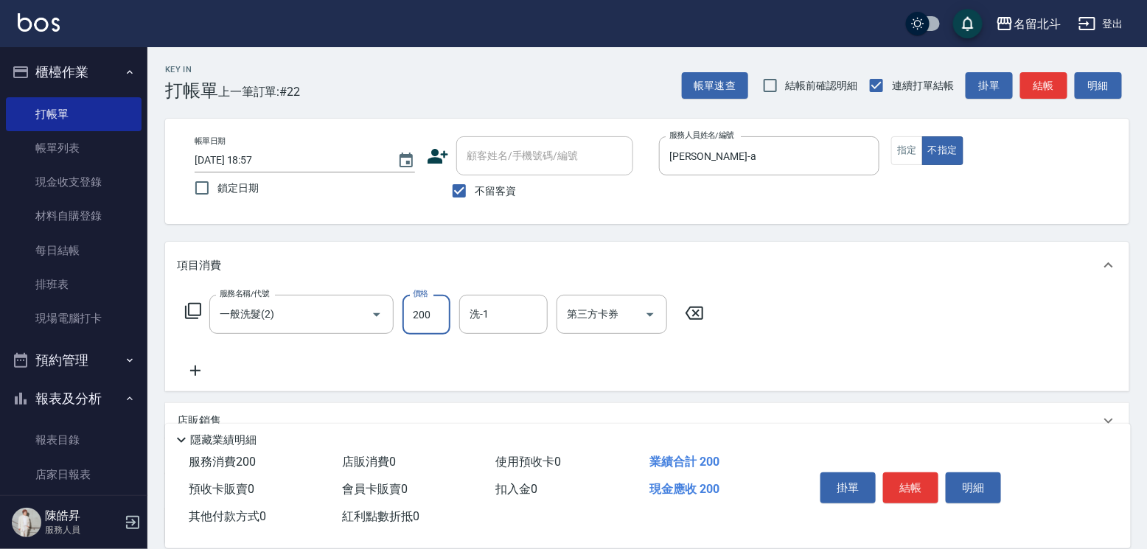
type input "200"
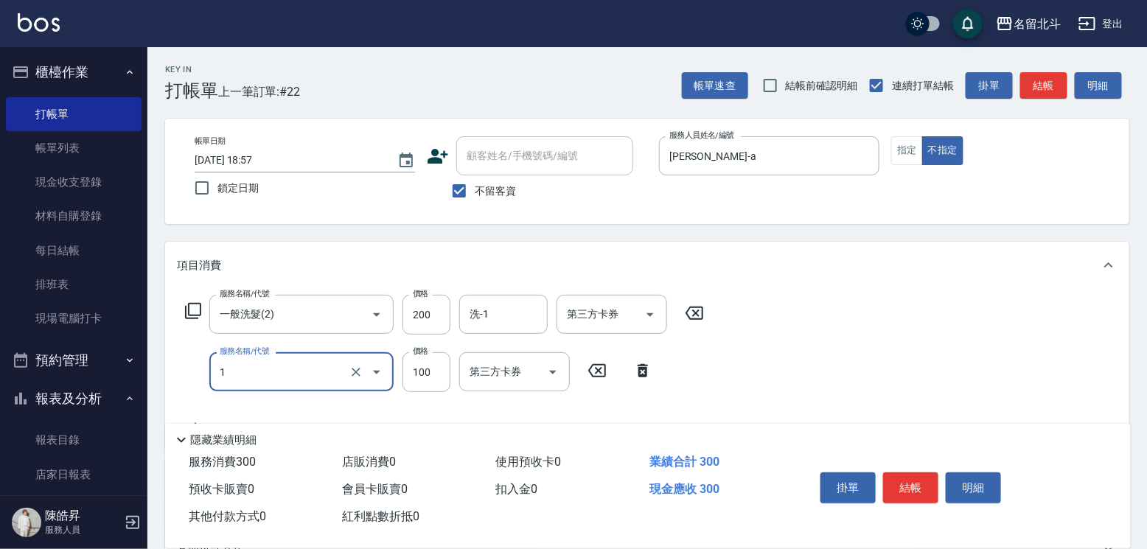
type input "剪髮(1)"
type input "118"
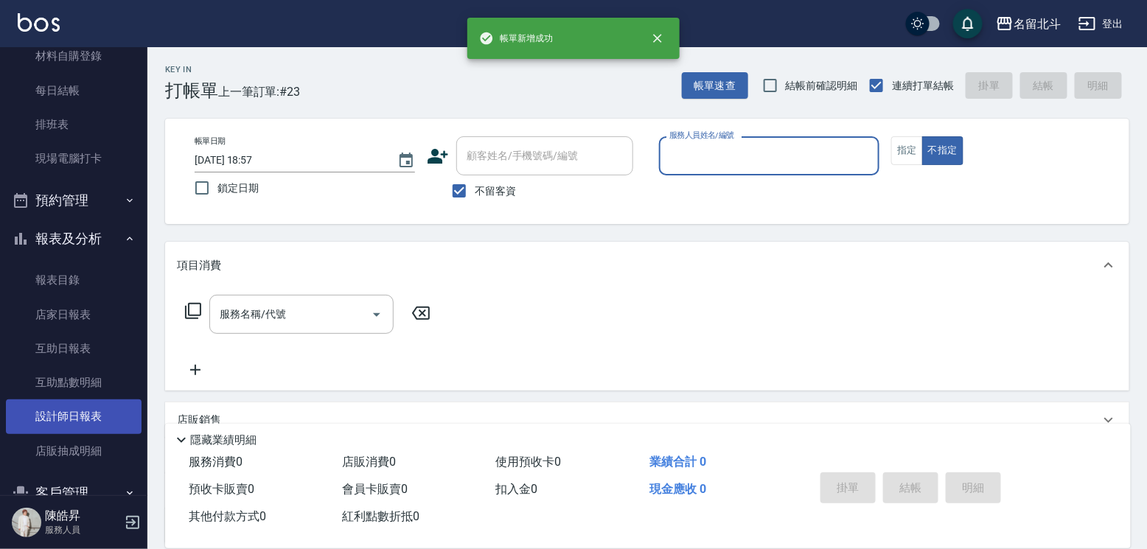
scroll to position [248, 0]
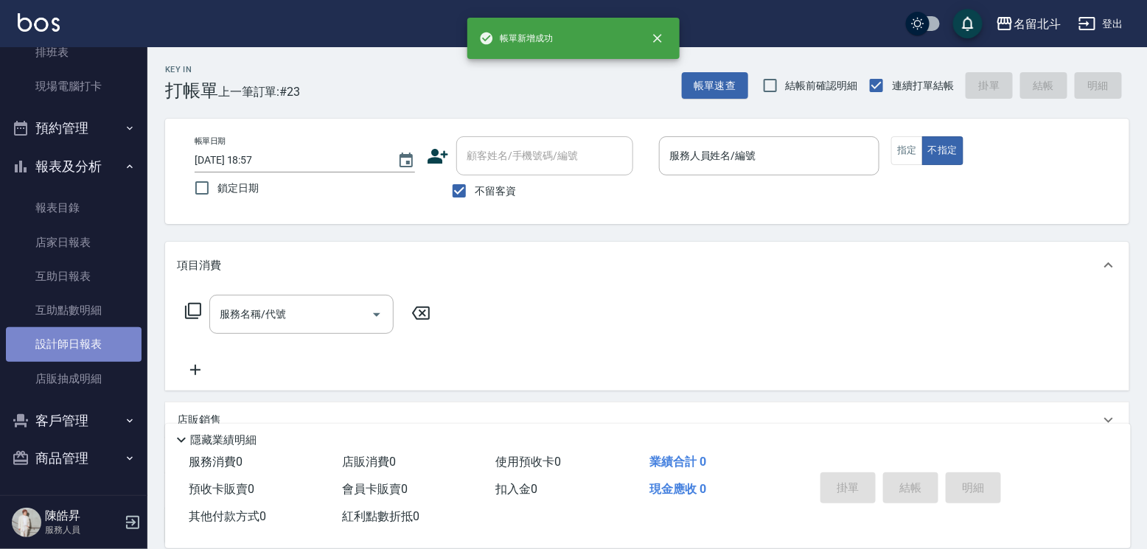
click at [88, 340] on link "設計師日報表" at bounding box center [74, 344] width 136 height 34
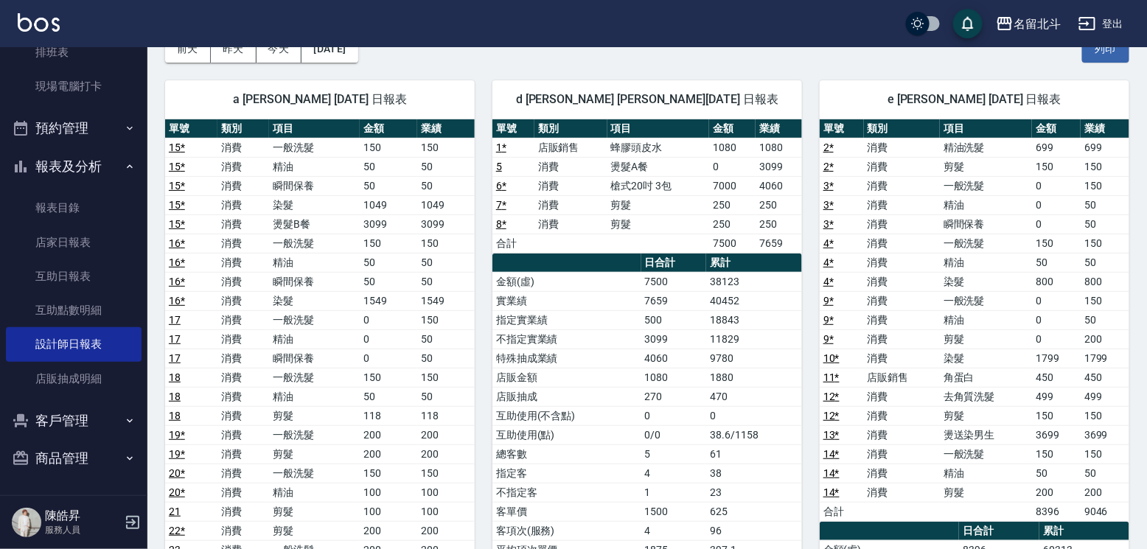
scroll to position [74, 0]
